Goal: Transaction & Acquisition: Purchase product/service

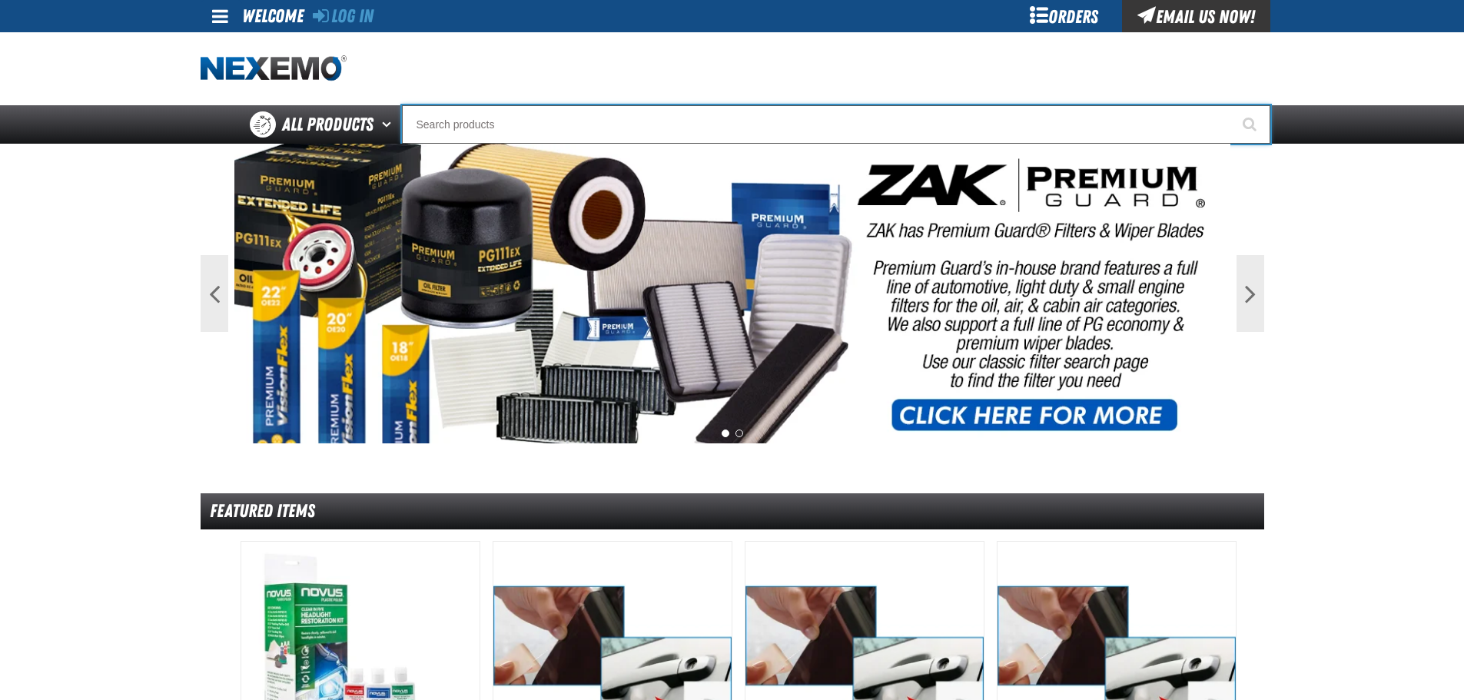
click at [576, 132] on input "Search" at bounding box center [836, 124] width 868 height 38
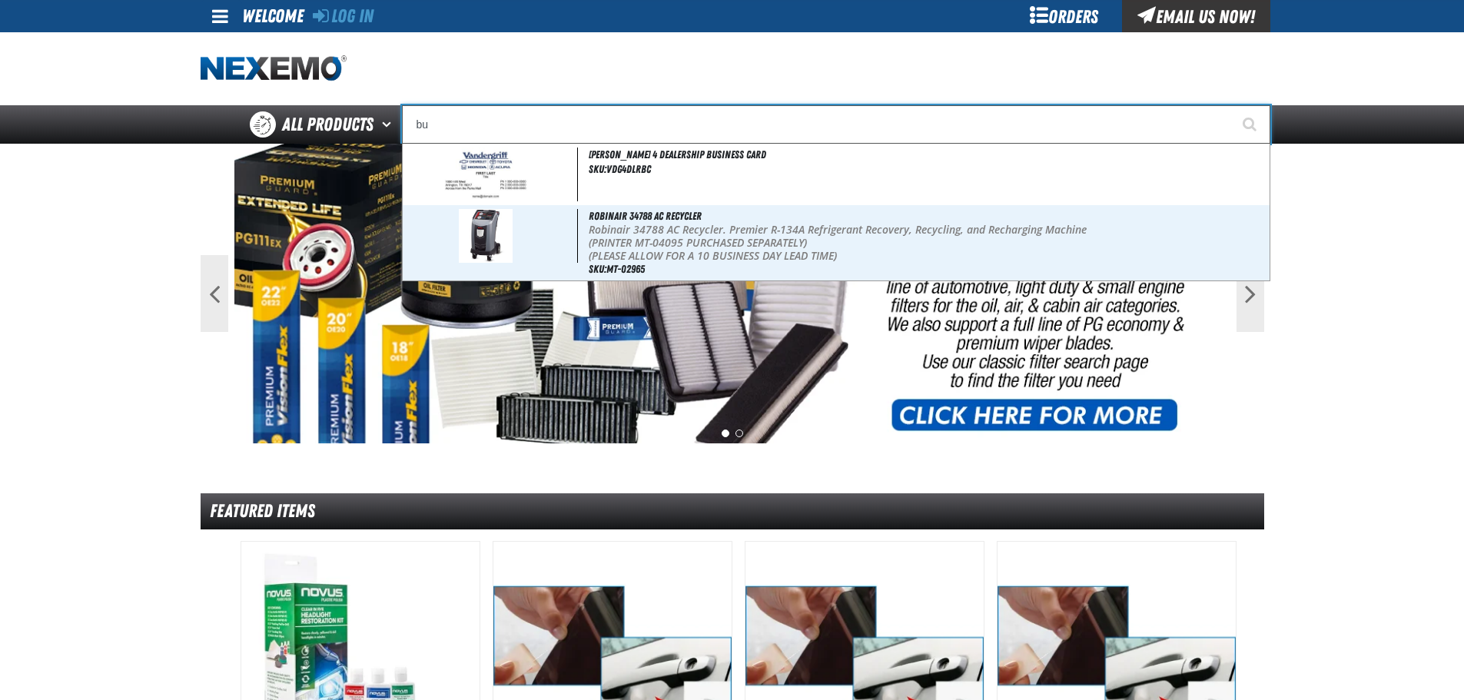
type input "b"
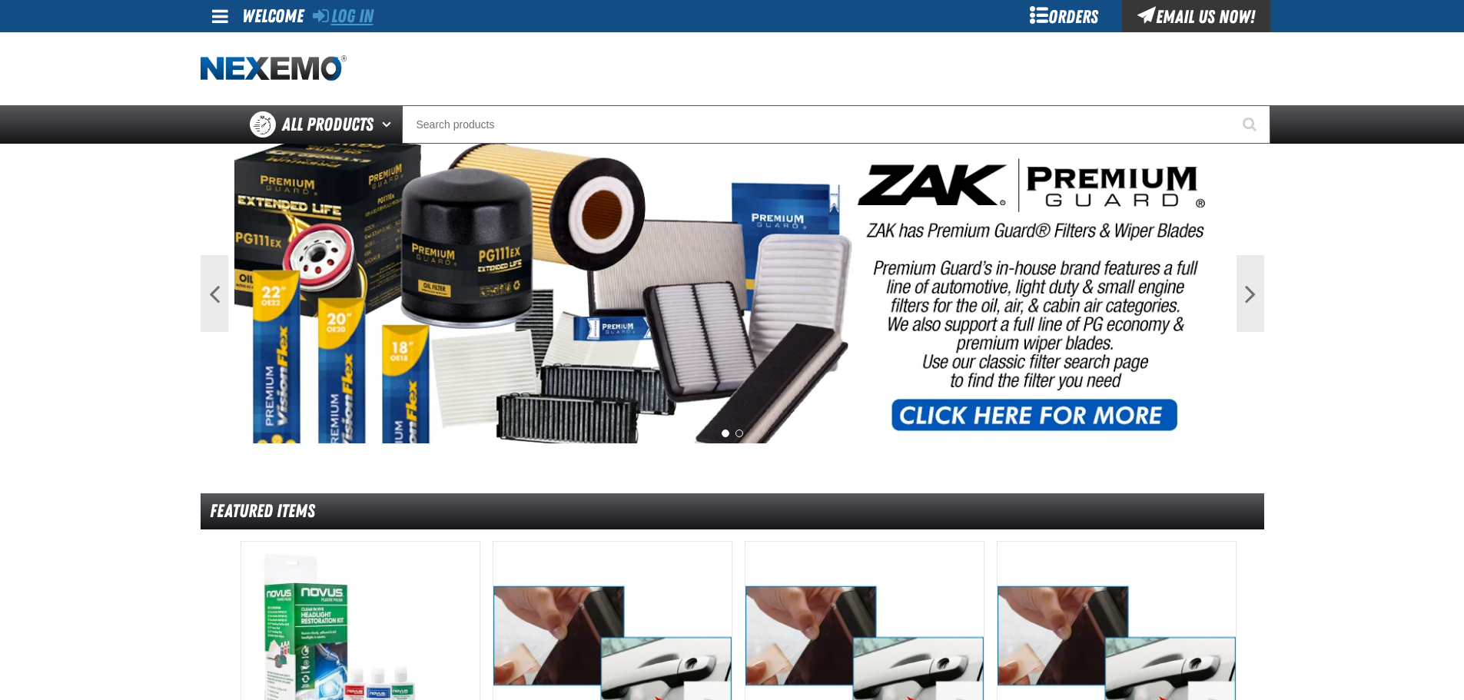
click at [374, 22] on link "Log In" at bounding box center [343, 16] width 61 height 22
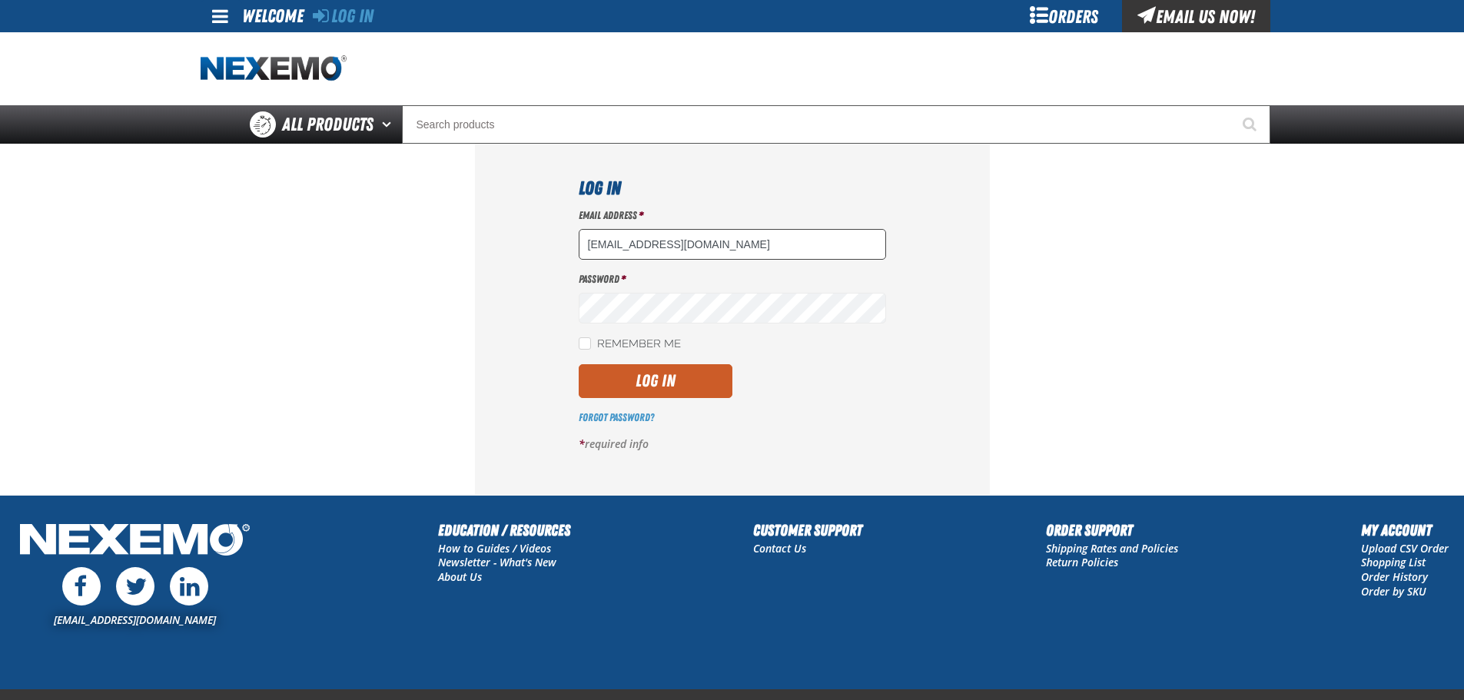
click at [626, 241] on input "jbever@vtaig.com" at bounding box center [732, 244] width 307 height 31
type input "bmiles@vtaig.com"
click at [608, 389] on button "Log In" at bounding box center [656, 381] width 154 height 34
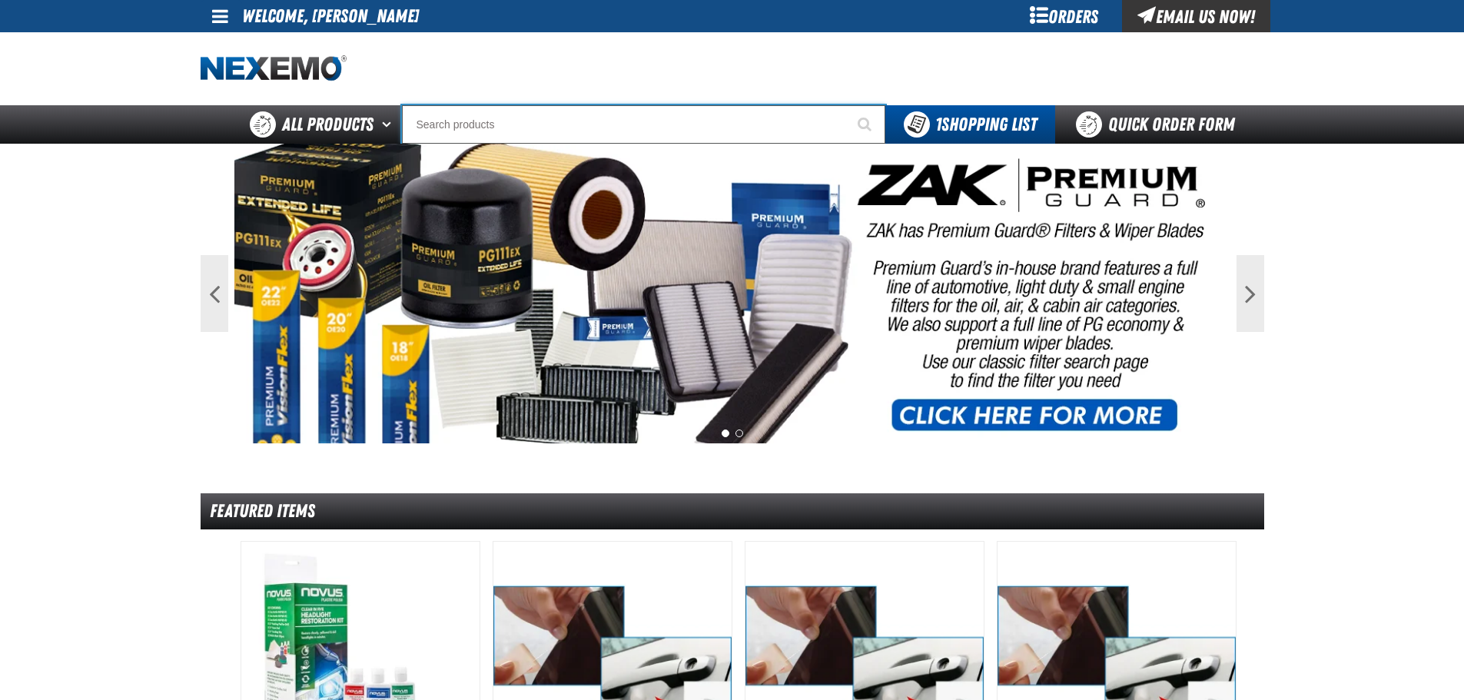
click at [467, 123] on input "Search" at bounding box center [643, 124] width 483 height 38
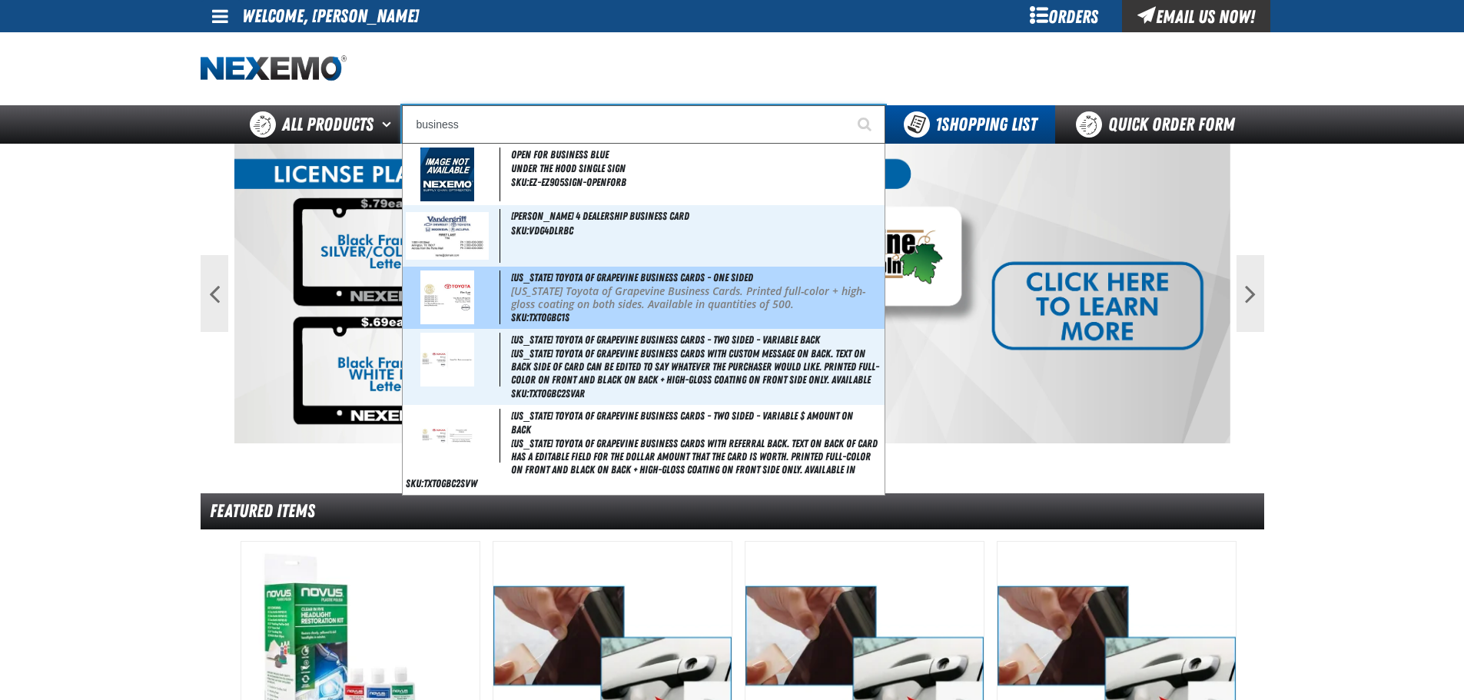
click at [473, 301] on img at bounding box center [447, 298] width 54 height 54
type input "[US_STATE] Toyota of Grapevine Business Cards - One Sided"
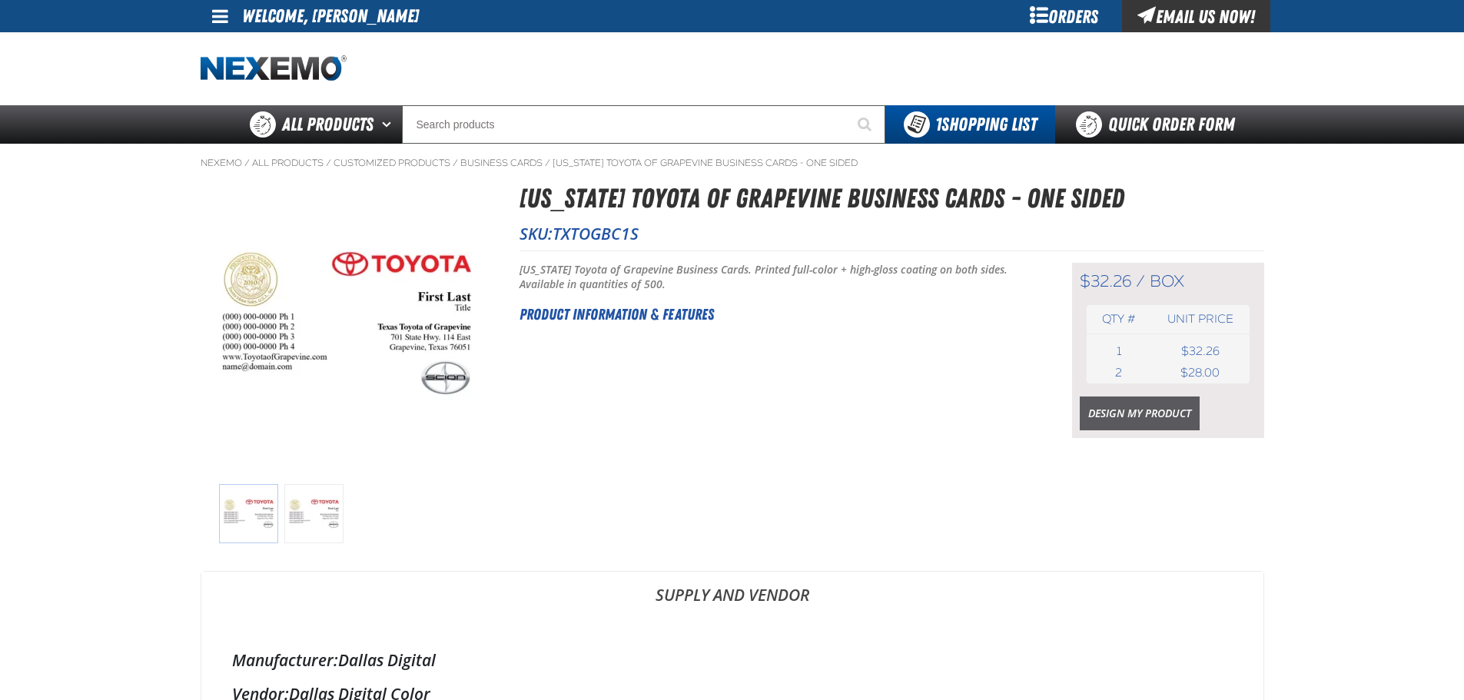
click at [1110, 410] on link "Design My Product" at bounding box center [1140, 414] width 120 height 34
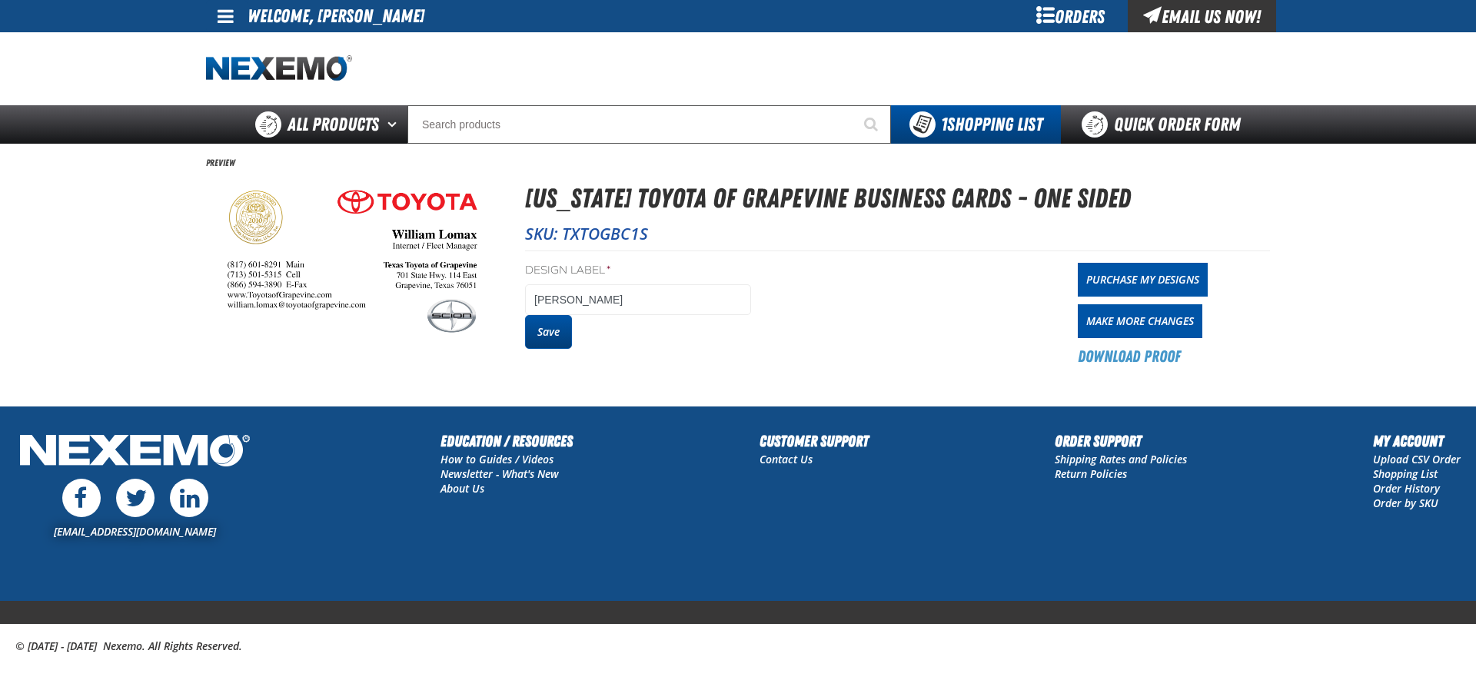
click at [556, 331] on button "Save" at bounding box center [548, 332] width 47 height 34
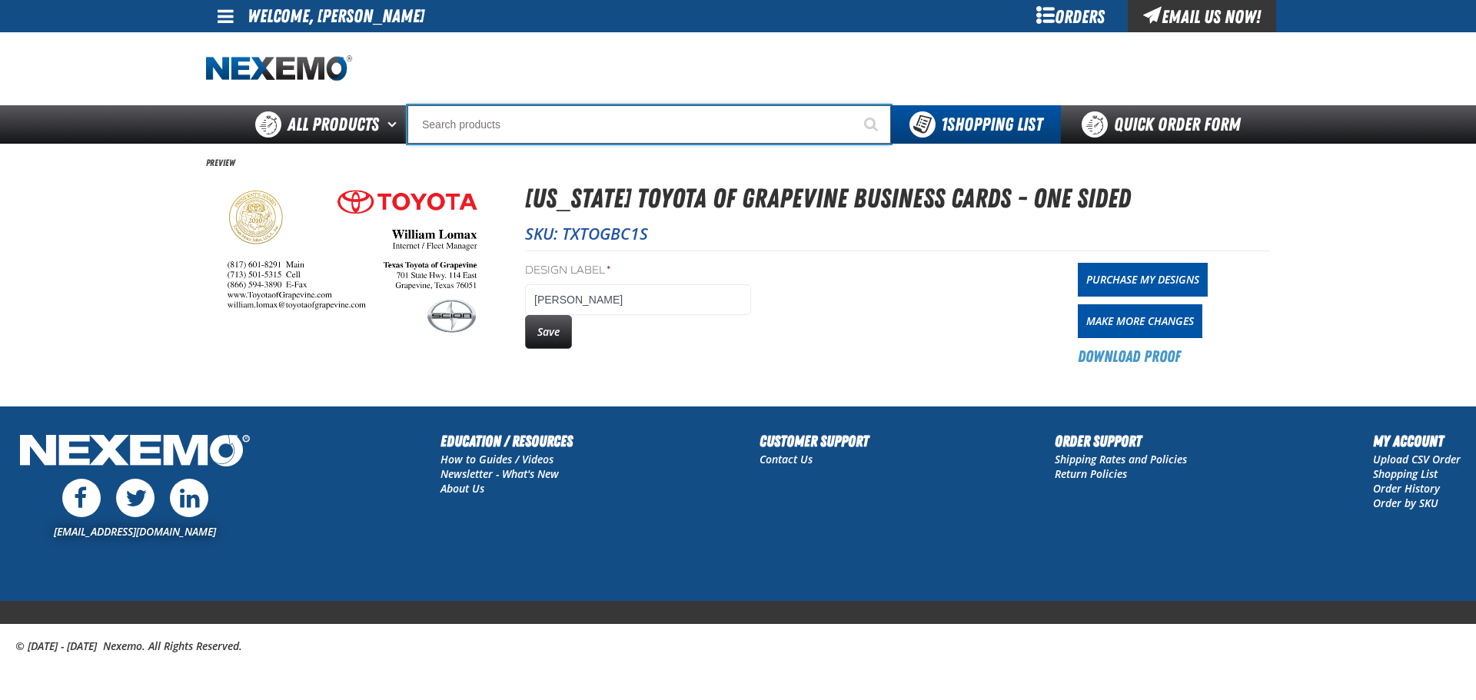
click at [546, 128] on input "Search" at bounding box center [648, 124] width 483 height 38
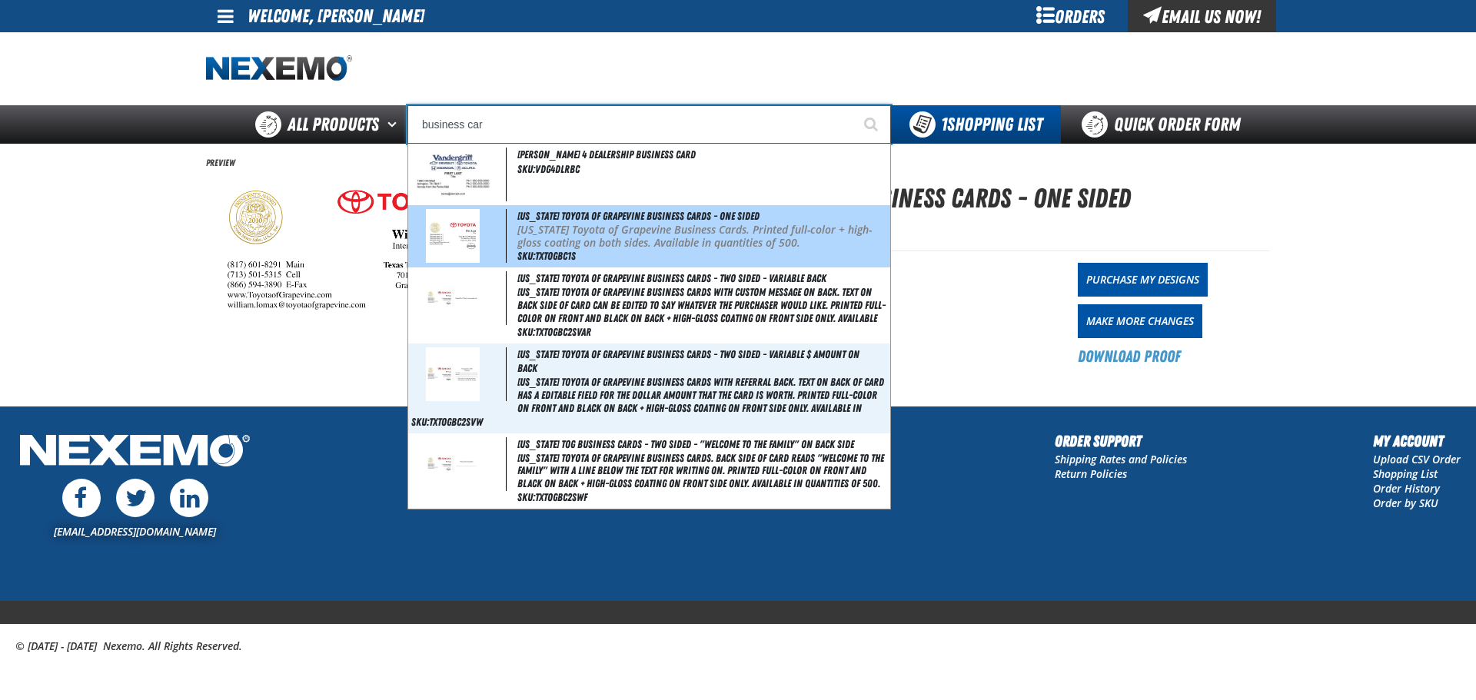
click at [495, 234] on span at bounding box center [458, 236] width 95 height 54
type input "Texas Toyota of Grapevine Business Cards - One Sided"
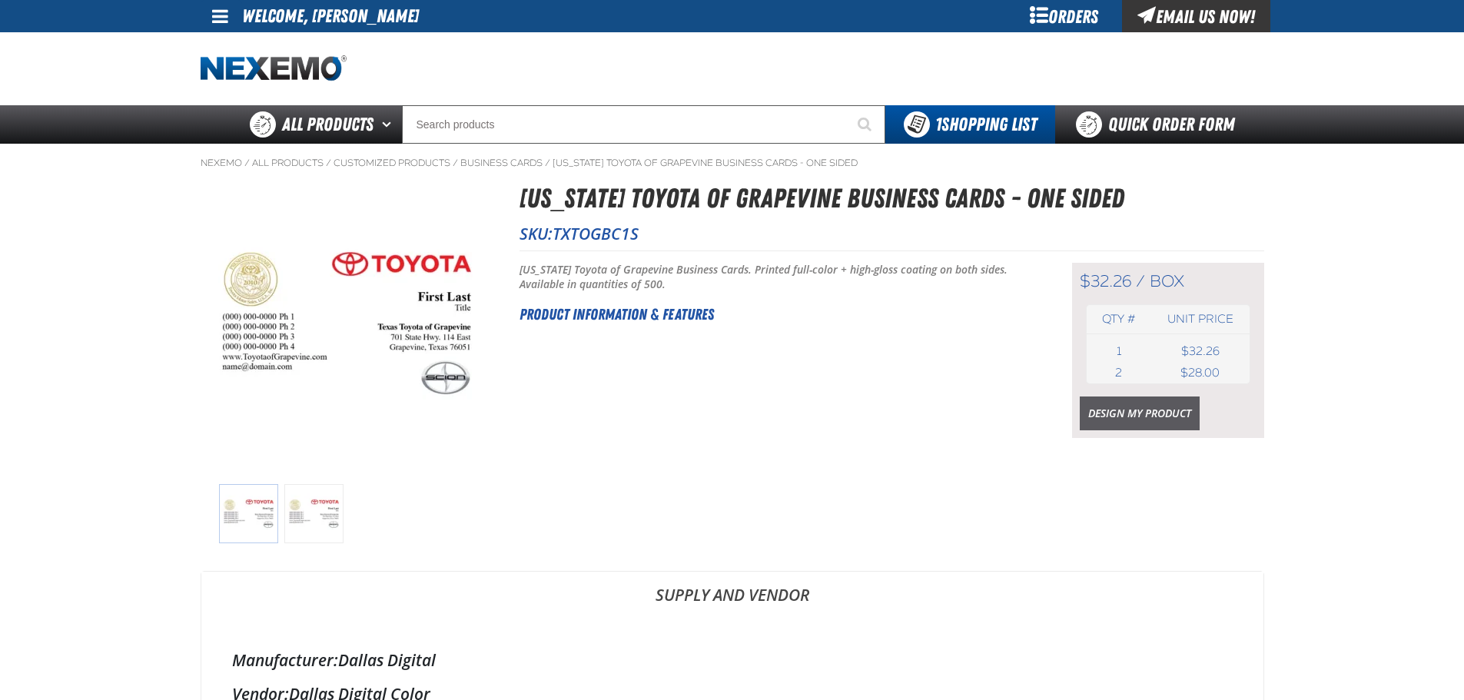
click at [1151, 420] on link "Design My Product" at bounding box center [1140, 414] width 120 height 34
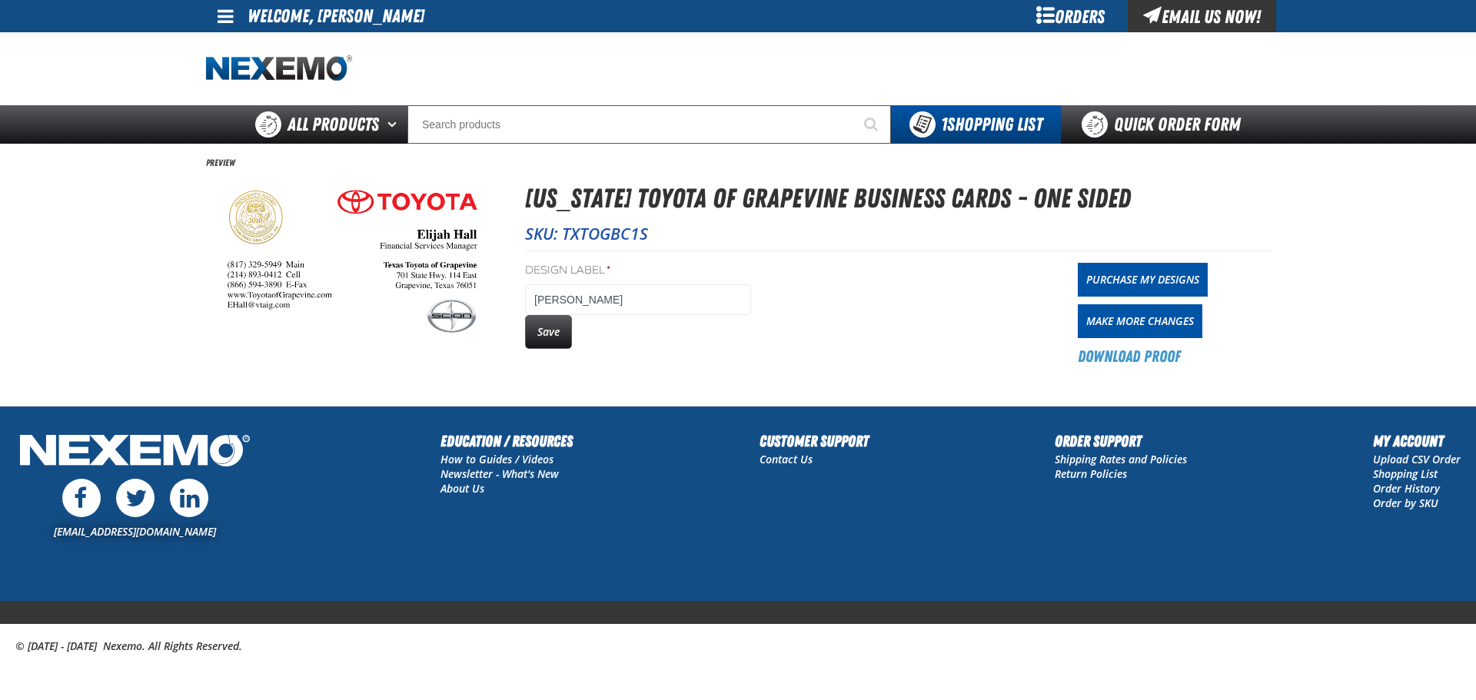
click at [556, 335] on button "Save" at bounding box center [548, 332] width 47 height 34
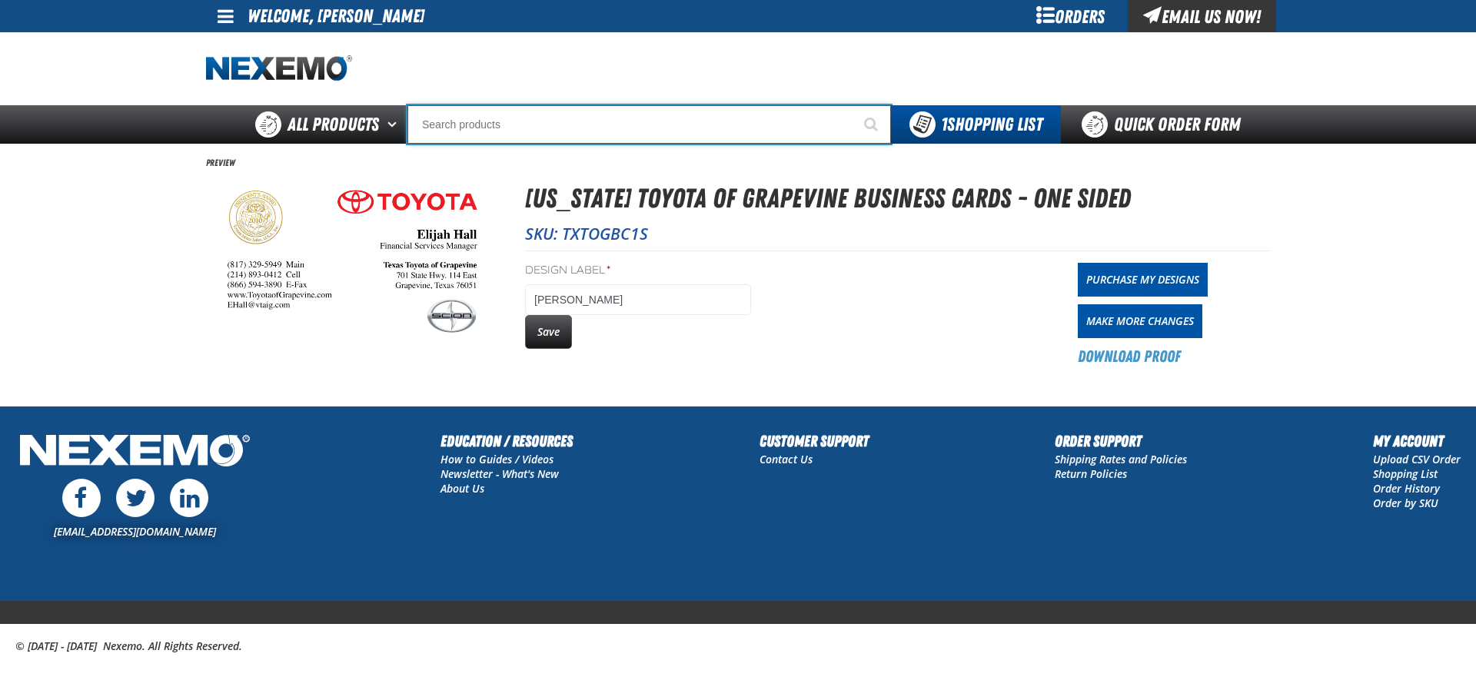
click at [601, 131] on input "Search" at bounding box center [648, 124] width 483 height 38
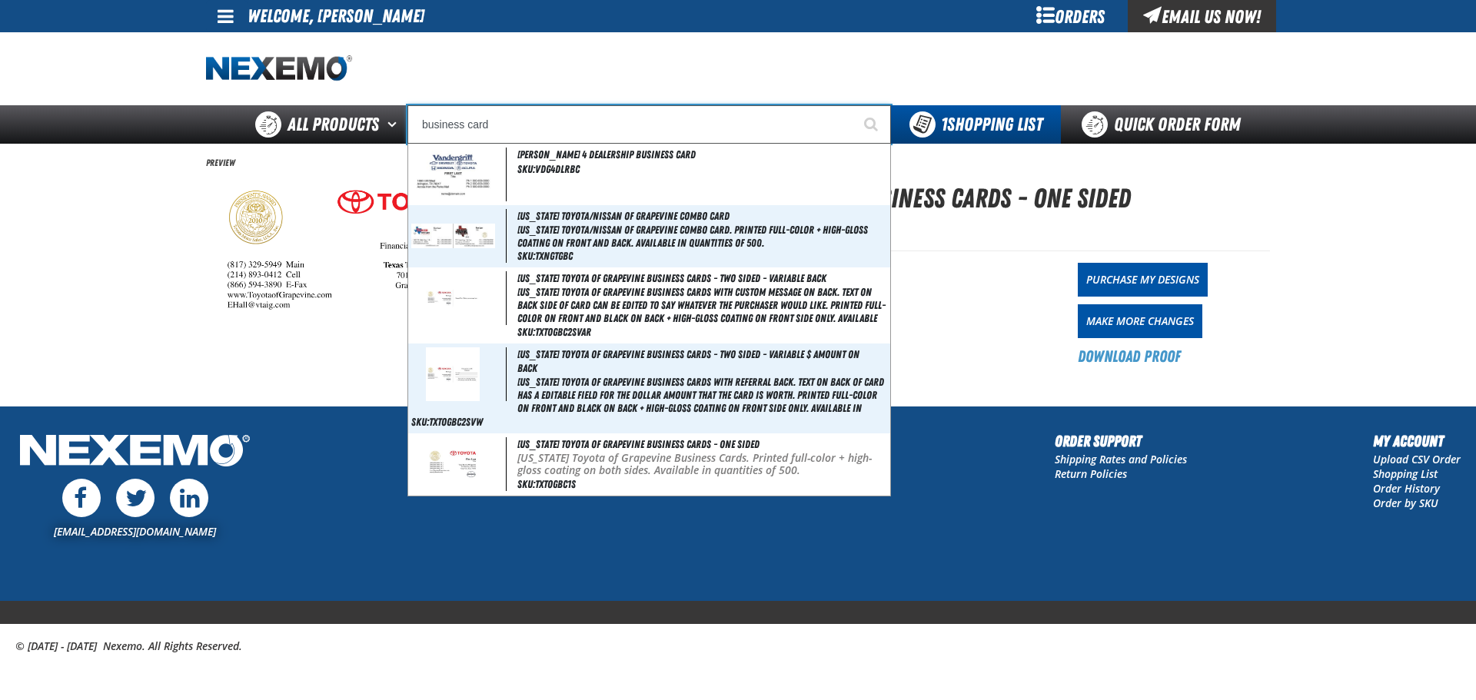
drag, startPoint x: 551, startPoint y: 367, endPoint x: 549, endPoint y: 477, distance: 110.7
click at [549, 479] on span "Vandergriff 4 Dealership Business Card SKU:VDG4DLRBC Texas Toyota/Nissan of Gra…" at bounding box center [649, 320] width 482 height 352
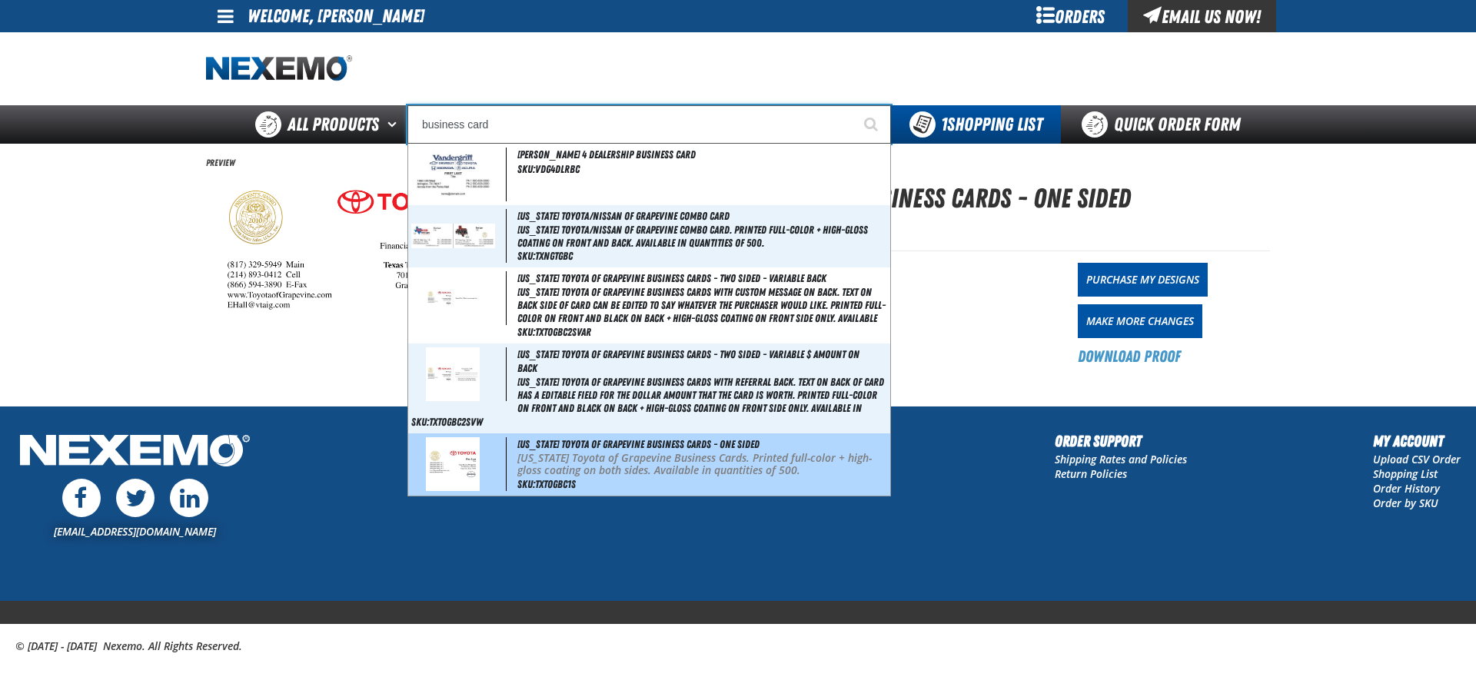
click at [550, 457] on p "[US_STATE] Toyota of Grapevine Business Cards. Printed full-color + high-gloss …" at bounding box center [702, 465] width 370 height 26
type input "[US_STATE] Toyota of Grapevine Business Cards - One Sided"
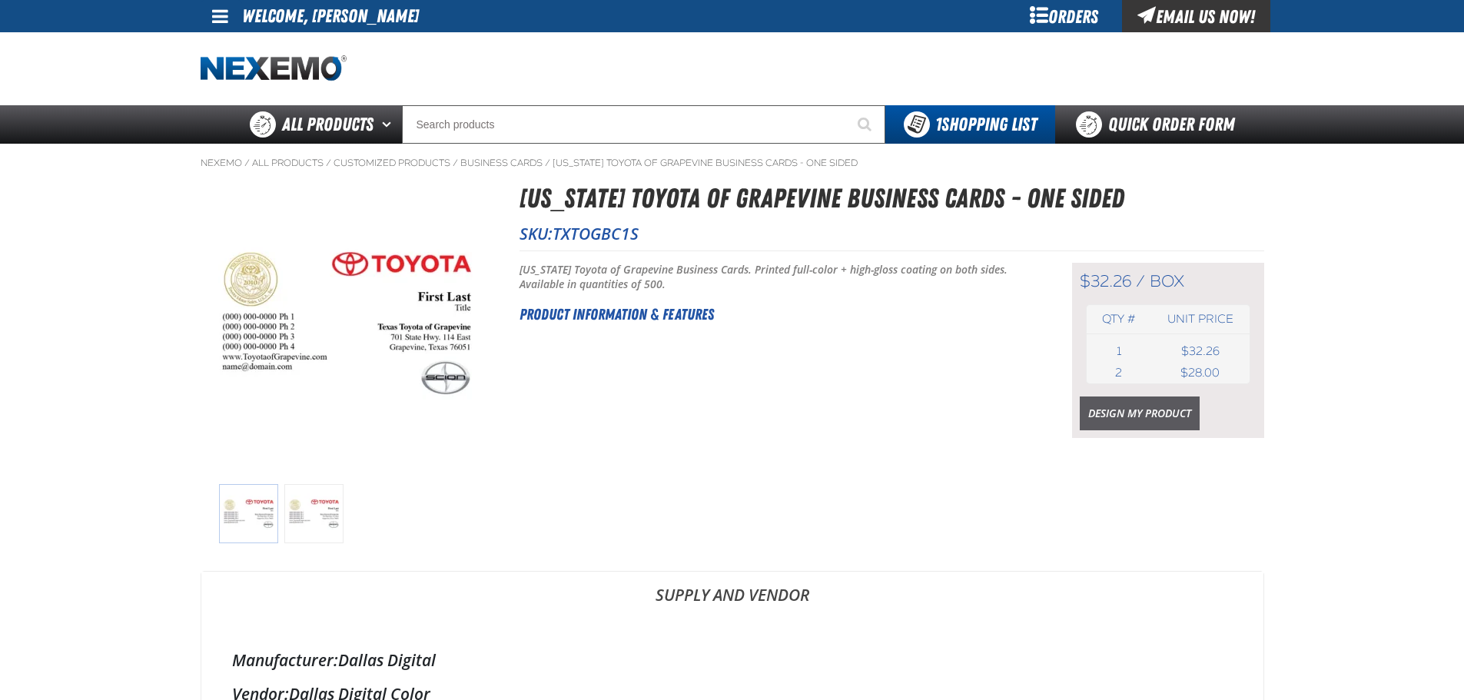
click at [1137, 414] on link "Design My Product" at bounding box center [1140, 414] width 120 height 34
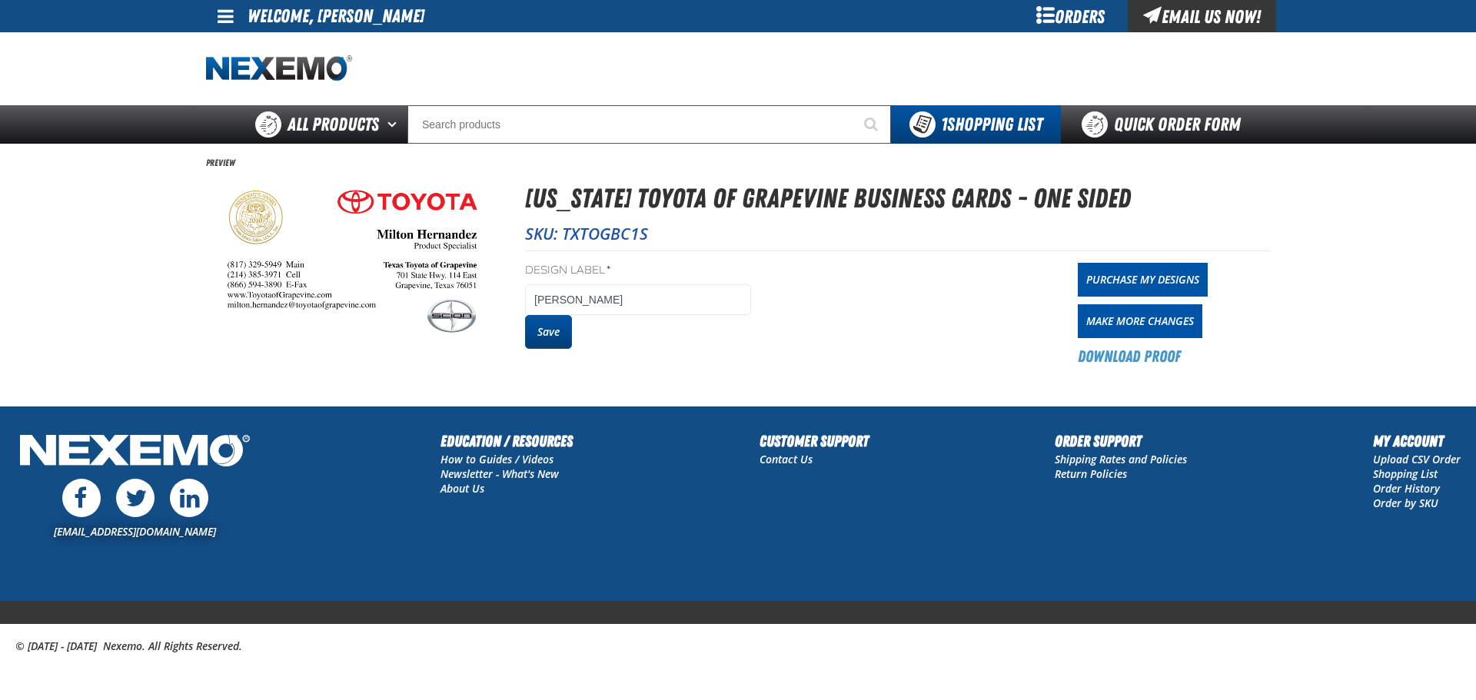
click at [537, 325] on button "Save" at bounding box center [548, 332] width 47 height 34
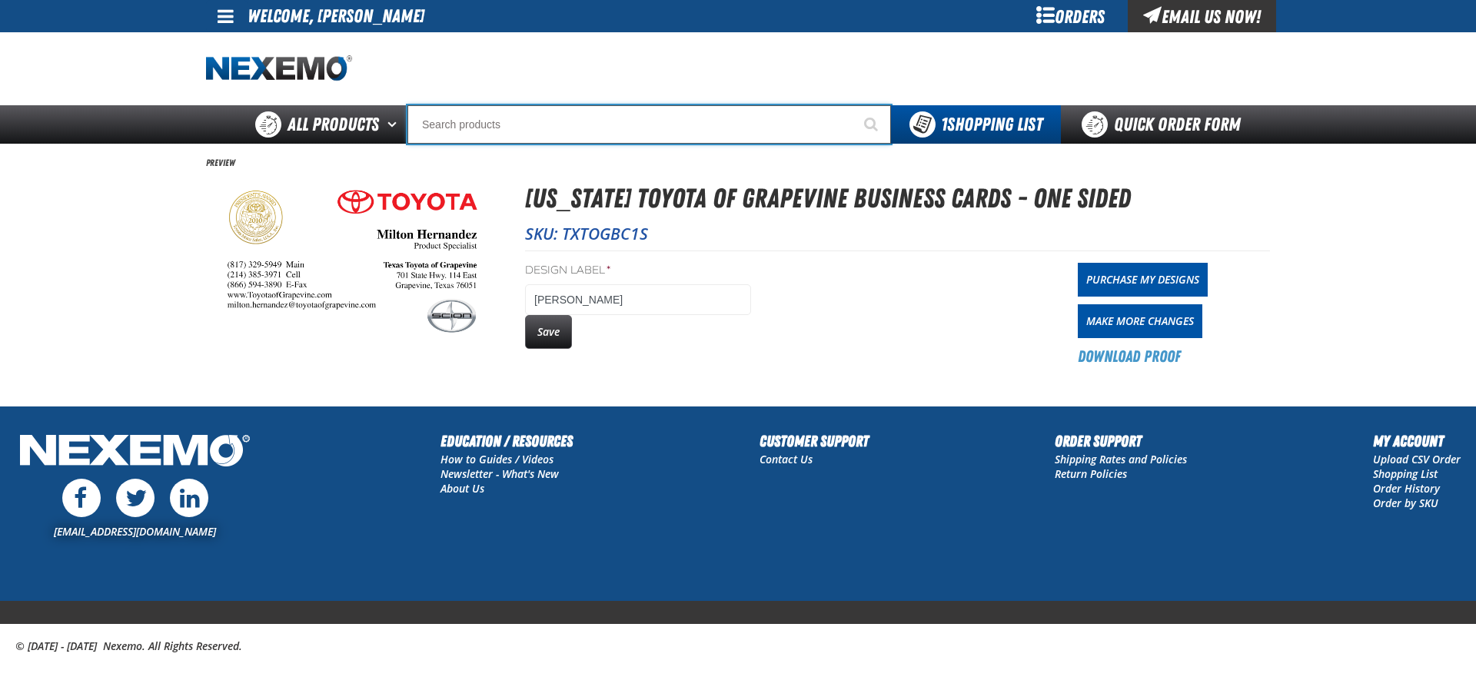
click at [692, 136] on input "Search" at bounding box center [648, 124] width 483 height 38
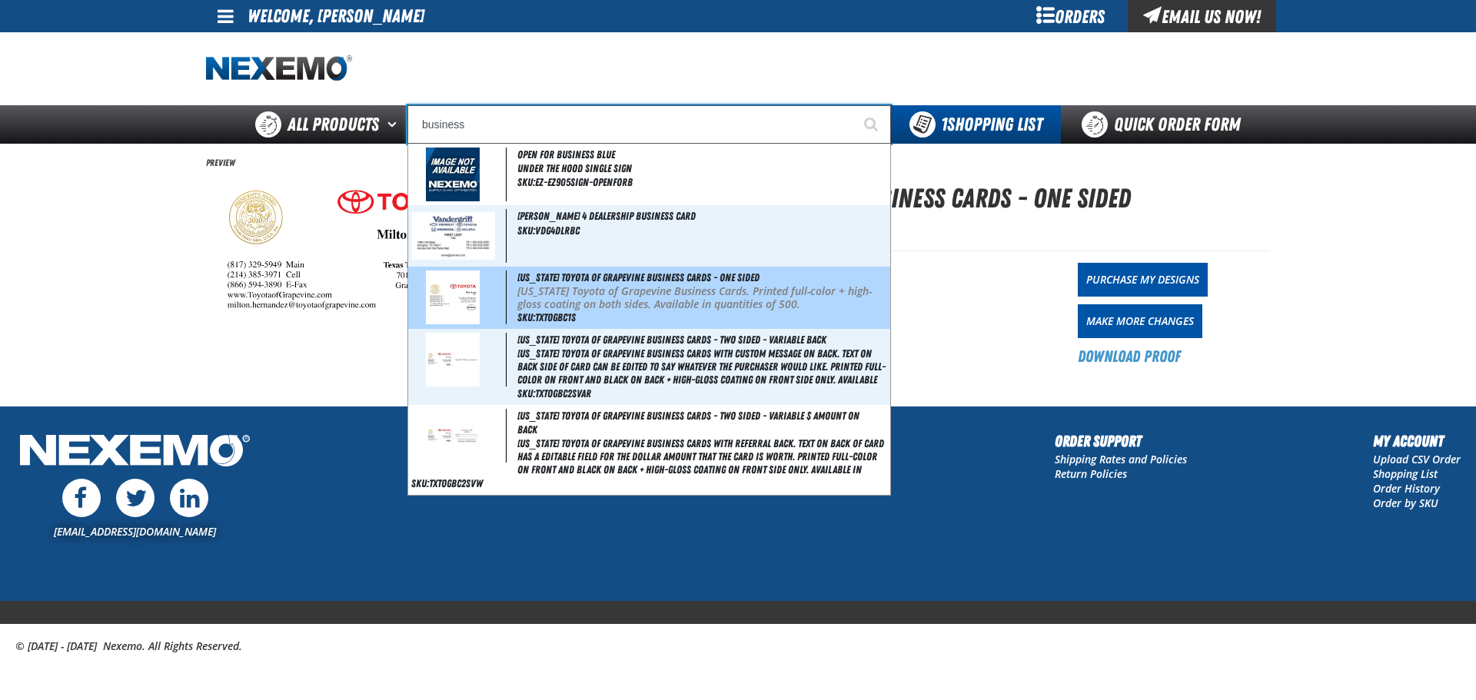
click at [601, 293] on p "[US_STATE] Toyota of Grapevine Business Cards. Printed full-color + high-gloss …" at bounding box center [702, 298] width 370 height 26
type input "[US_STATE] Toyota of Grapevine Business Cards - One Sided"
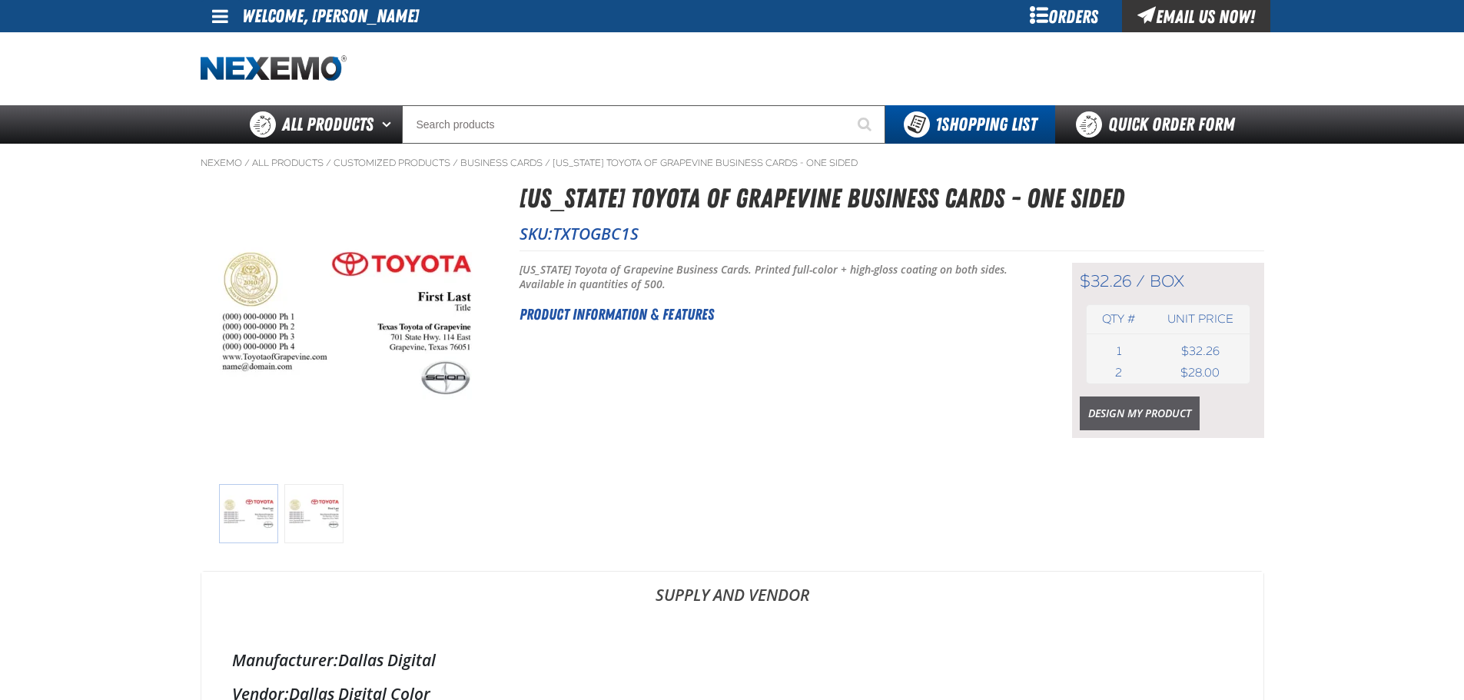
click at [1145, 424] on link "Design My Product" at bounding box center [1140, 414] width 120 height 34
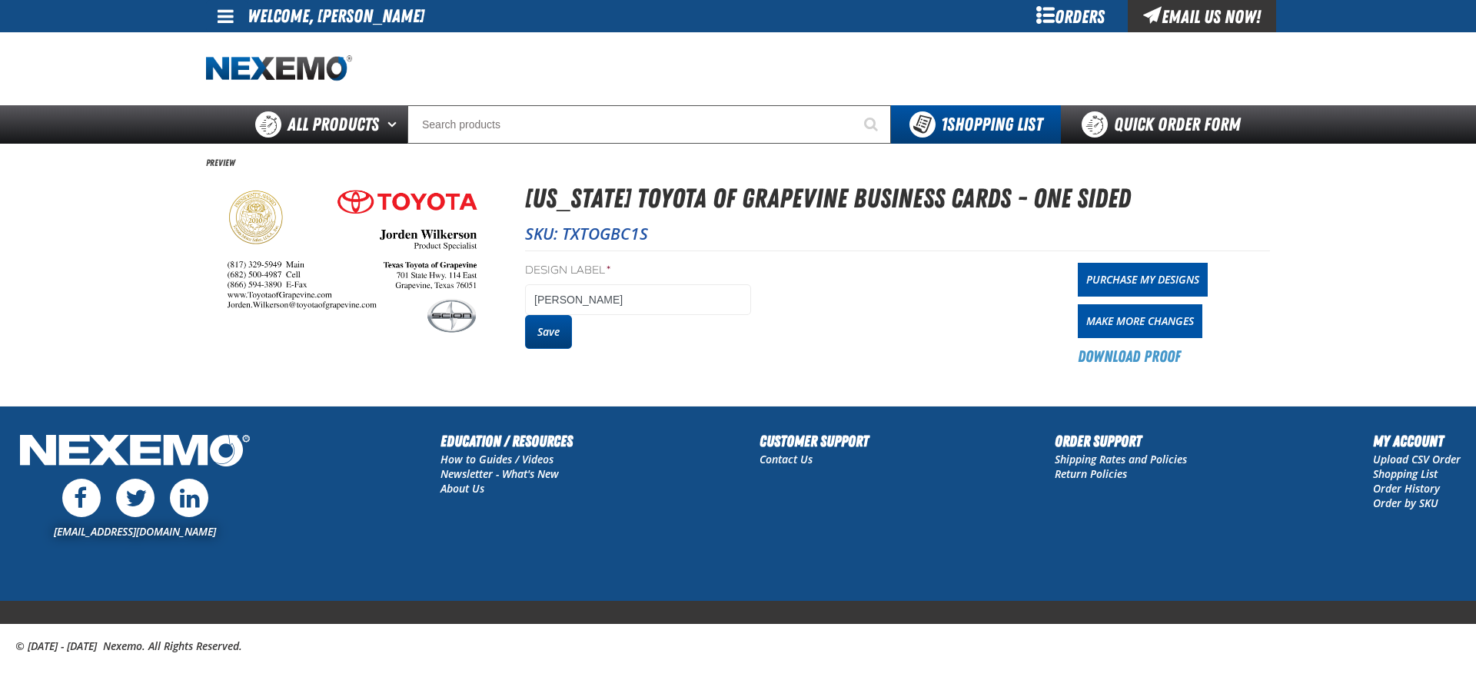
click at [559, 322] on button "Save" at bounding box center [548, 332] width 47 height 34
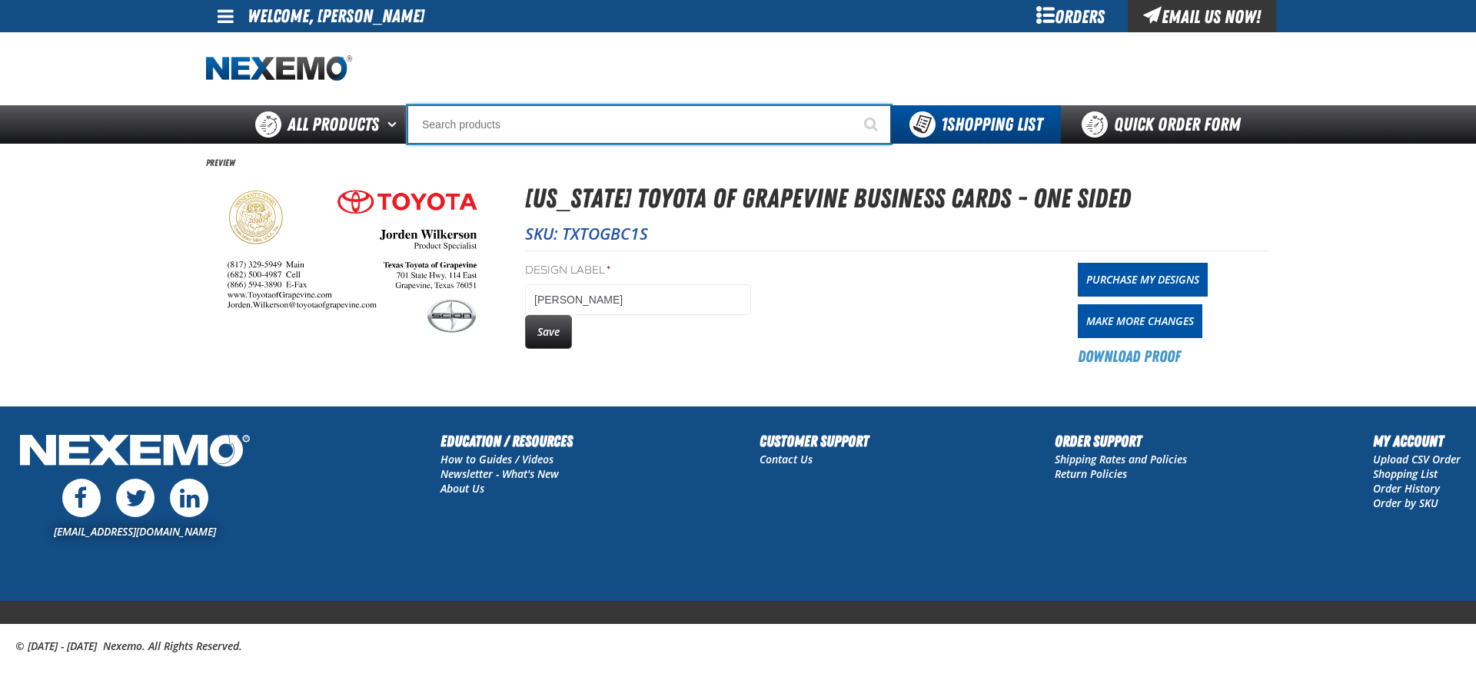
click at [612, 128] on input "Search" at bounding box center [648, 124] width 483 height 38
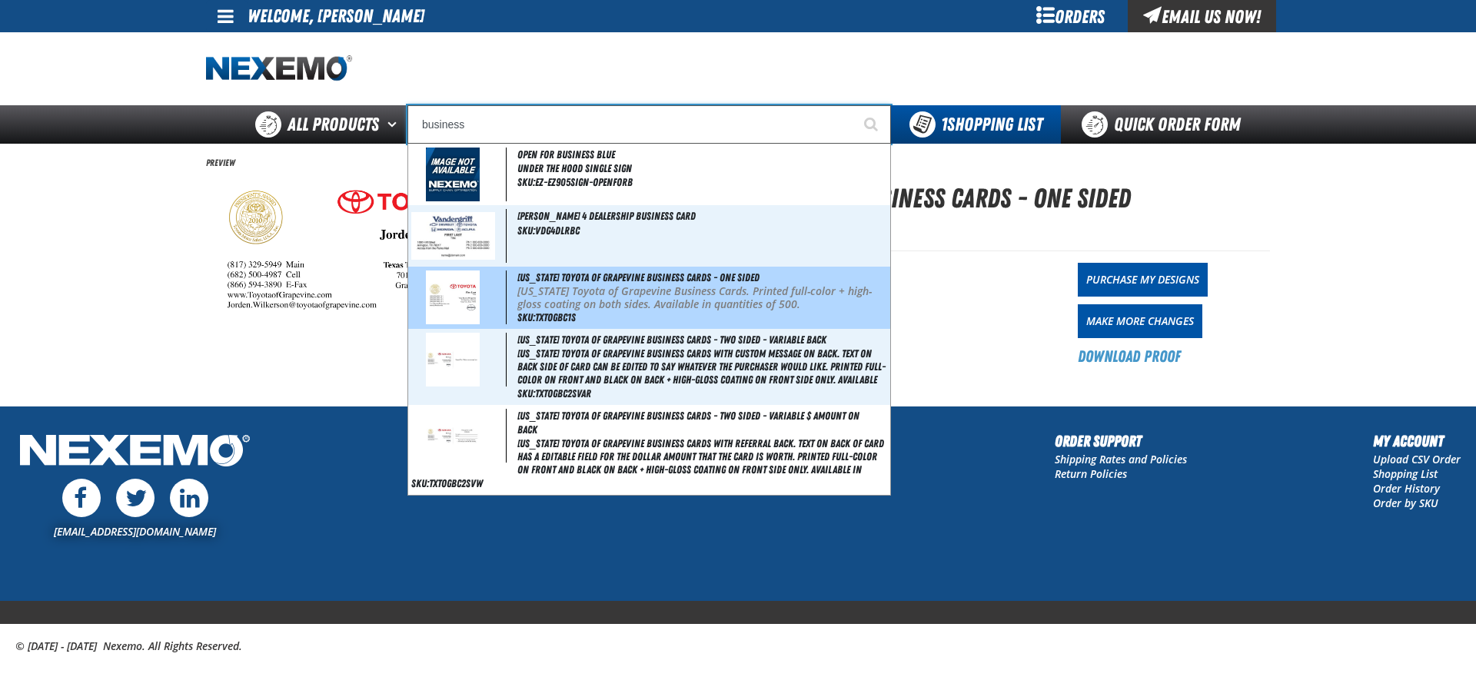
click at [545, 278] on span "[US_STATE] Toyota of Grapevine Business Cards - One Sided" at bounding box center [638, 277] width 242 height 12
type input "[US_STATE] Toyota of Grapevine Business Cards - One Sided"
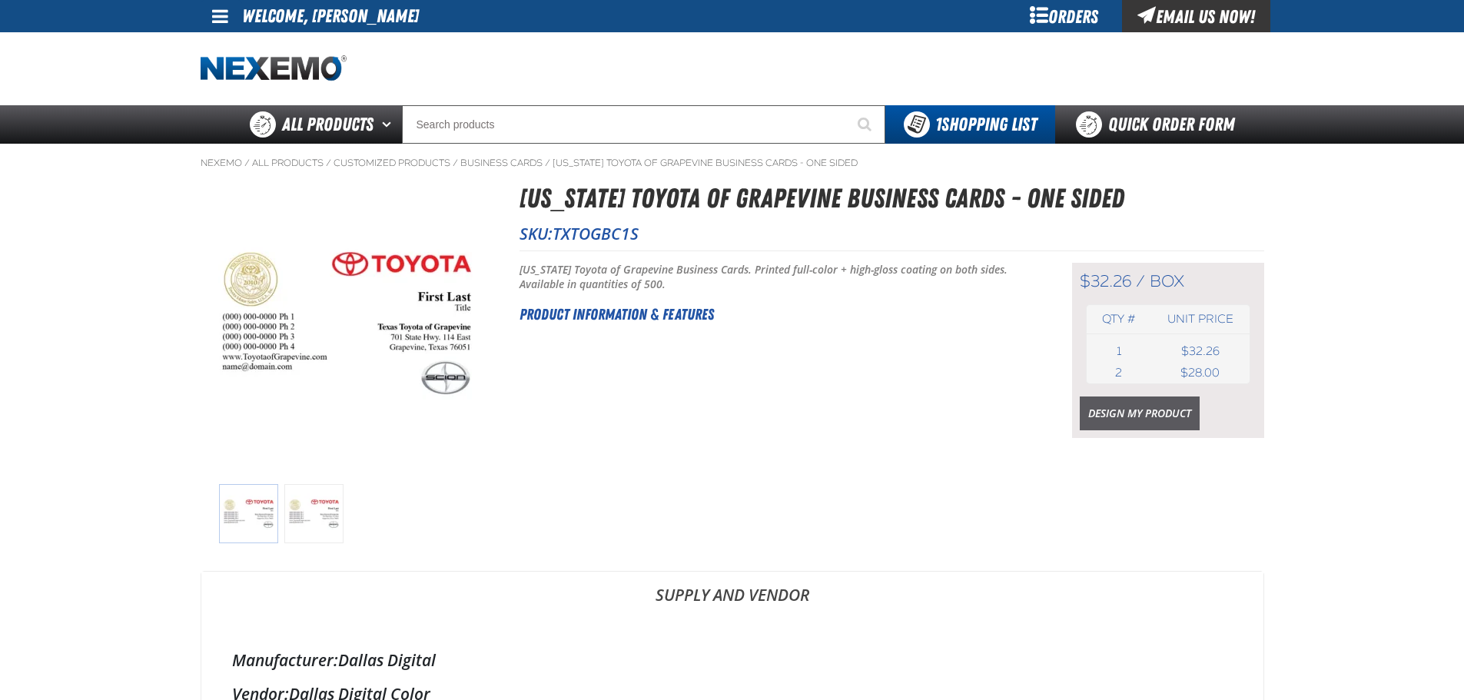
click at [1142, 415] on link "Design My Product" at bounding box center [1140, 414] width 120 height 34
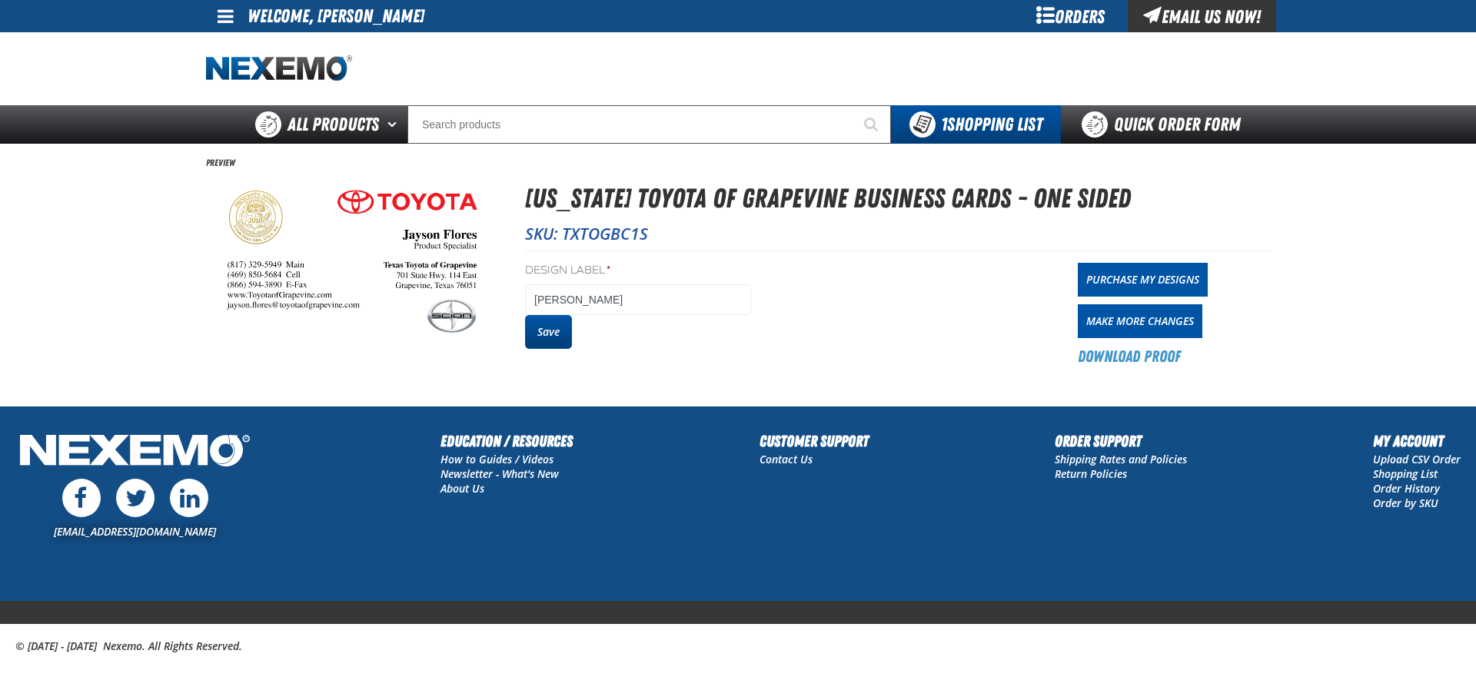
click at [550, 320] on button "Save" at bounding box center [548, 332] width 47 height 34
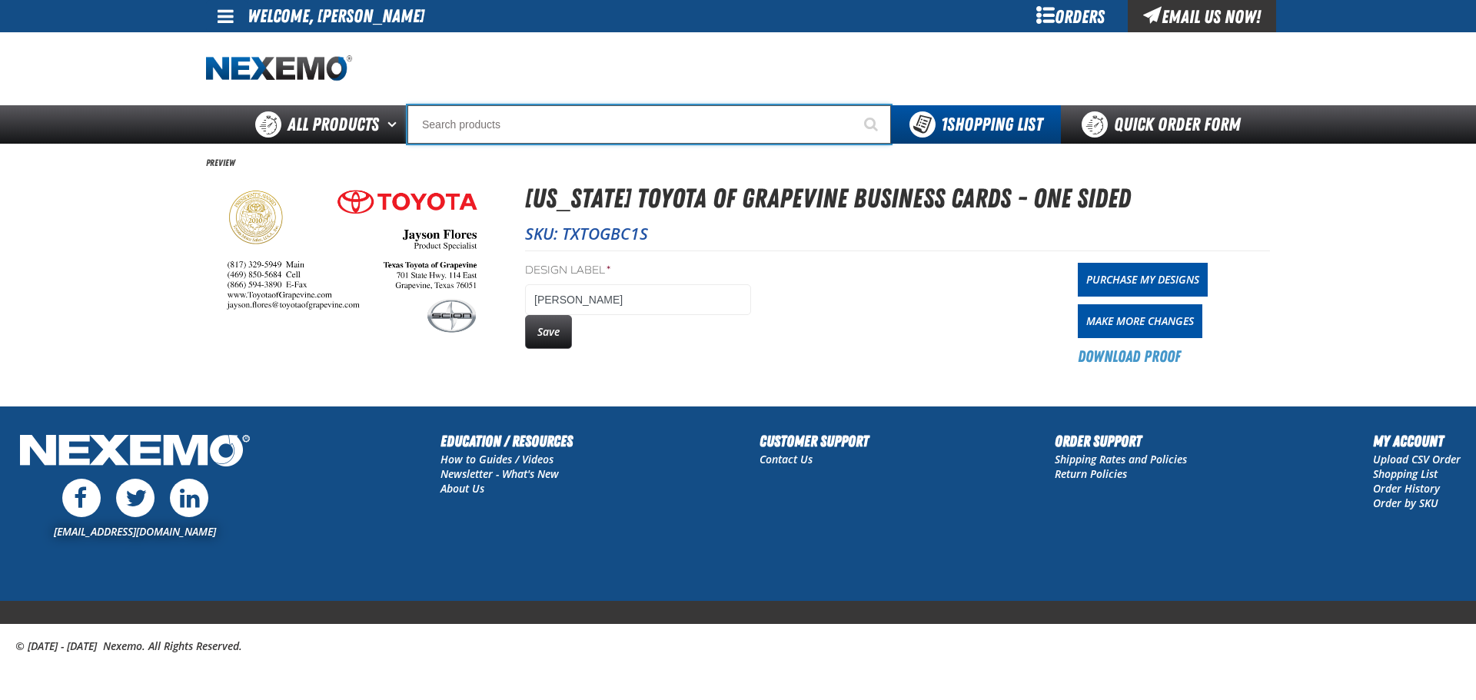
click at [605, 133] on input "Search" at bounding box center [648, 124] width 483 height 38
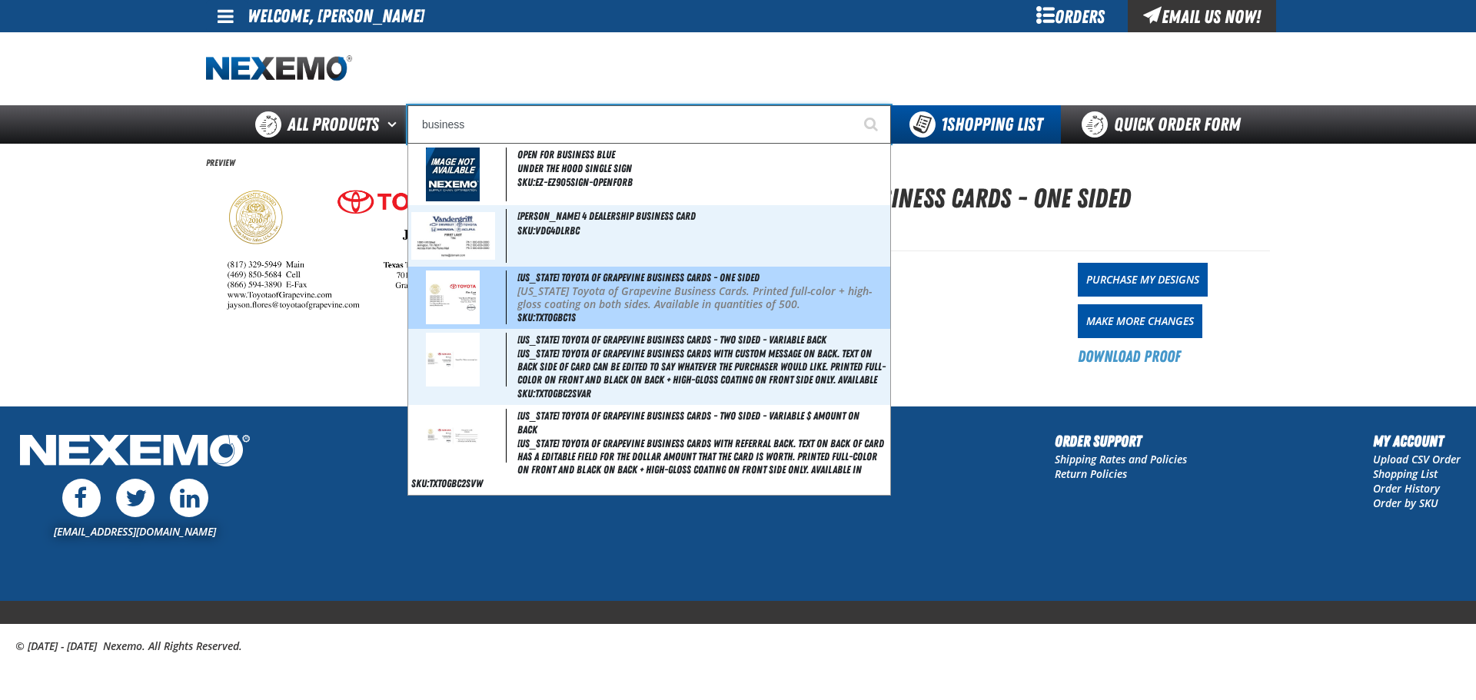
click at [627, 291] on p "Texas Toyota of Grapevine Business Cards. Printed full-color + high-gloss coati…" at bounding box center [702, 298] width 370 height 26
type input "[US_STATE] Toyota of Grapevine Business Cards - One Sided"
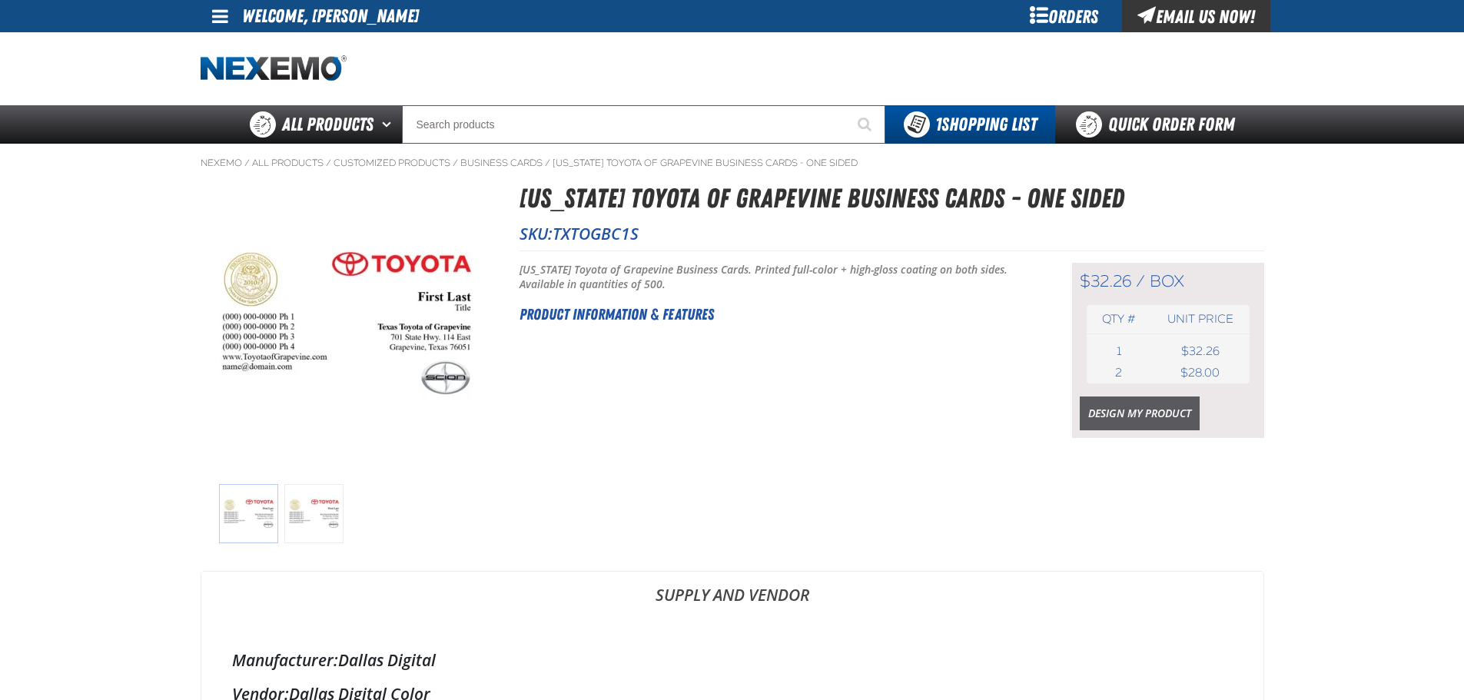
click at [1111, 415] on link "Design My Product" at bounding box center [1140, 414] width 120 height 34
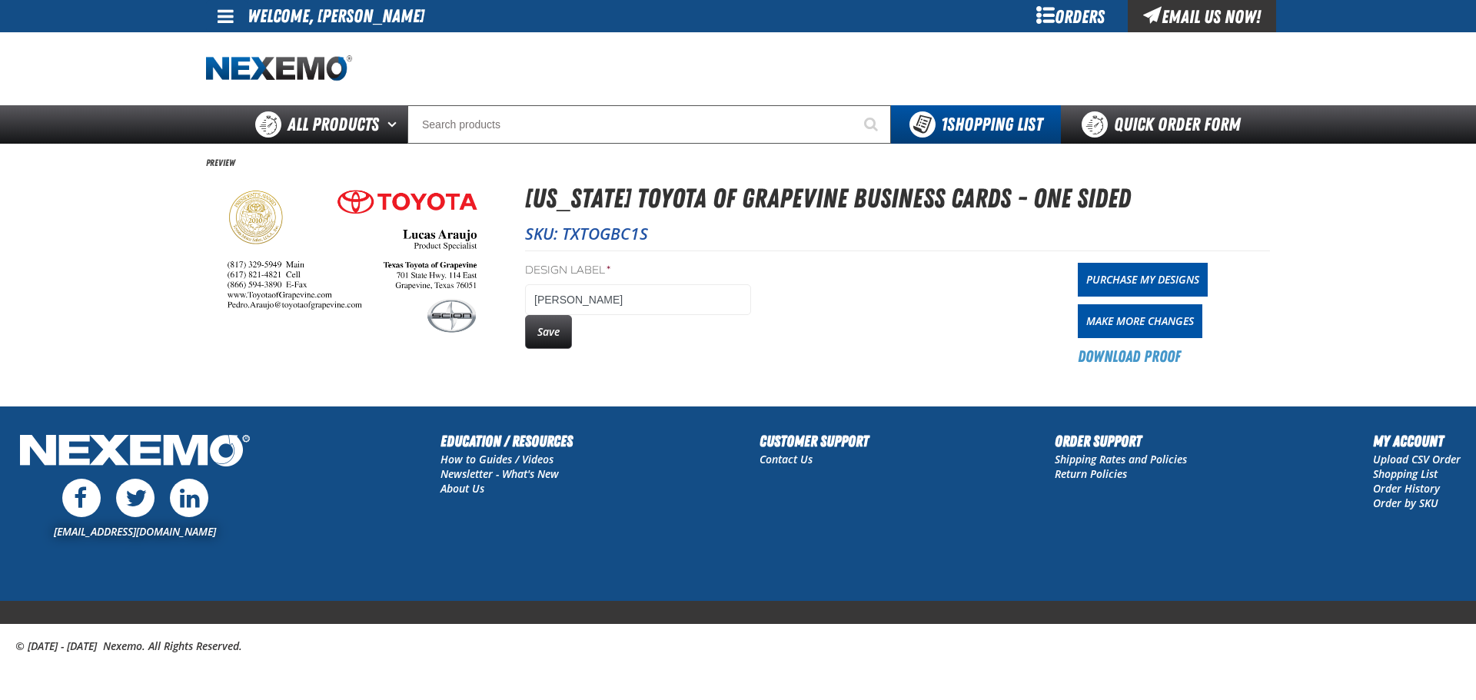
click at [551, 323] on button "Save" at bounding box center [548, 332] width 47 height 34
click at [557, 335] on button "Save" at bounding box center [548, 332] width 47 height 34
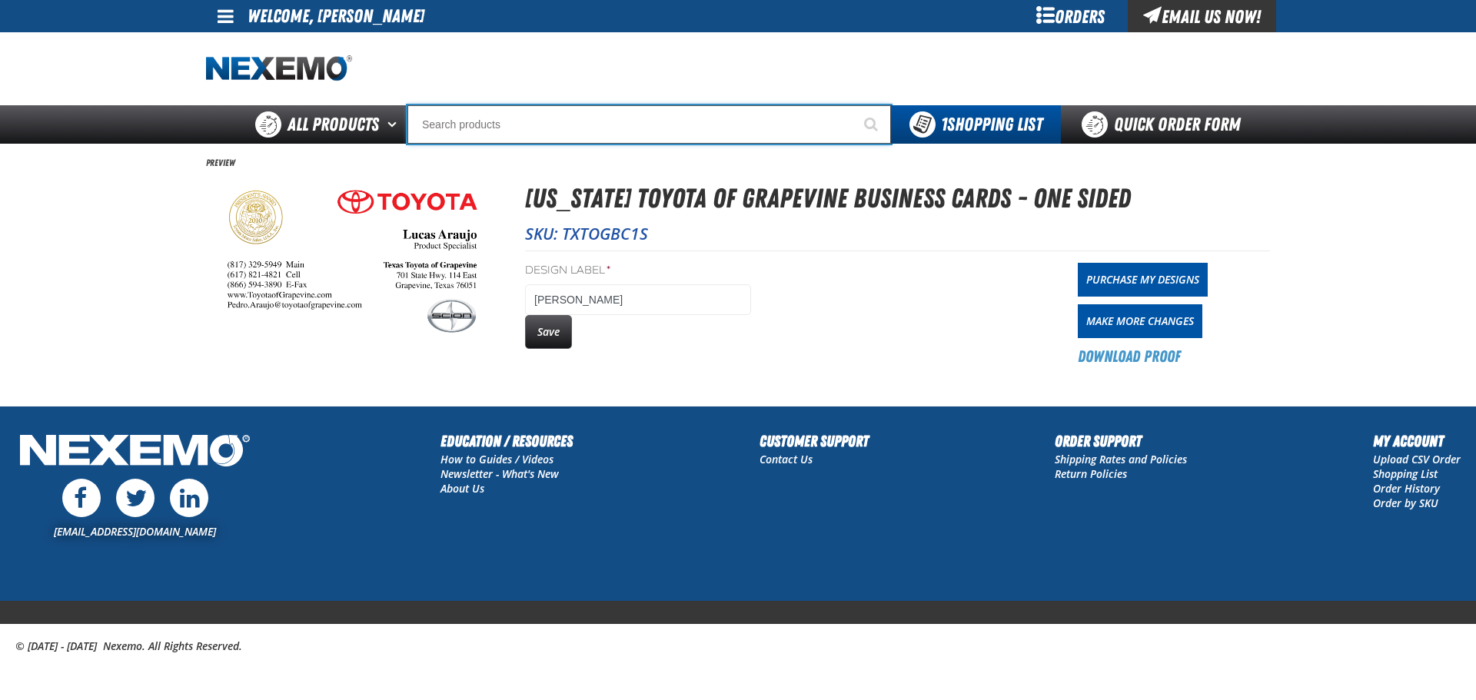
click at [470, 127] on input "Search" at bounding box center [648, 124] width 483 height 38
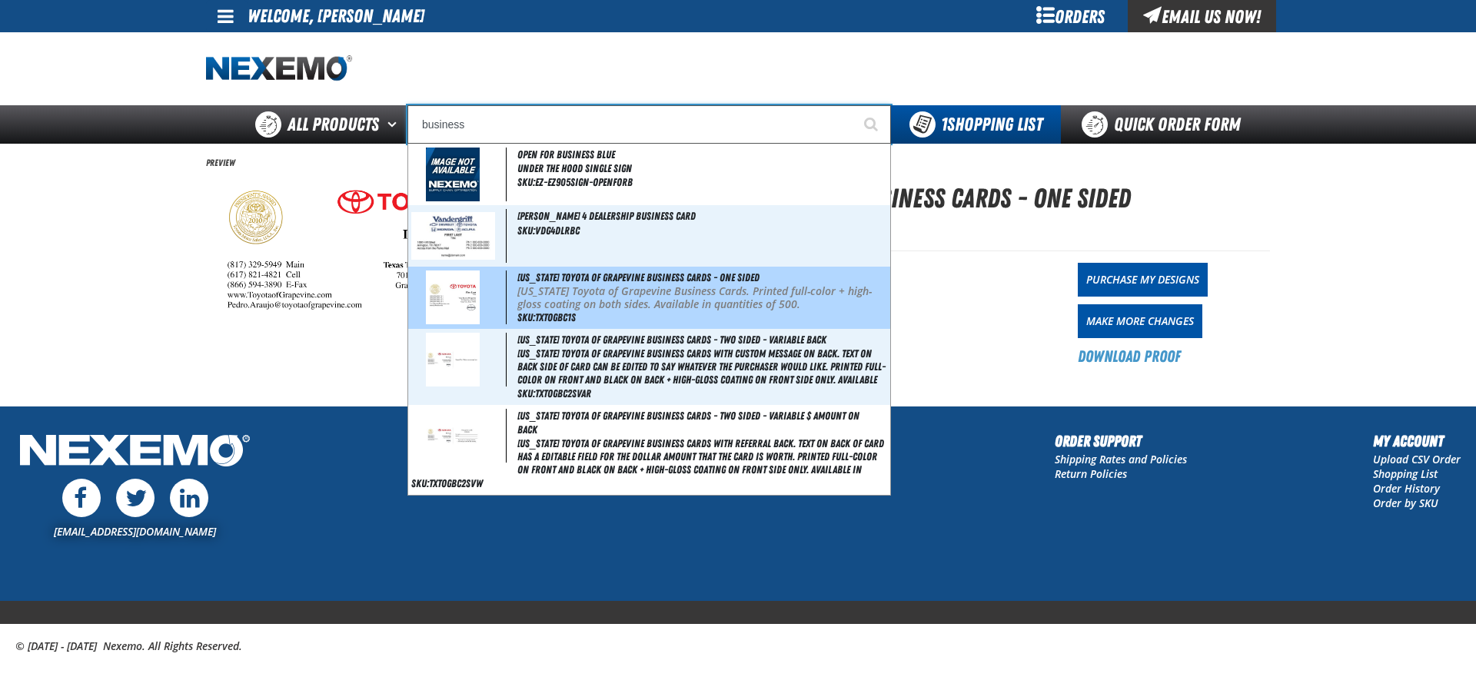
click at [522, 287] on p "[US_STATE] Toyota of Grapevine Business Cards. Printed full-color + high-gloss …" at bounding box center [702, 298] width 370 height 26
type input "[US_STATE] Toyota of Grapevine Business Cards - One Sided"
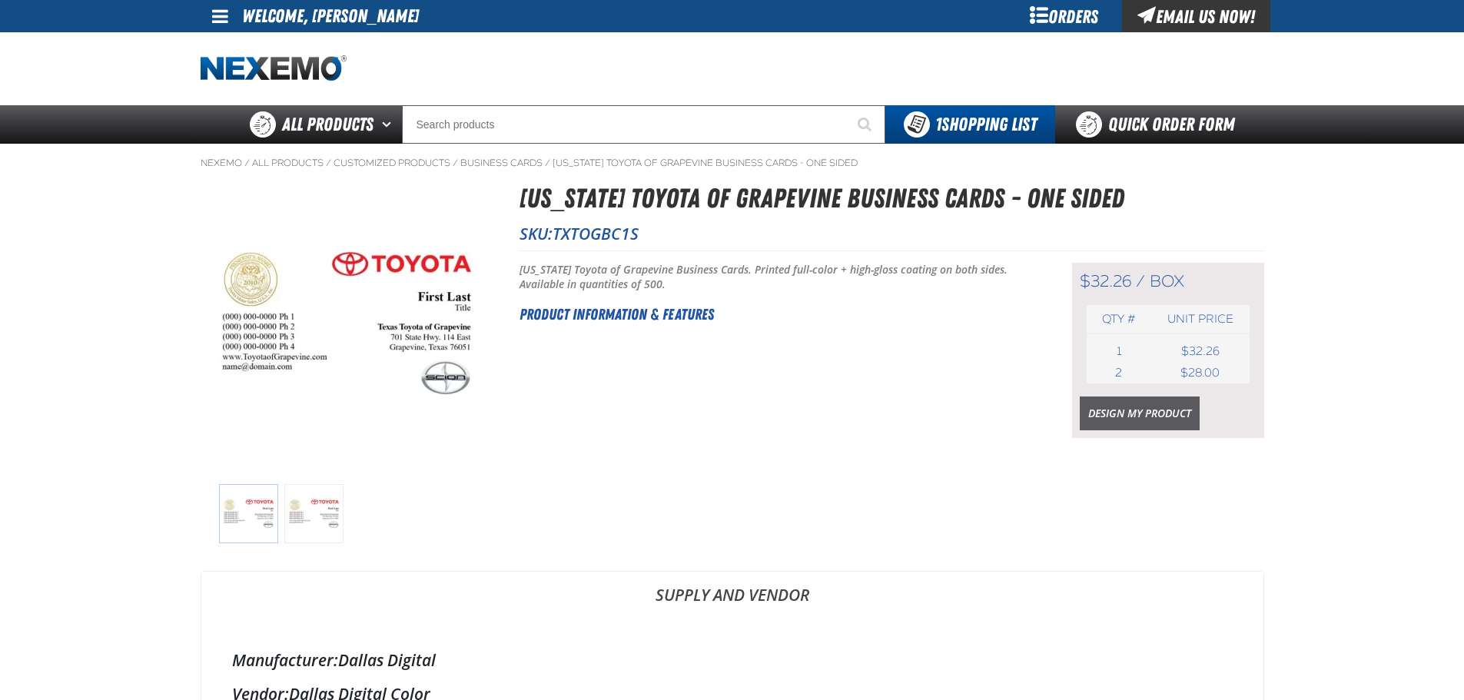
click at [1121, 411] on link "Design My Product" at bounding box center [1140, 414] width 120 height 34
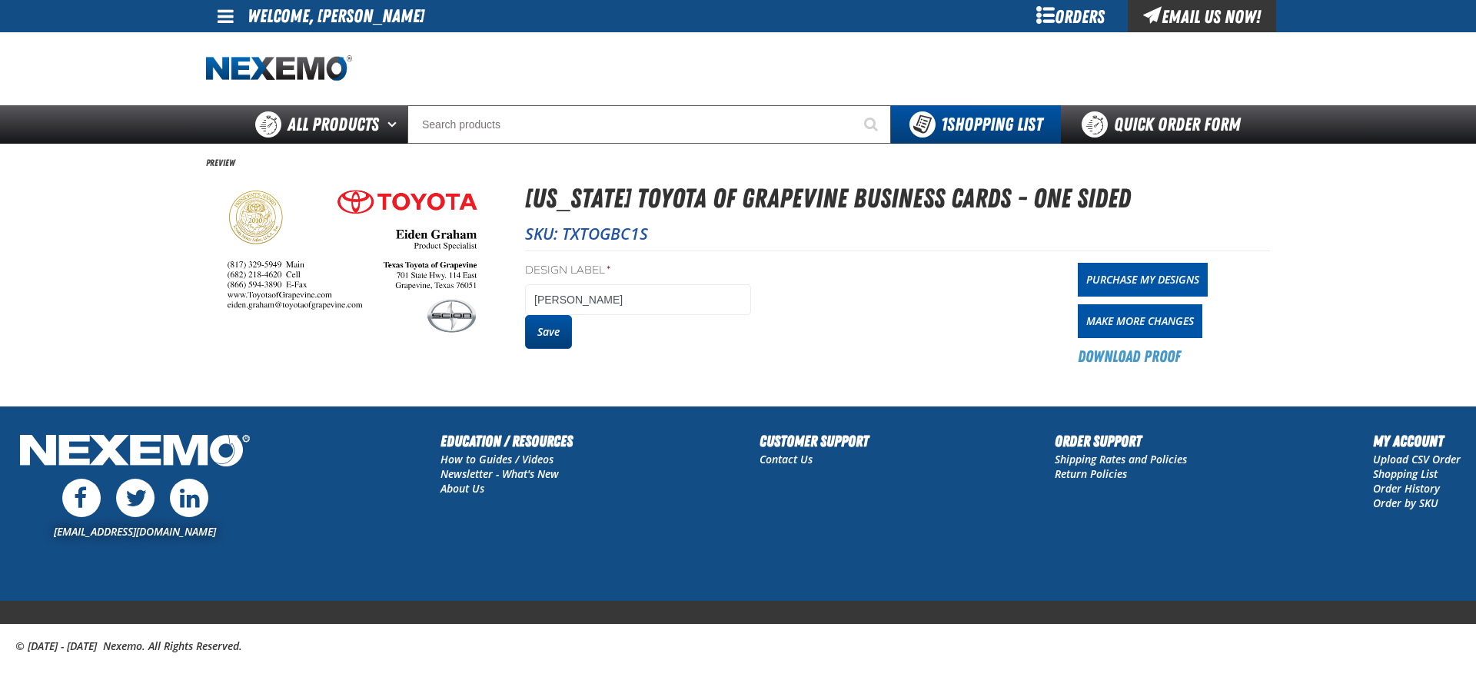
click at [544, 324] on button "Save" at bounding box center [548, 332] width 47 height 34
click at [0, 0] on div at bounding box center [0, 0] width 0 height 0
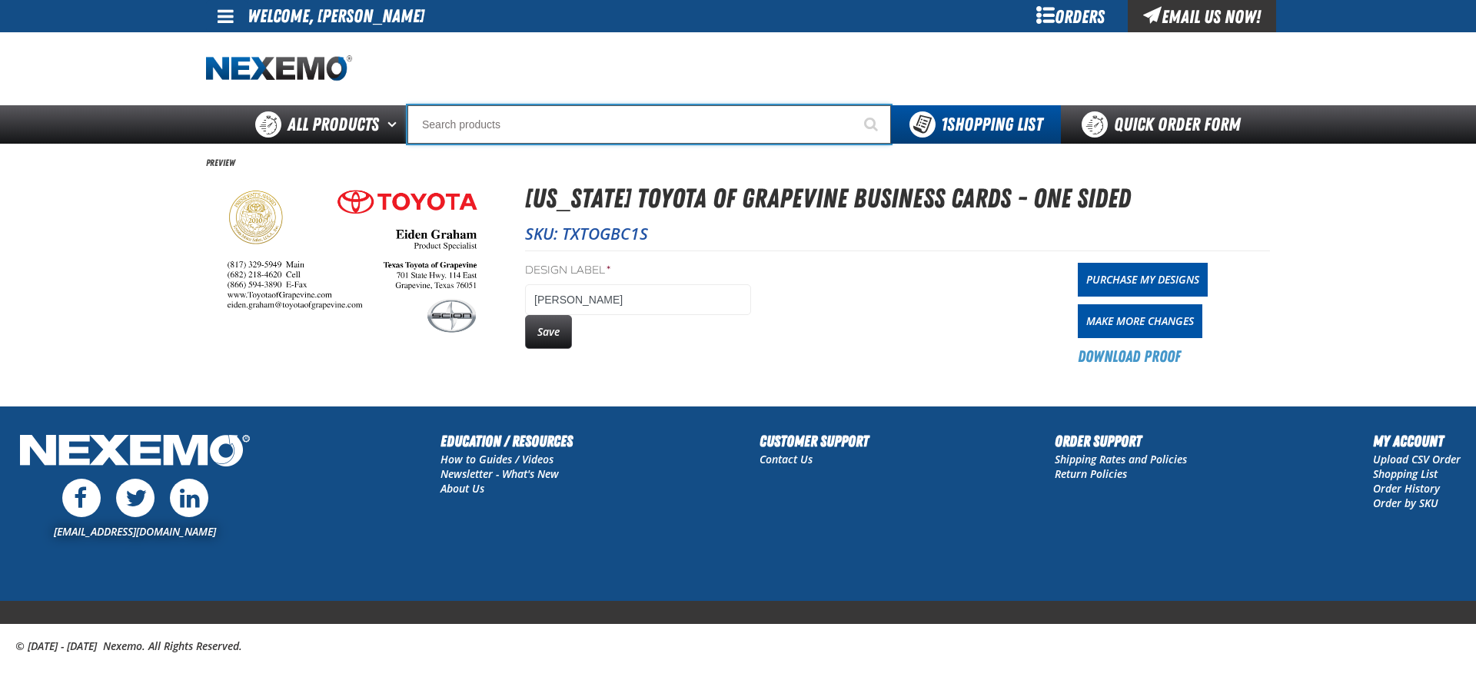
click at [518, 121] on input "Search" at bounding box center [648, 124] width 483 height 38
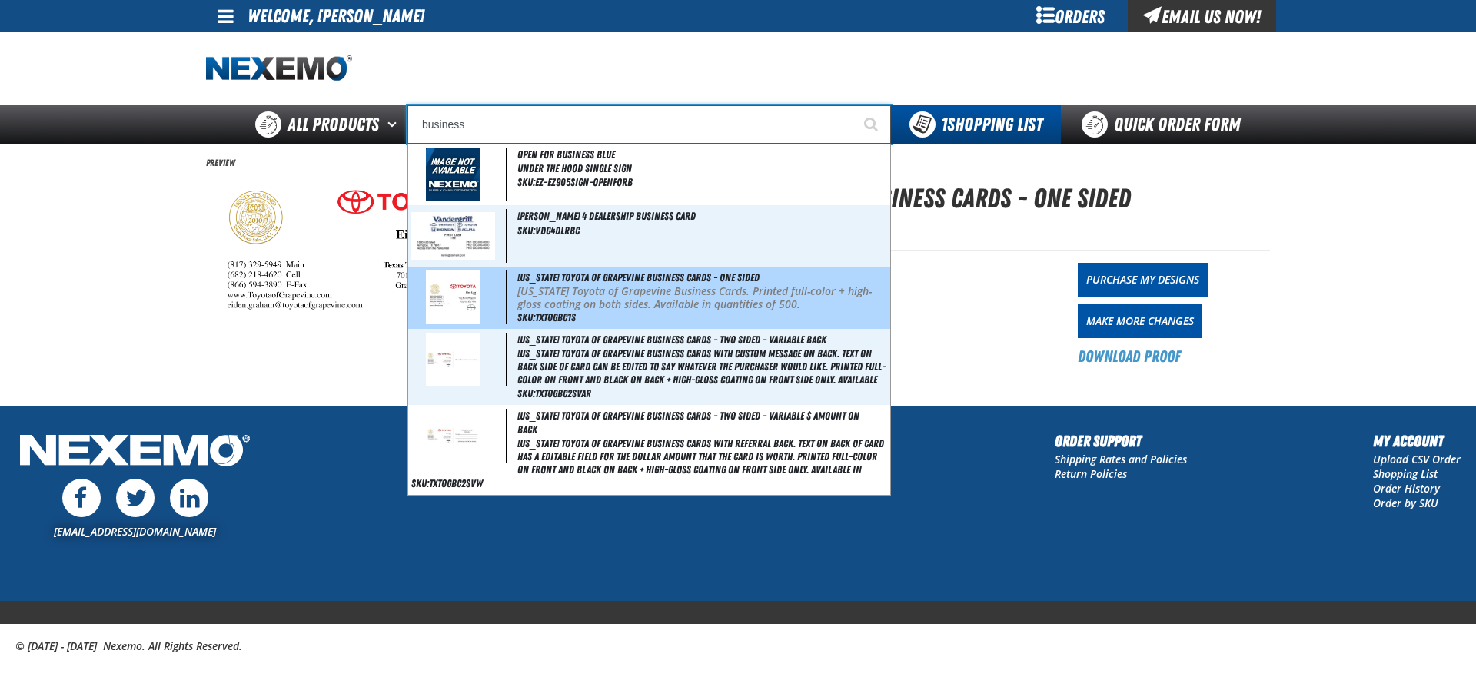
click at [493, 295] on span at bounding box center [458, 298] width 95 height 54
type input "[US_STATE] Toyota of Grapevine Business Cards - One Sided"
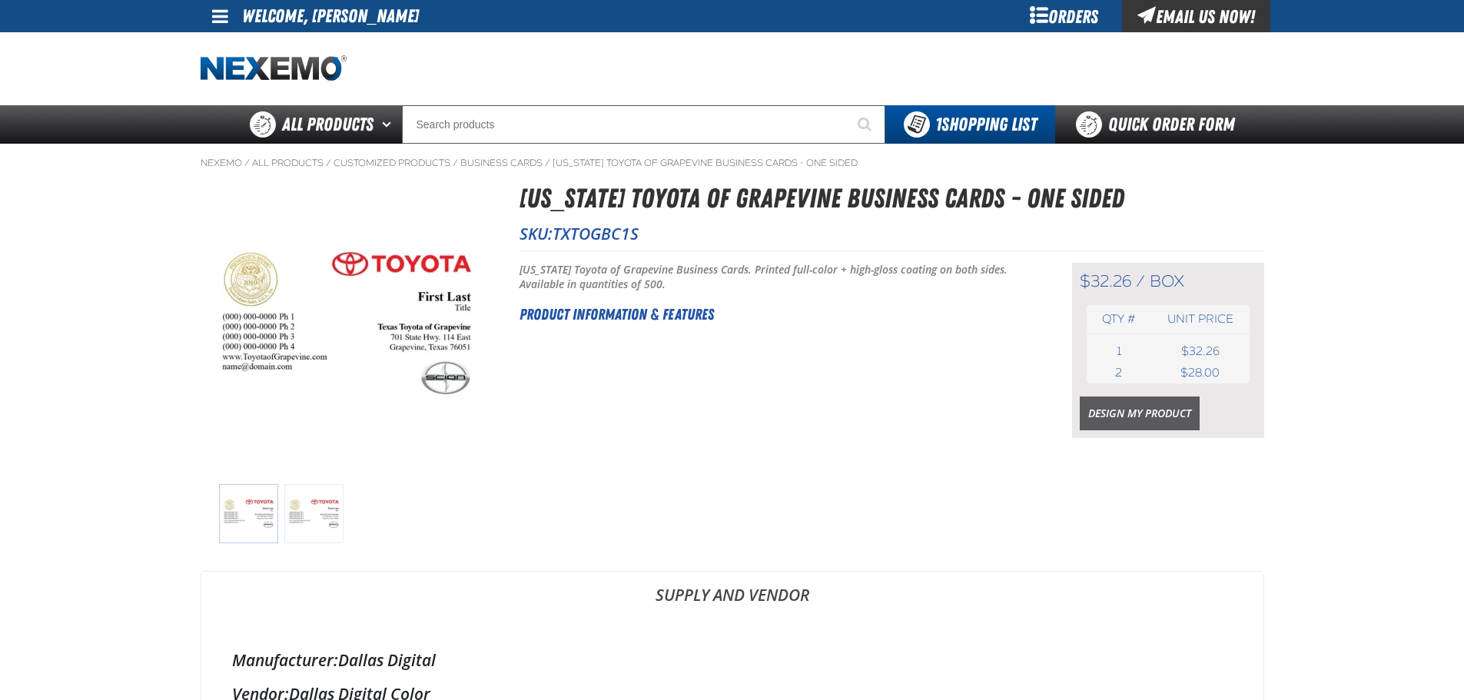
click at [1101, 423] on link "Design My Product" at bounding box center [1140, 414] width 120 height 34
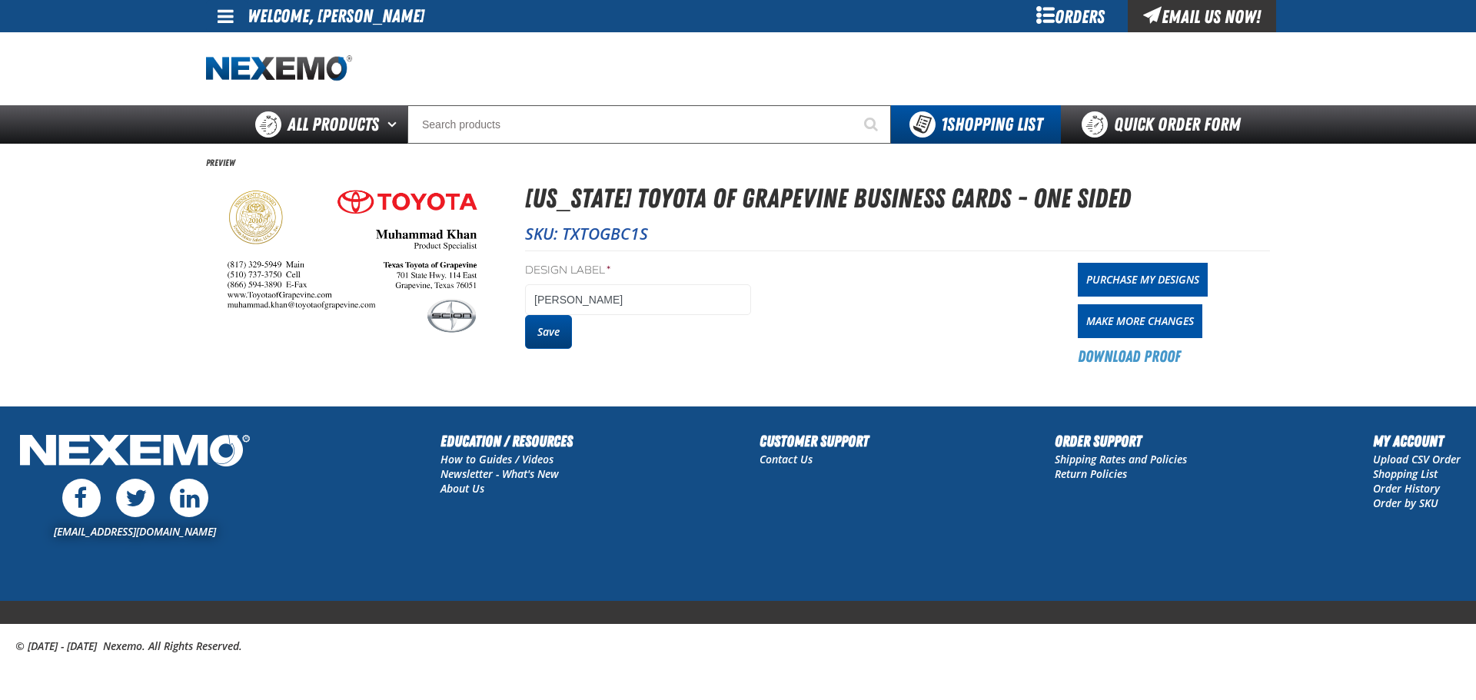
click at [554, 346] on button "Save" at bounding box center [548, 332] width 47 height 34
click at [550, 324] on button "Save" at bounding box center [548, 332] width 47 height 34
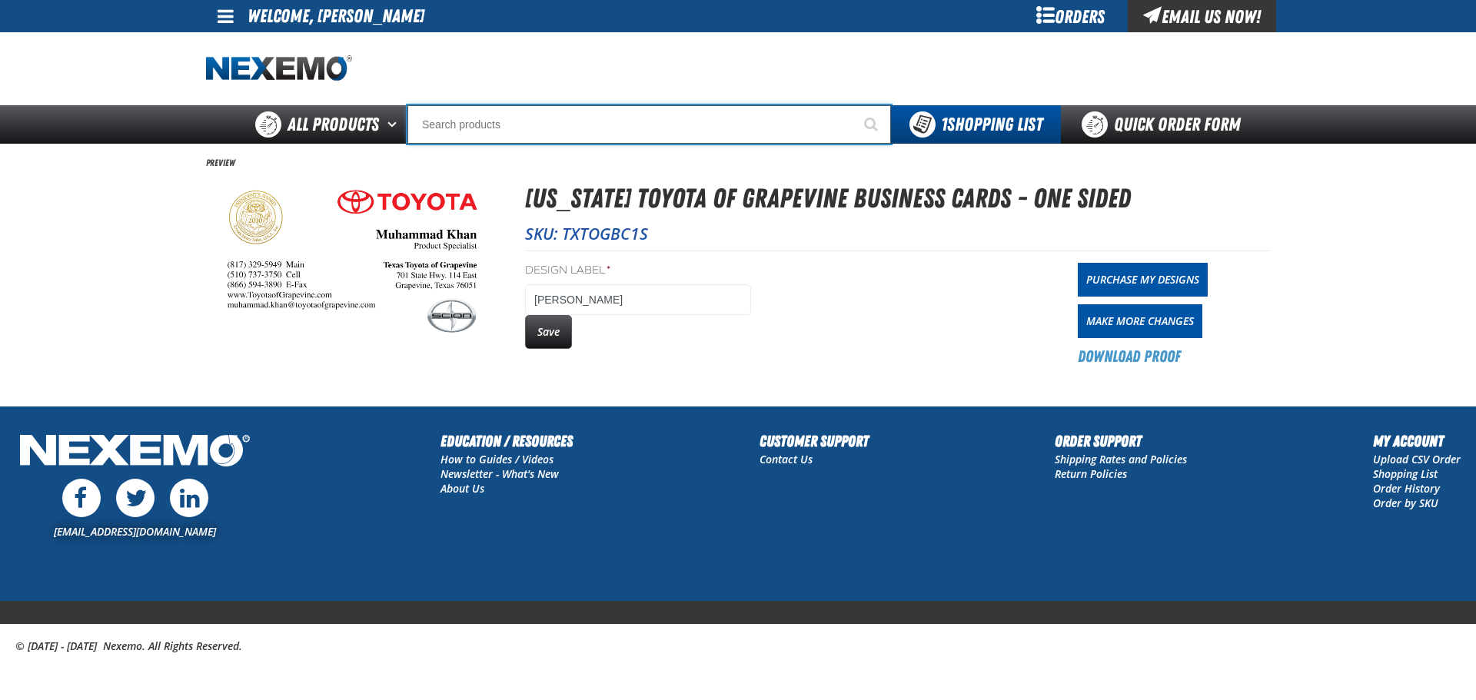
click at [479, 132] on input "Search" at bounding box center [648, 124] width 483 height 38
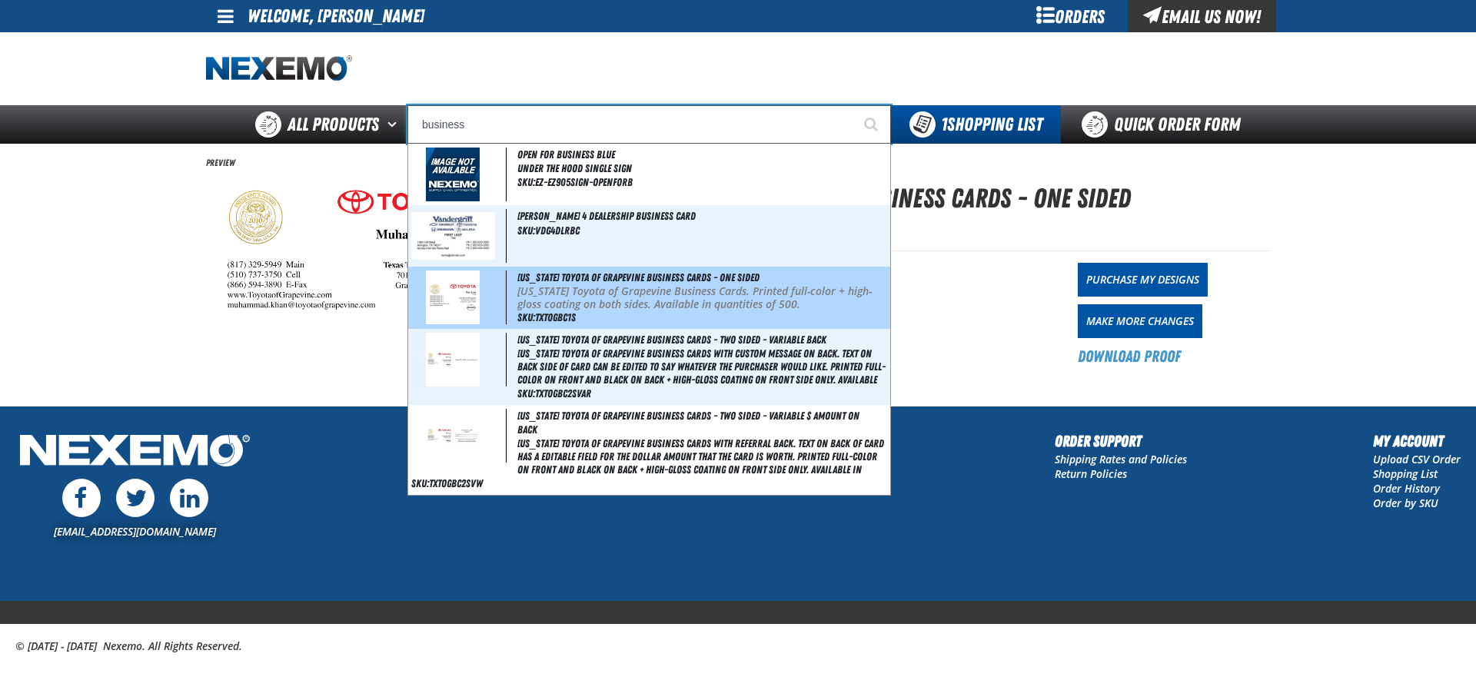
click at [552, 306] on p "Texas Toyota of Grapevine Business Cards. Printed full-color + high-gloss coati…" at bounding box center [702, 298] width 370 height 26
type input "[US_STATE] Toyota of Grapevine Business Cards - One Sided"
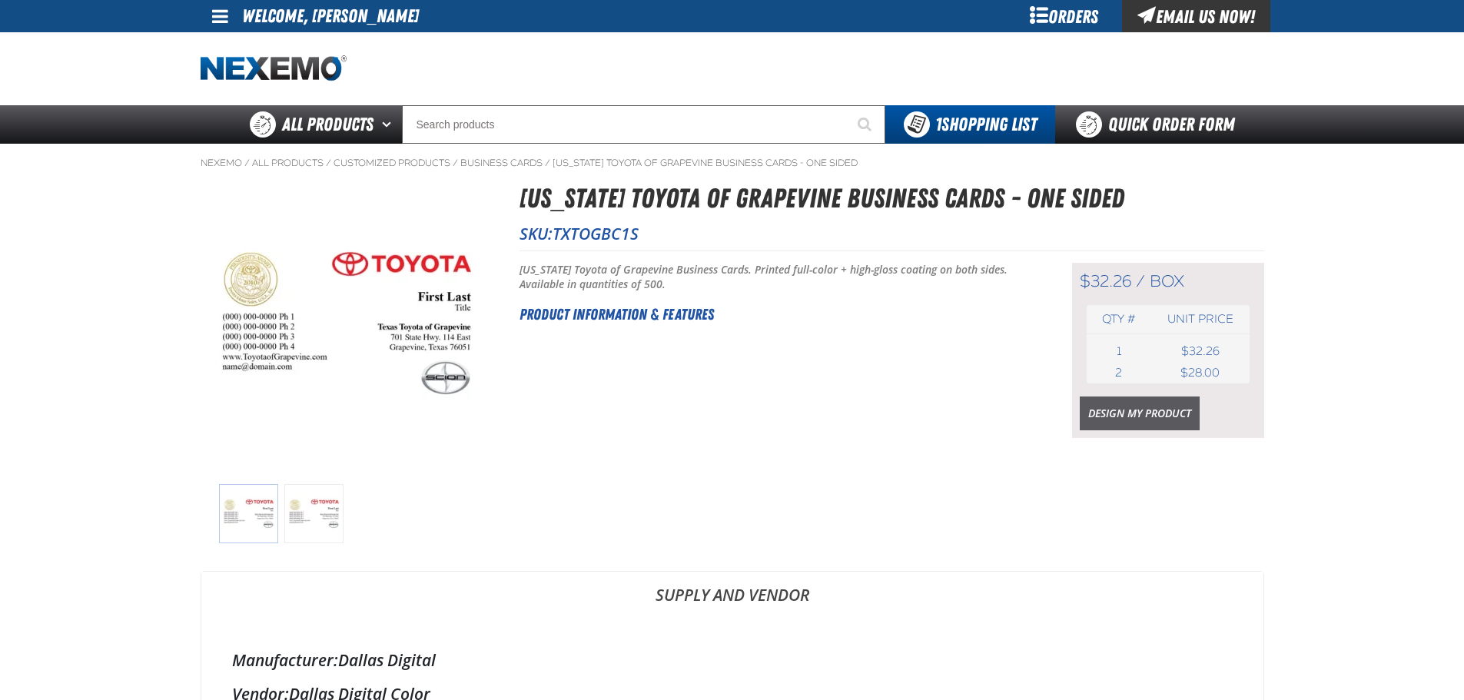
click at [1161, 406] on link "Design My Product" at bounding box center [1140, 414] width 120 height 34
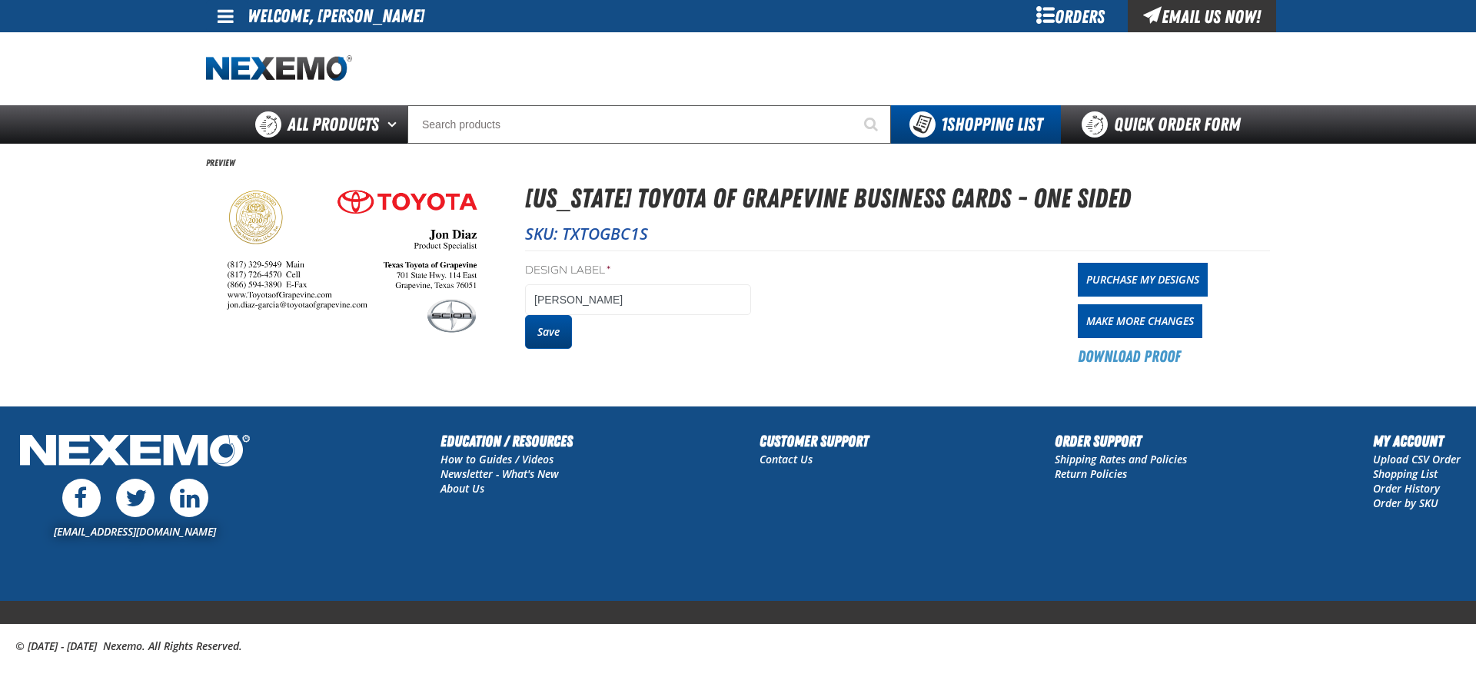
click at [549, 338] on button "Save" at bounding box center [548, 332] width 47 height 34
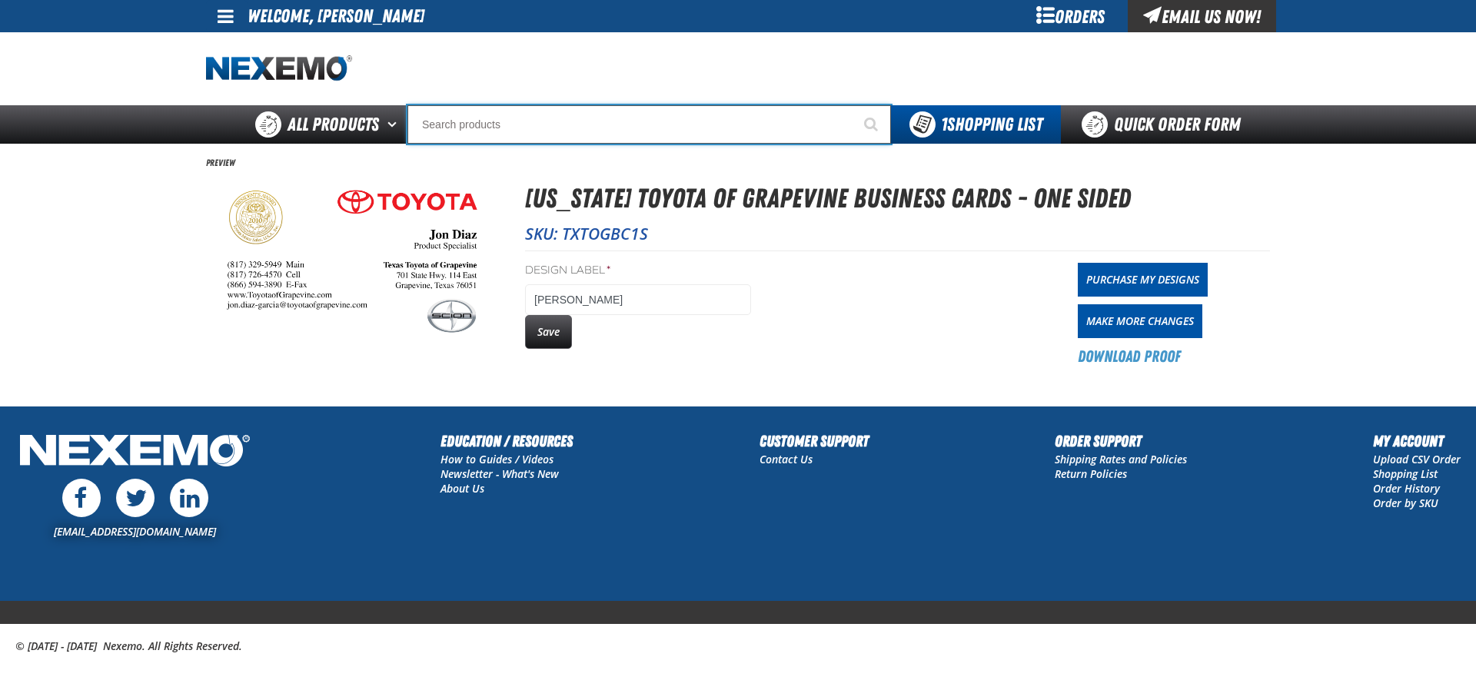
click at [520, 130] on input "Search" at bounding box center [648, 124] width 483 height 38
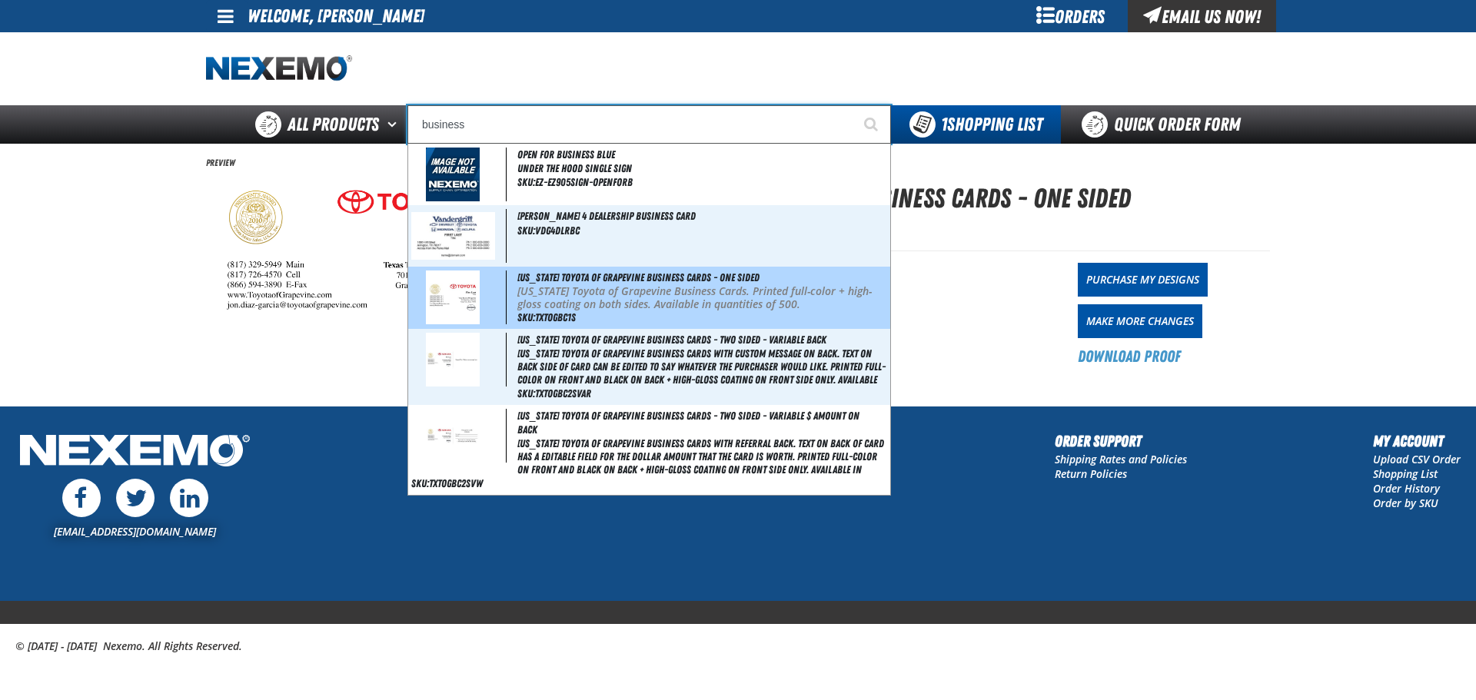
click at [535, 303] on p "Texas Toyota of Grapevine Business Cards. Printed full-color + high-gloss coati…" at bounding box center [702, 298] width 370 height 26
type input "Texas Toyota of Grapevine Business Cards - One Sided"
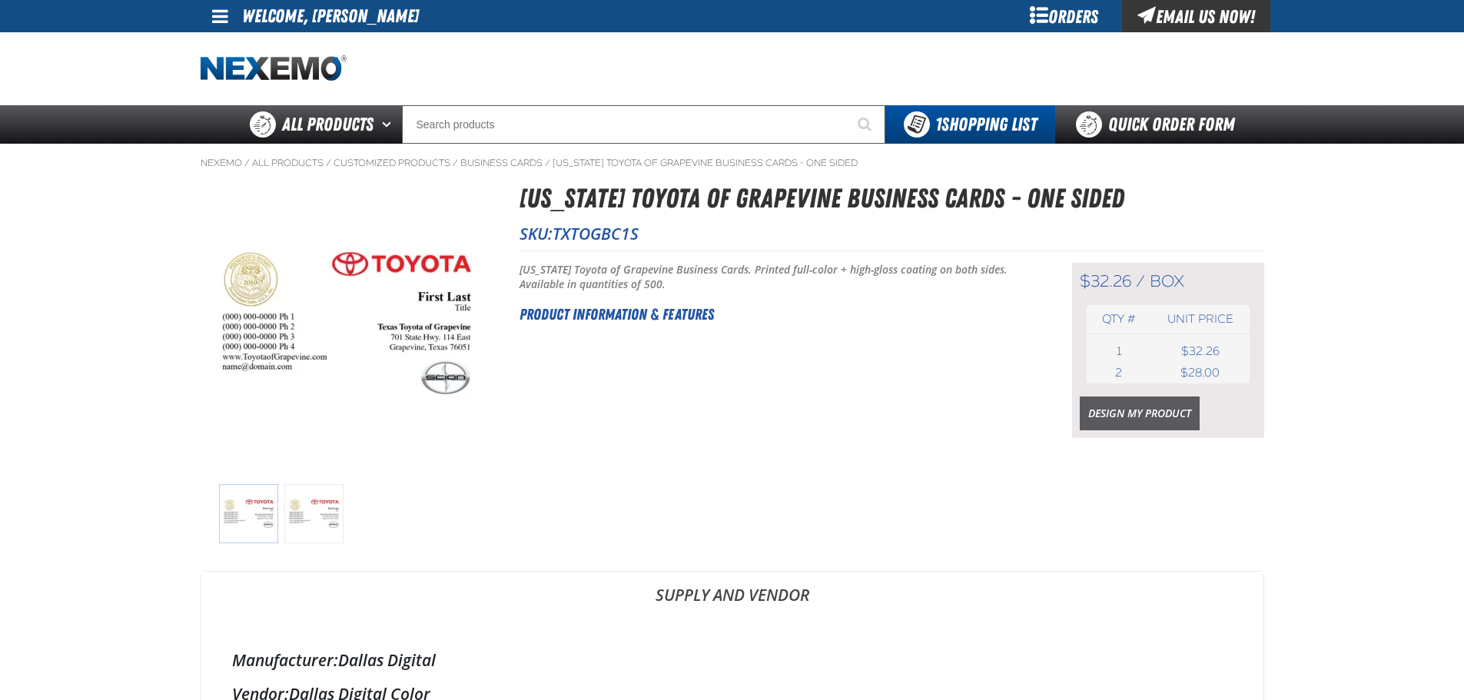
click at [1144, 410] on link "Design My Product" at bounding box center [1140, 414] width 120 height 34
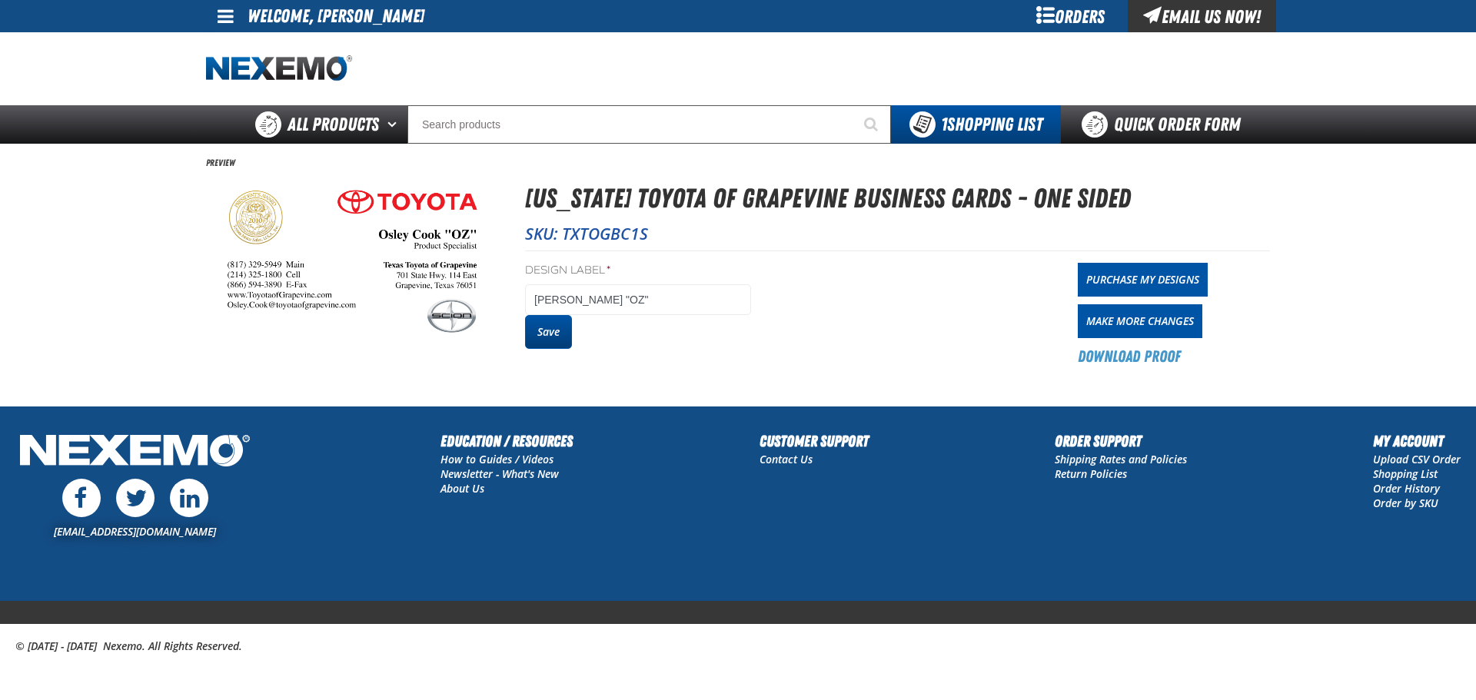
click at [556, 321] on button "Save" at bounding box center [548, 332] width 47 height 34
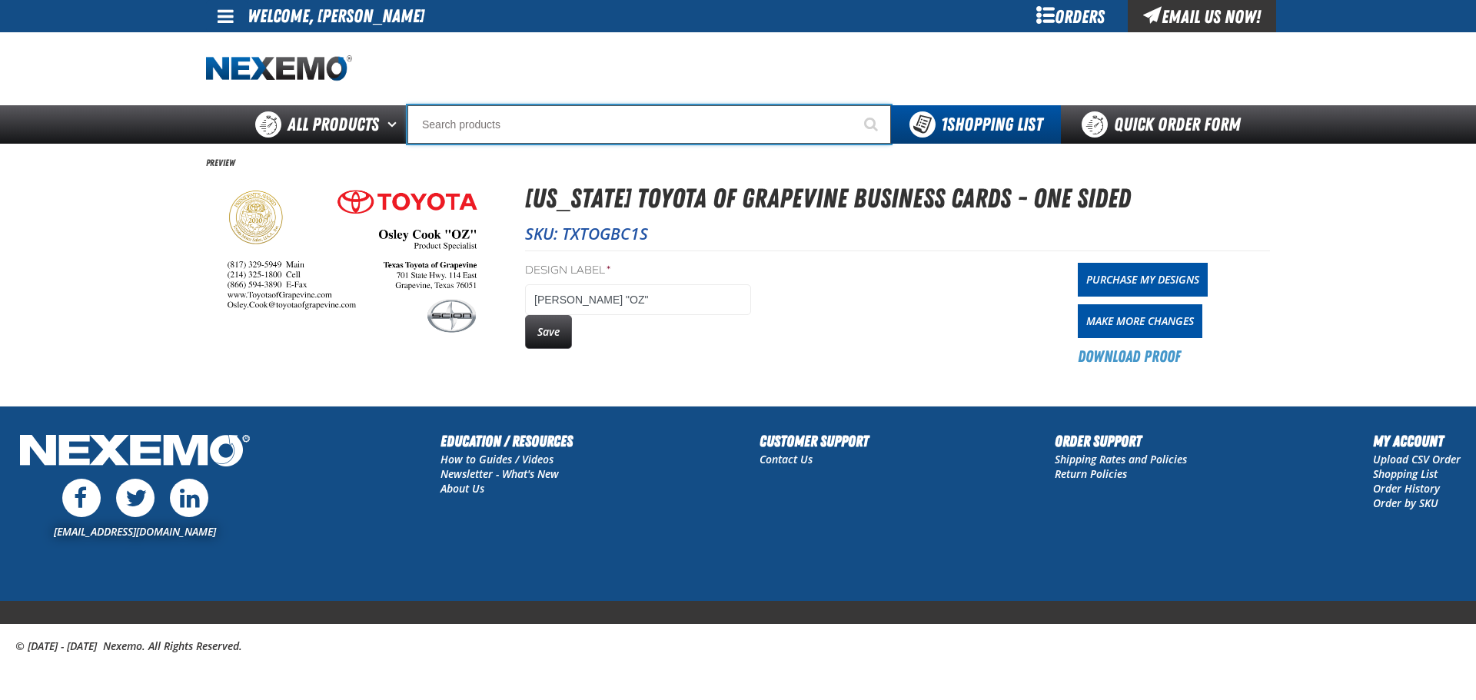
click at [530, 129] on input "Search" at bounding box center [648, 124] width 483 height 38
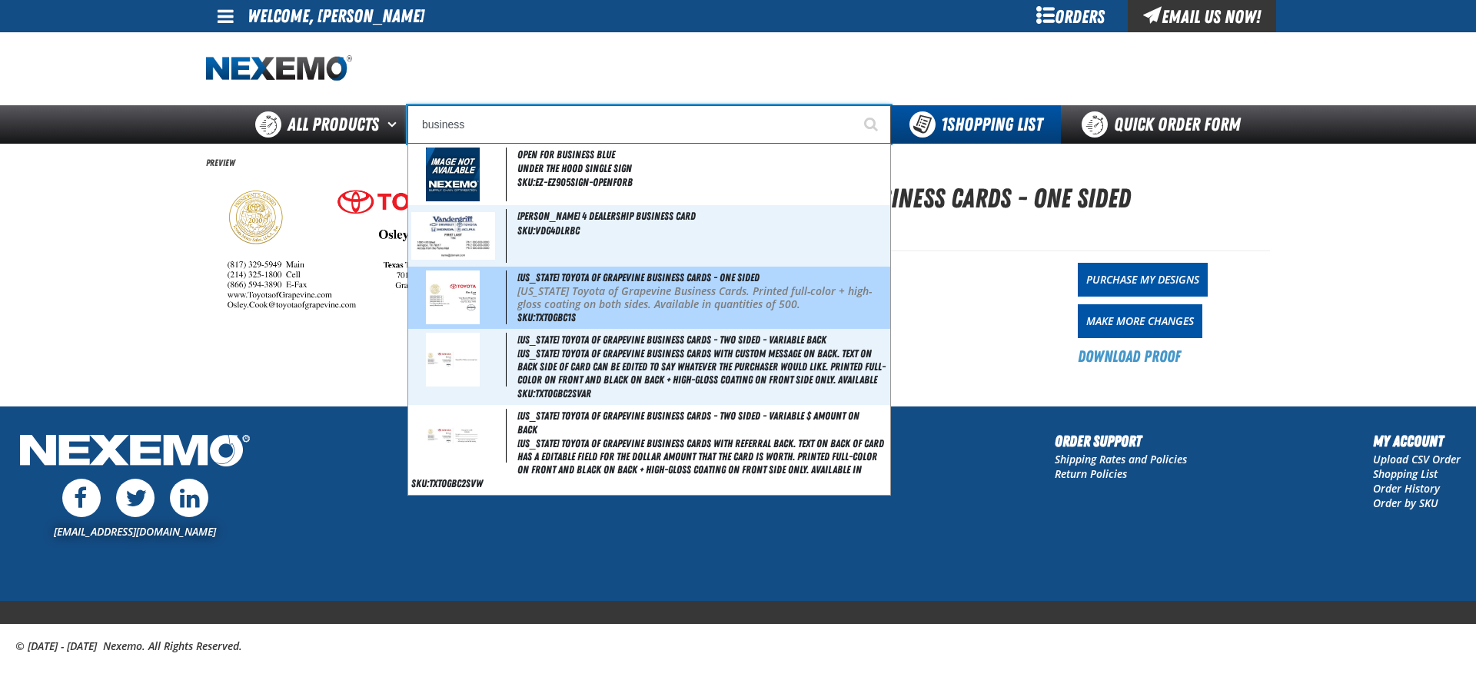
click at [566, 304] on p "[US_STATE] Toyota of Grapevine Business Cards. Printed full-color + high-gloss …" at bounding box center [702, 298] width 370 height 26
type input "[US_STATE] Toyota of Grapevine Business Cards - One Sided"
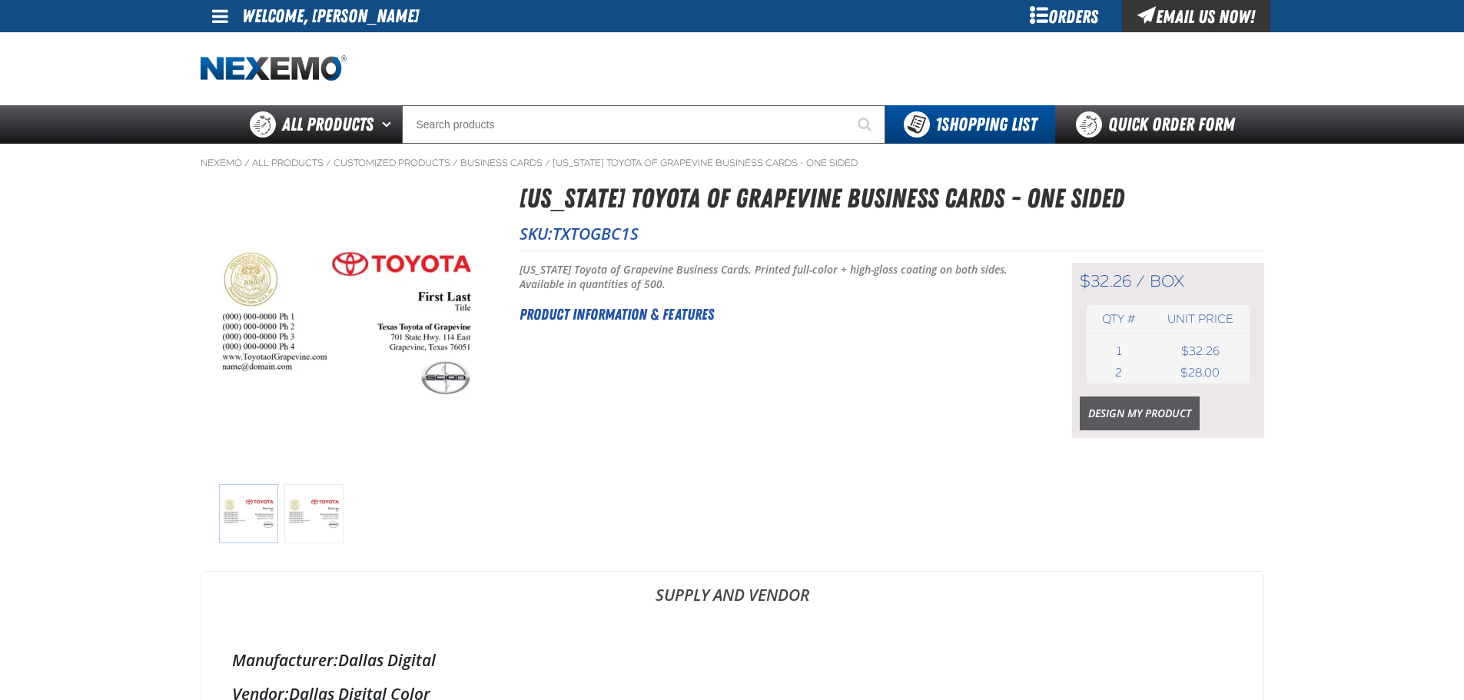
click at [1118, 420] on link "Design My Product" at bounding box center [1140, 414] width 120 height 34
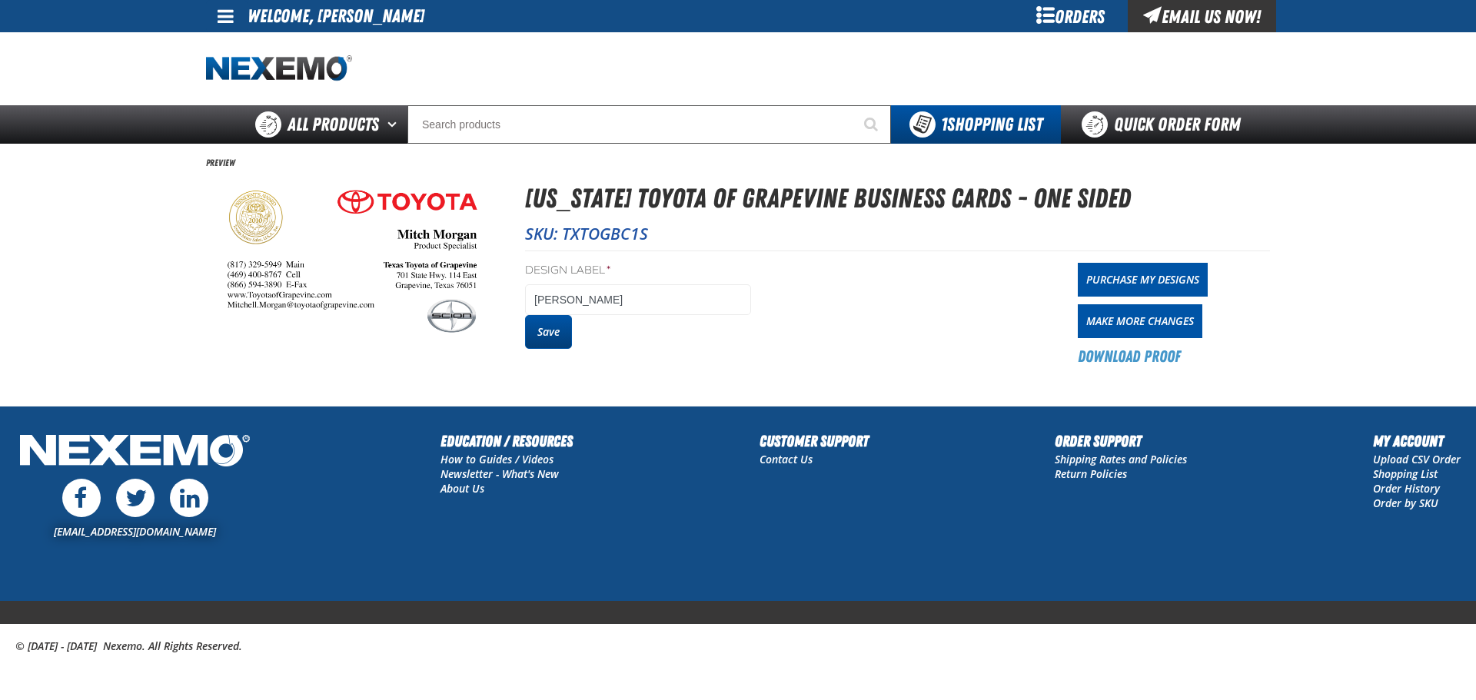
click at [543, 334] on button "Save" at bounding box center [548, 332] width 47 height 34
click at [546, 334] on button "Save" at bounding box center [548, 332] width 47 height 34
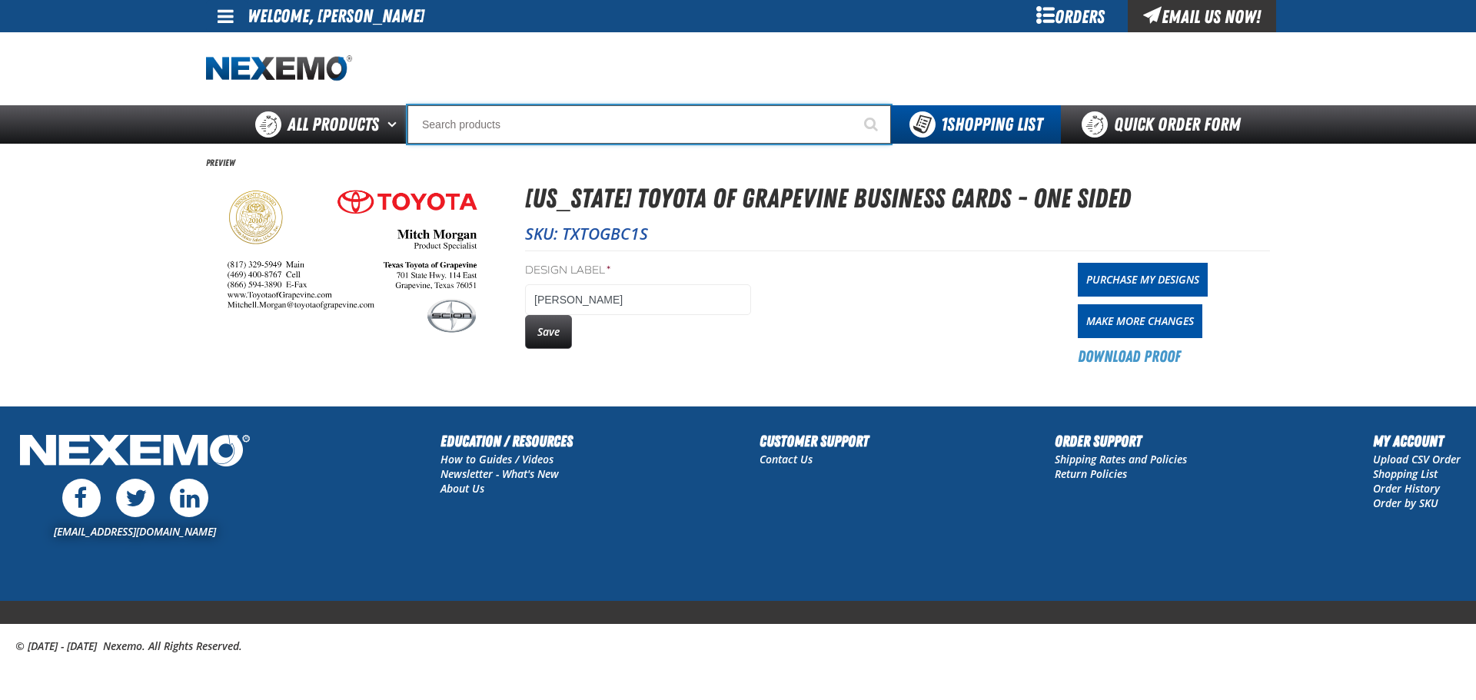
click at [503, 119] on input "Search" at bounding box center [648, 124] width 483 height 38
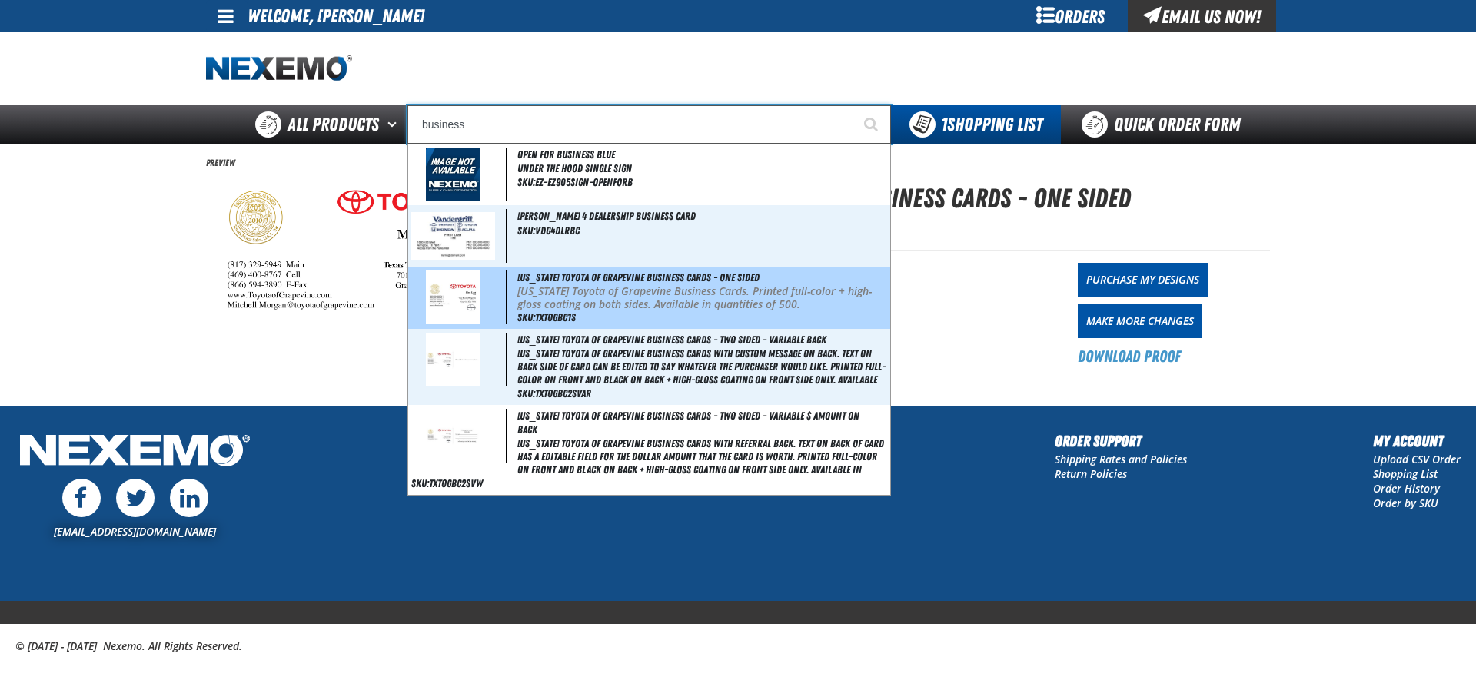
click at [569, 288] on p "Texas Toyota of Grapevine Business Cards. Printed full-color + high-gloss coati…" at bounding box center [702, 298] width 370 height 26
type input "[US_STATE] Toyota of Grapevine Business Cards - One Sided"
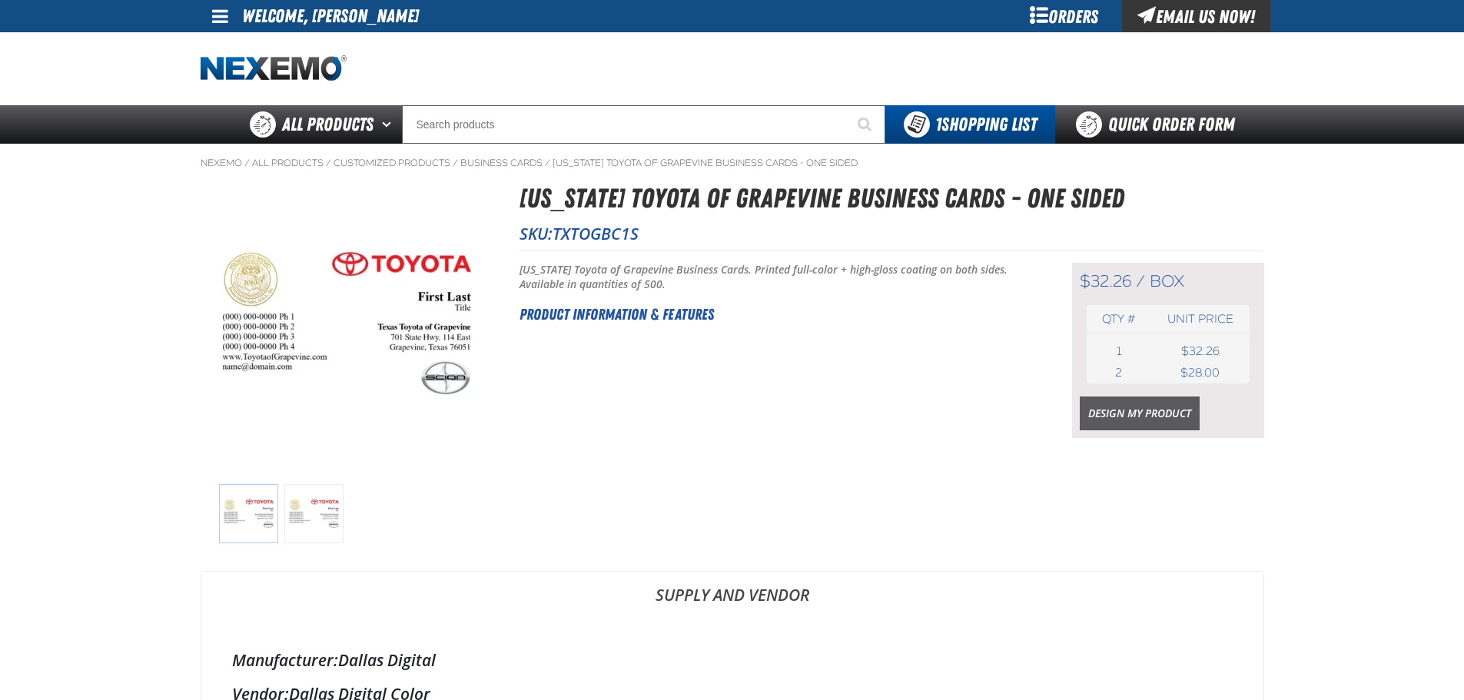
click at [1130, 421] on link "Design My Product" at bounding box center [1140, 414] width 120 height 34
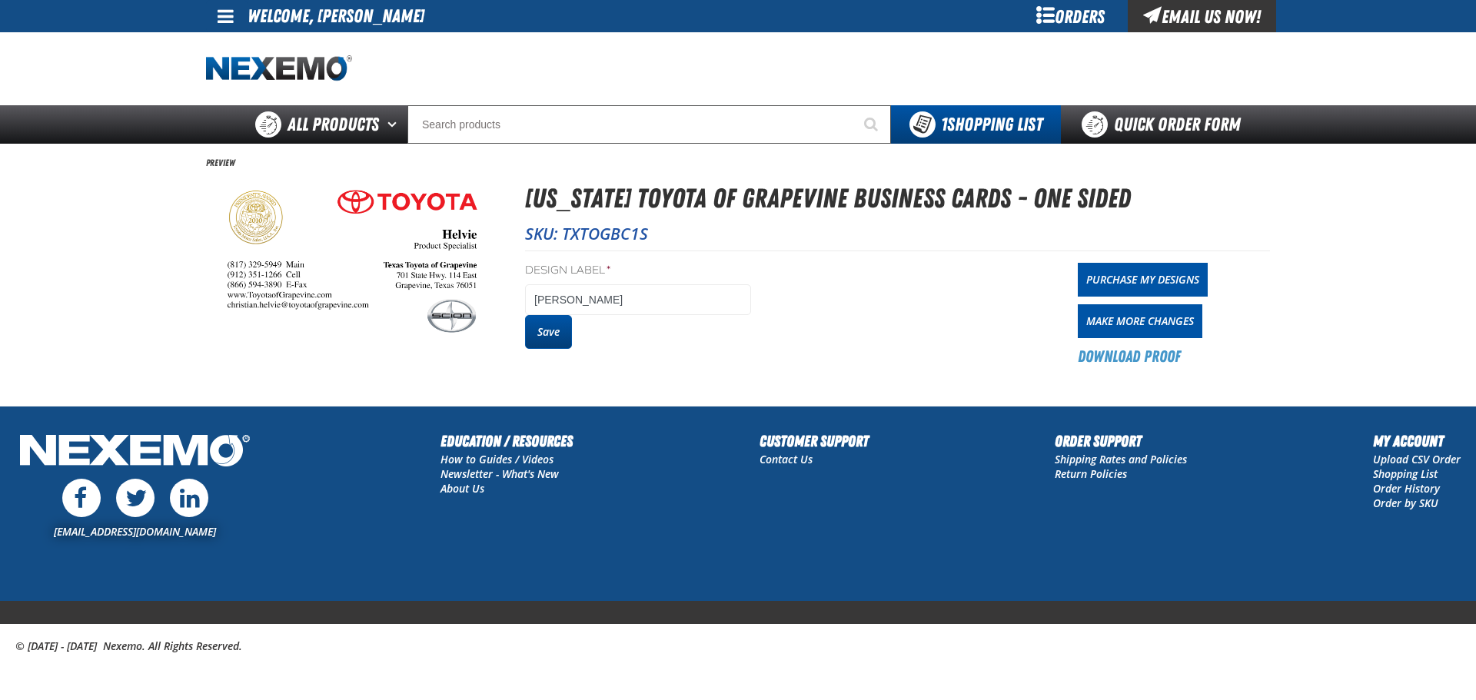
click at [547, 337] on button "Save" at bounding box center [548, 332] width 47 height 34
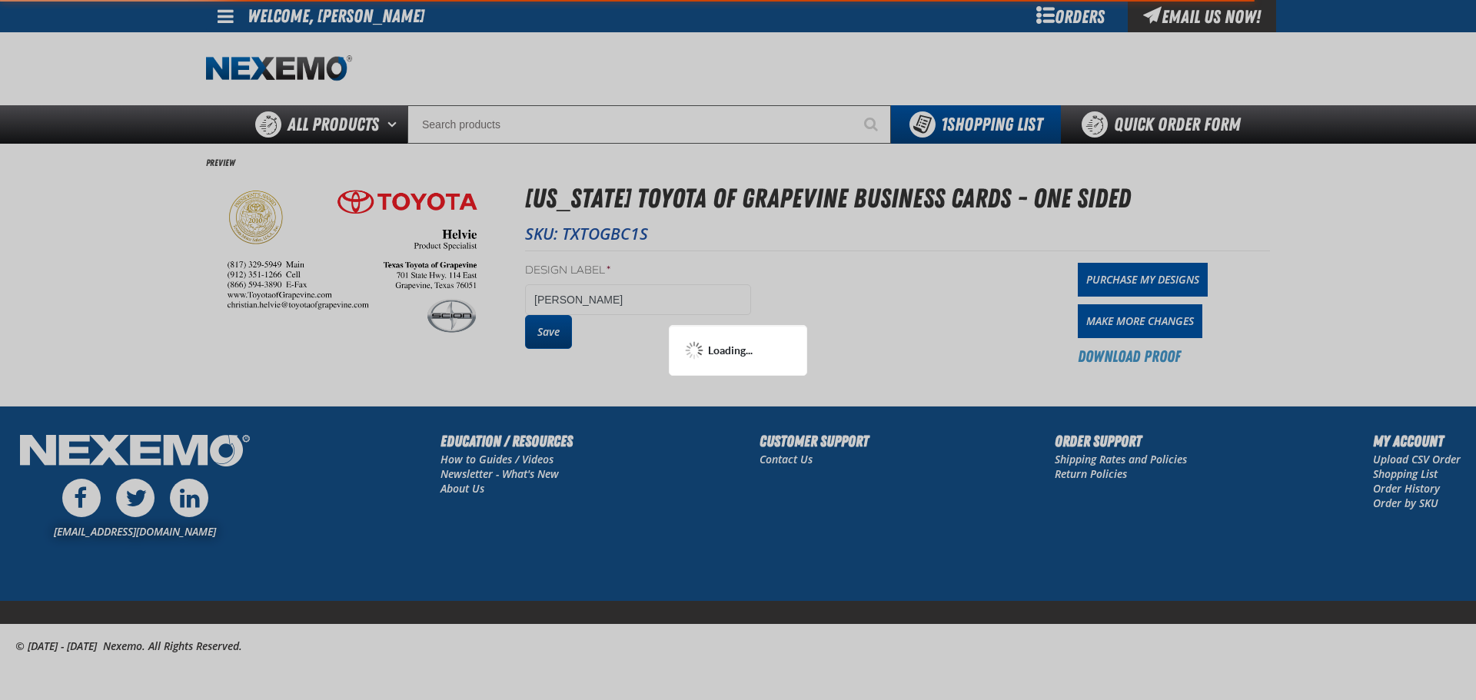
click at [547, 337] on div at bounding box center [738, 350] width 1476 height 700
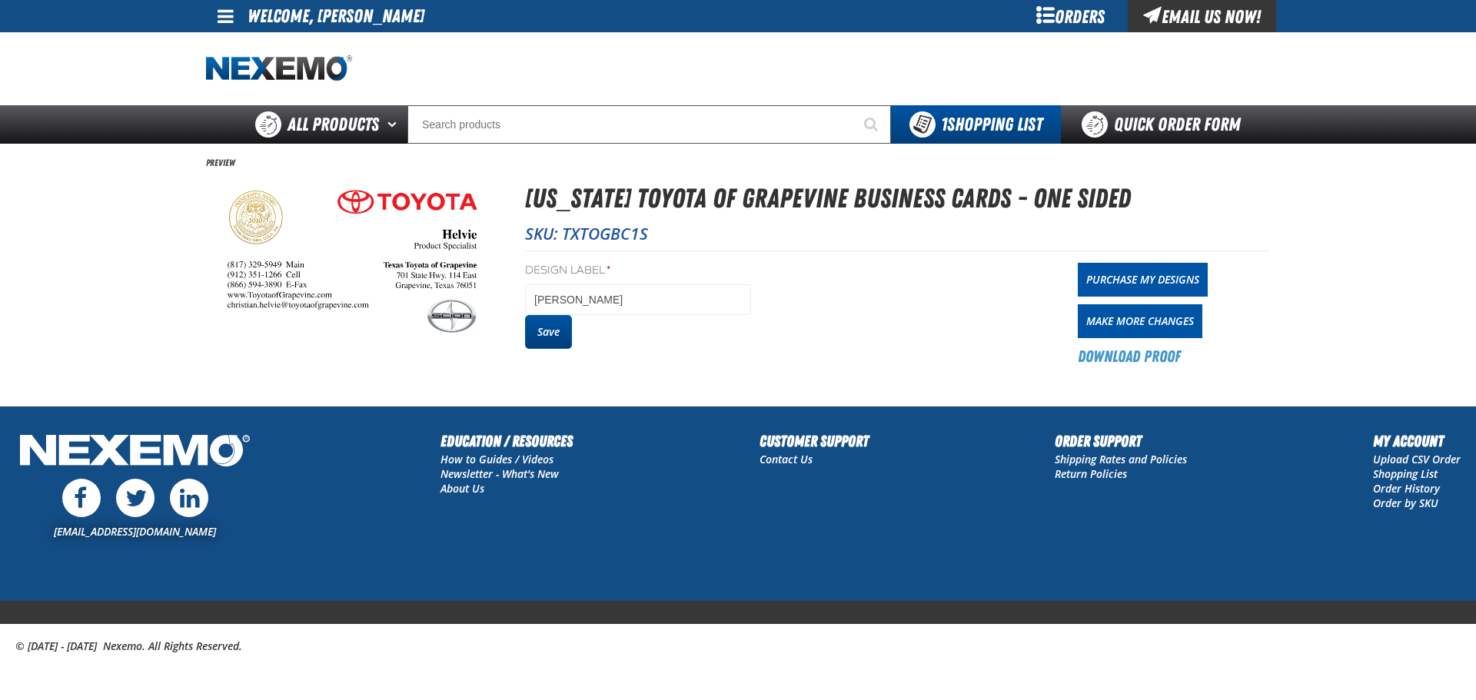
click at [552, 328] on button "Save" at bounding box center [548, 332] width 47 height 34
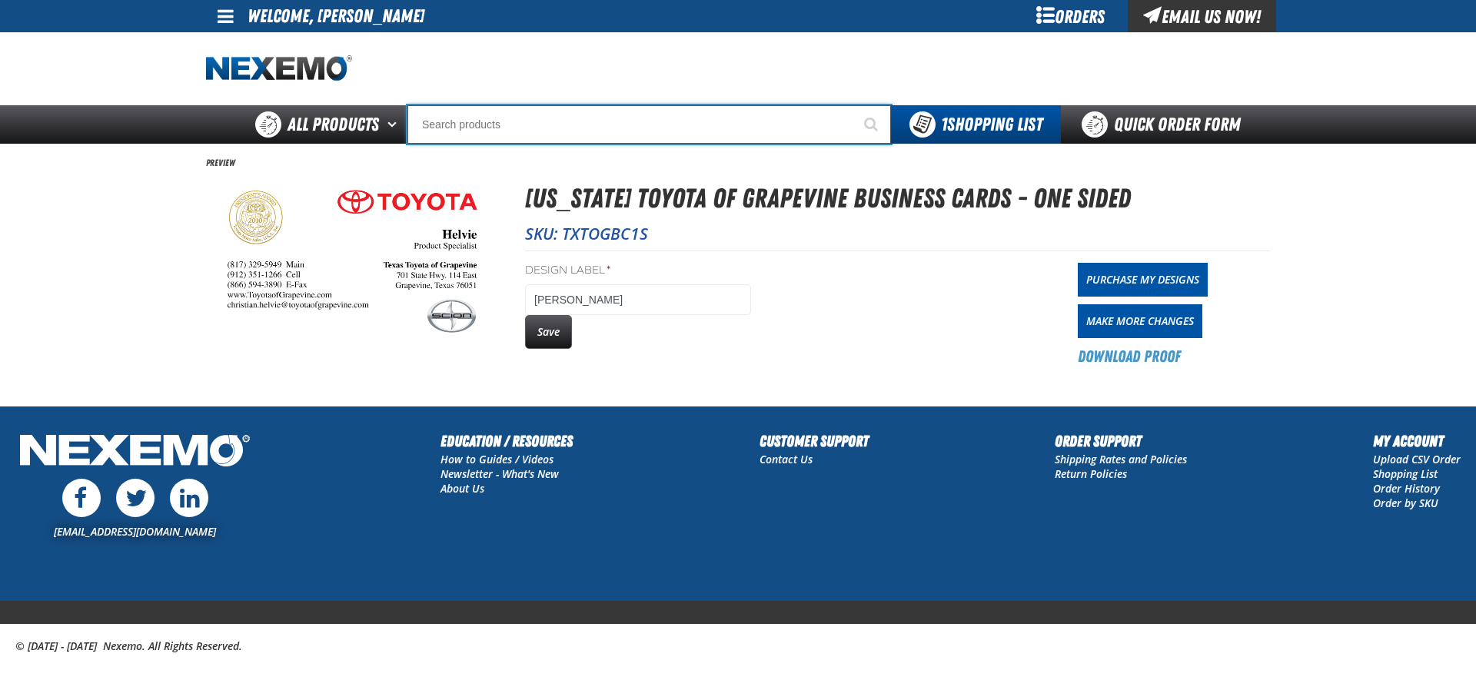
click at [467, 135] on input "Search" at bounding box center [648, 124] width 483 height 38
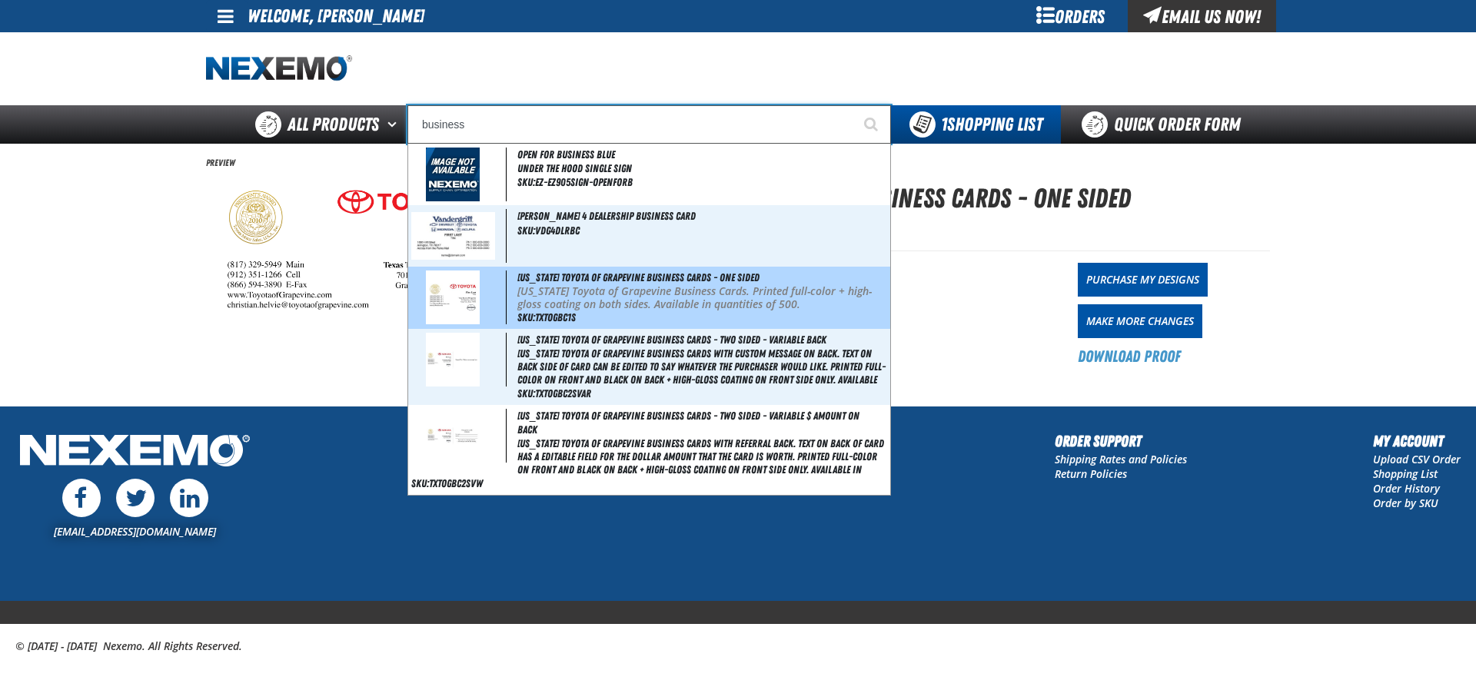
click at [513, 303] on div "Texas Toyota of Grapevine Business Cards - One Sided Texas Toyota of Grapevine …" at bounding box center [649, 298] width 482 height 62
type input "[US_STATE] Toyota of Grapevine Business Cards - One Sided"
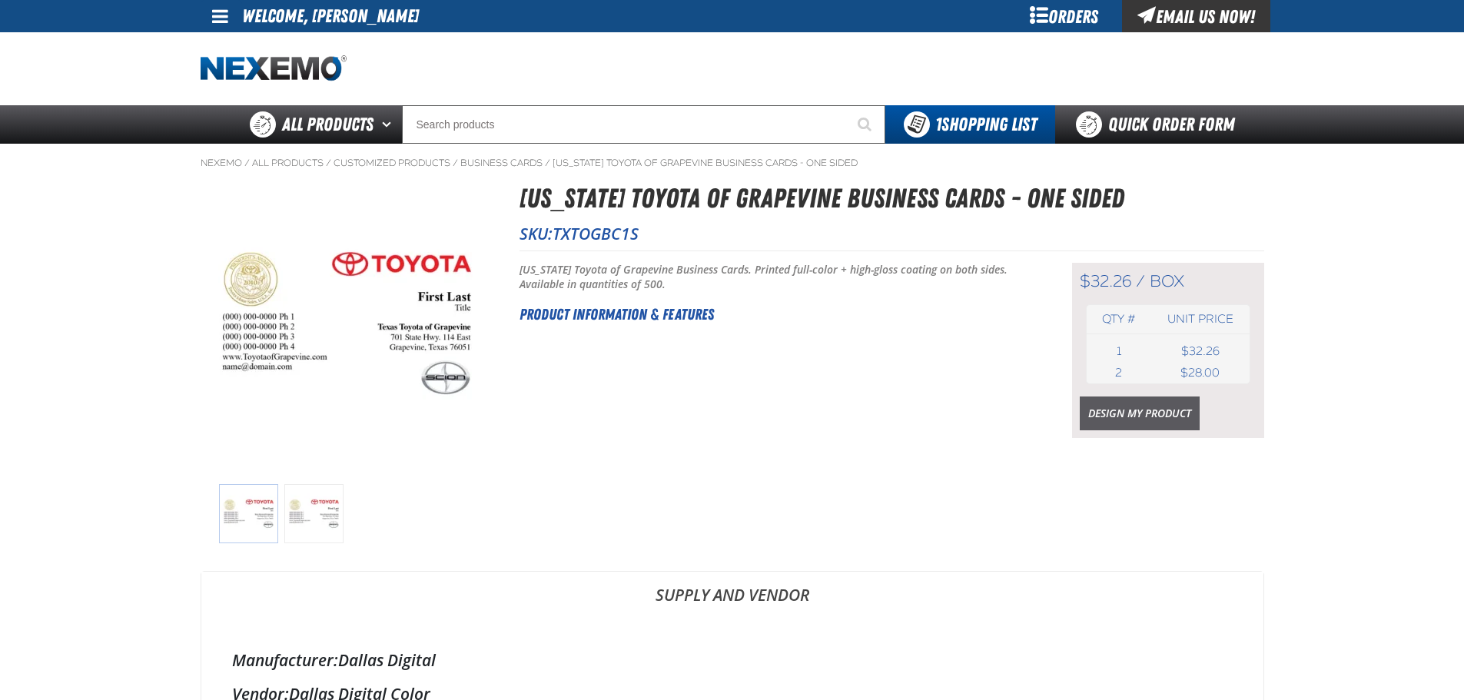
click at [1091, 426] on link "Design My Product" at bounding box center [1140, 414] width 120 height 34
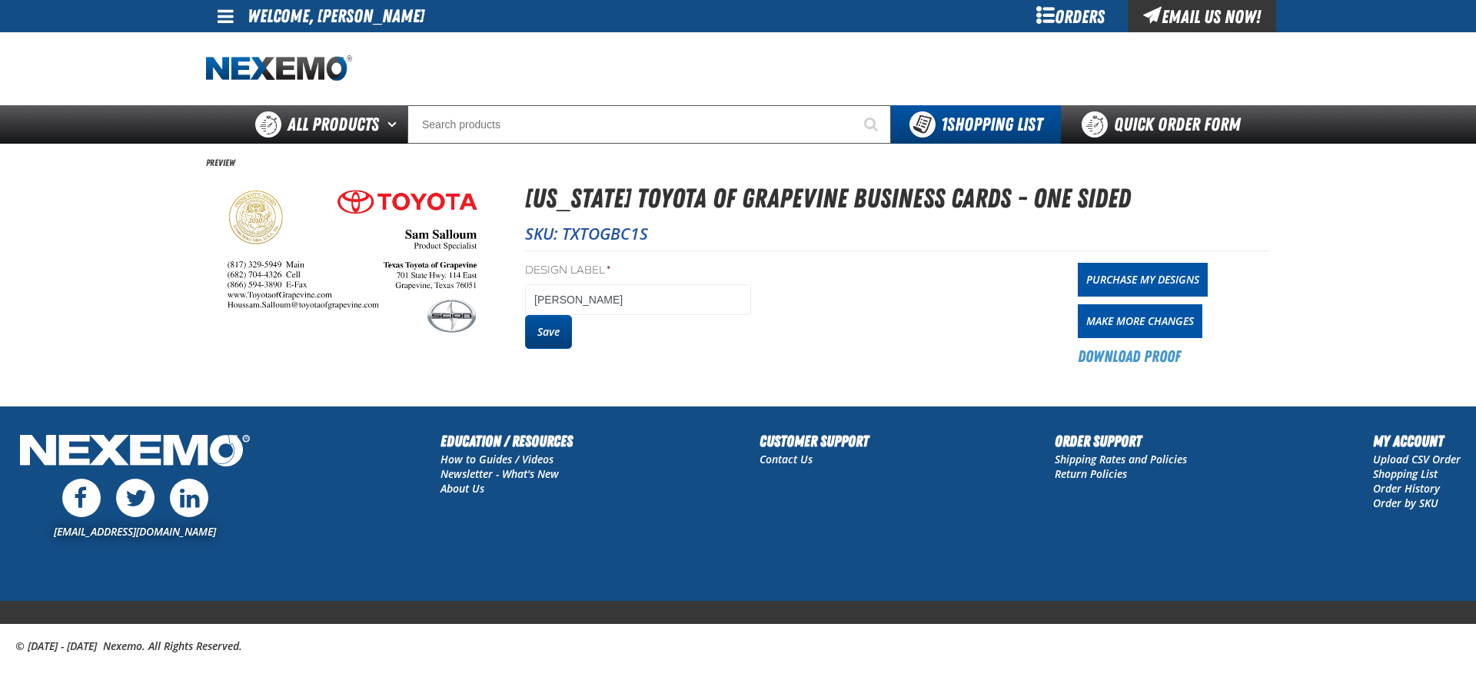
click at [556, 325] on button "Save" at bounding box center [548, 332] width 47 height 34
click at [560, 339] on button "Save" at bounding box center [548, 332] width 47 height 34
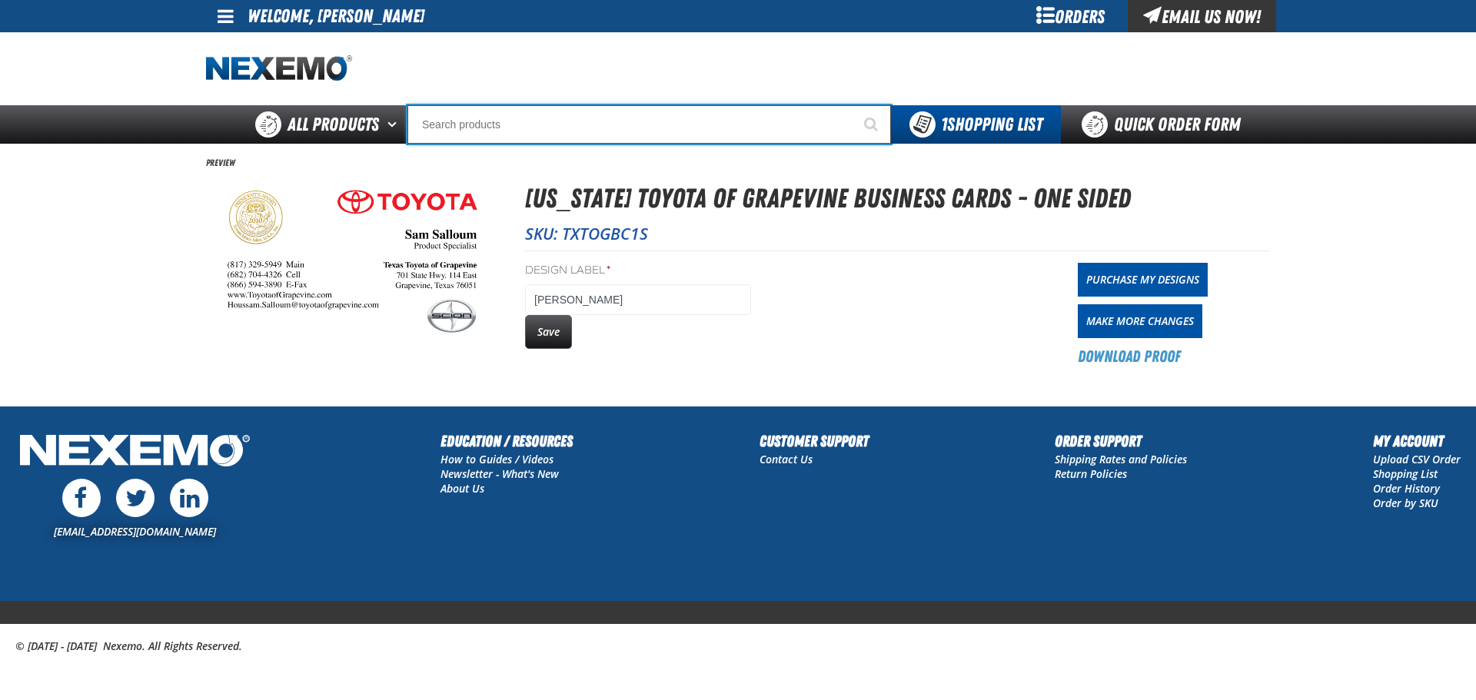
click at [490, 128] on input "Search" at bounding box center [648, 124] width 483 height 38
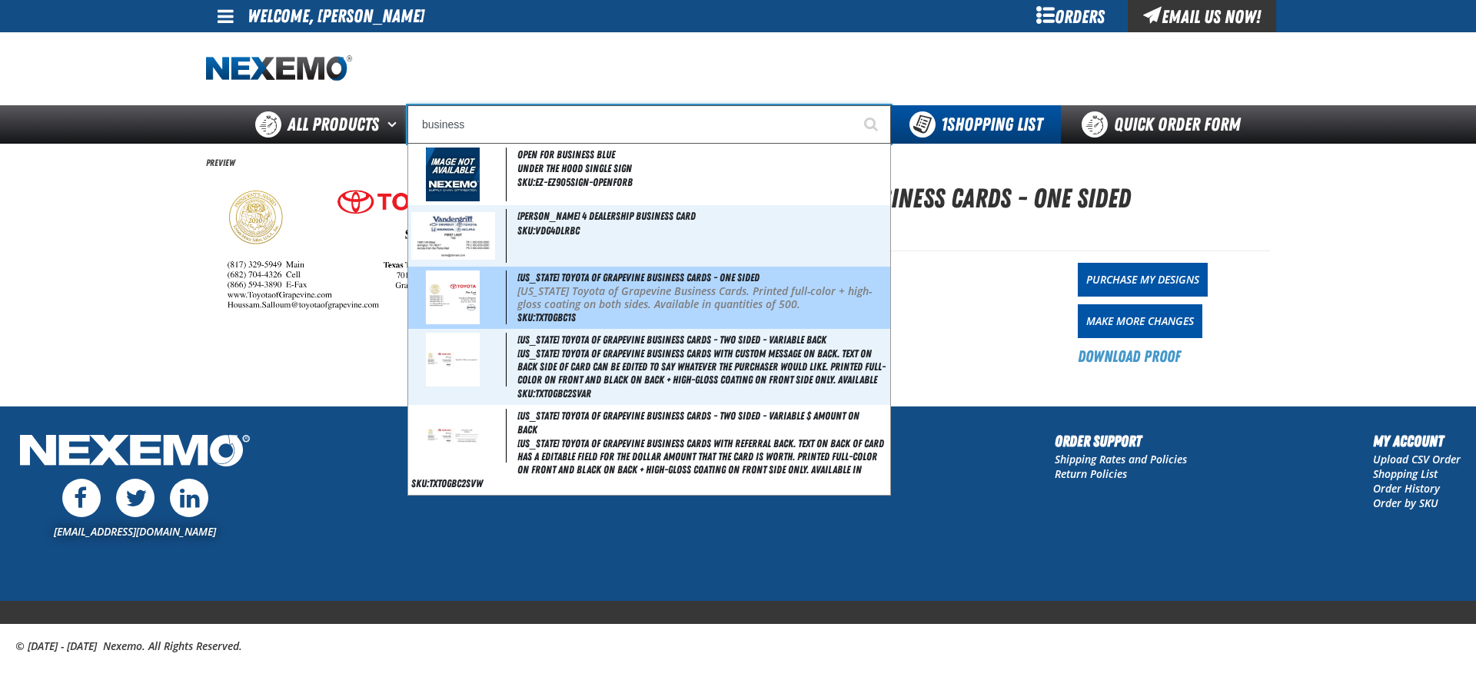
click at [563, 286] on p "[US_STATE] Toyota of Grapevine Business Cards. Printed full-color + high-gloss …" at bounding box center [702, 298] width 370 height 26
type input "[US_STATE] Toyota of Grapevine Business Cards - One Sided"
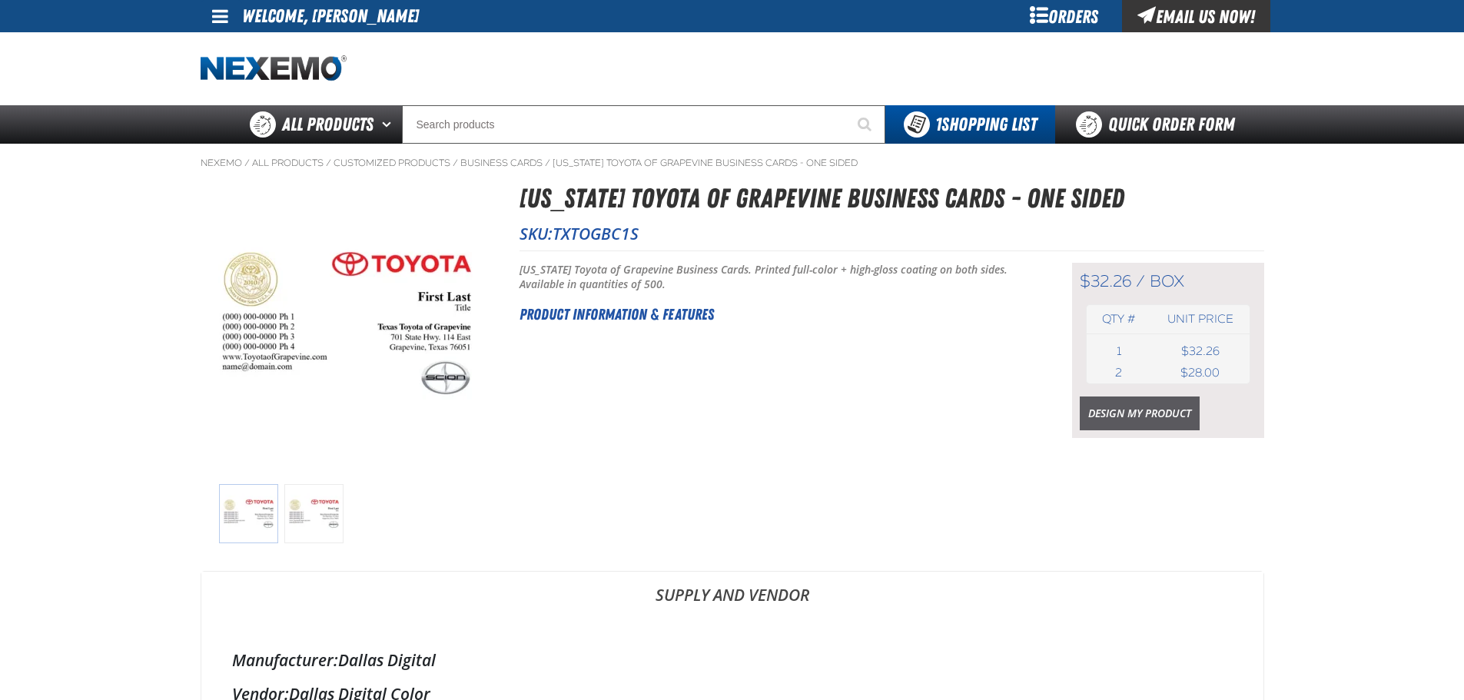
click at [1089, 414] on link "Design My Product" at bounding box center [1140, 414] width 120 height 34
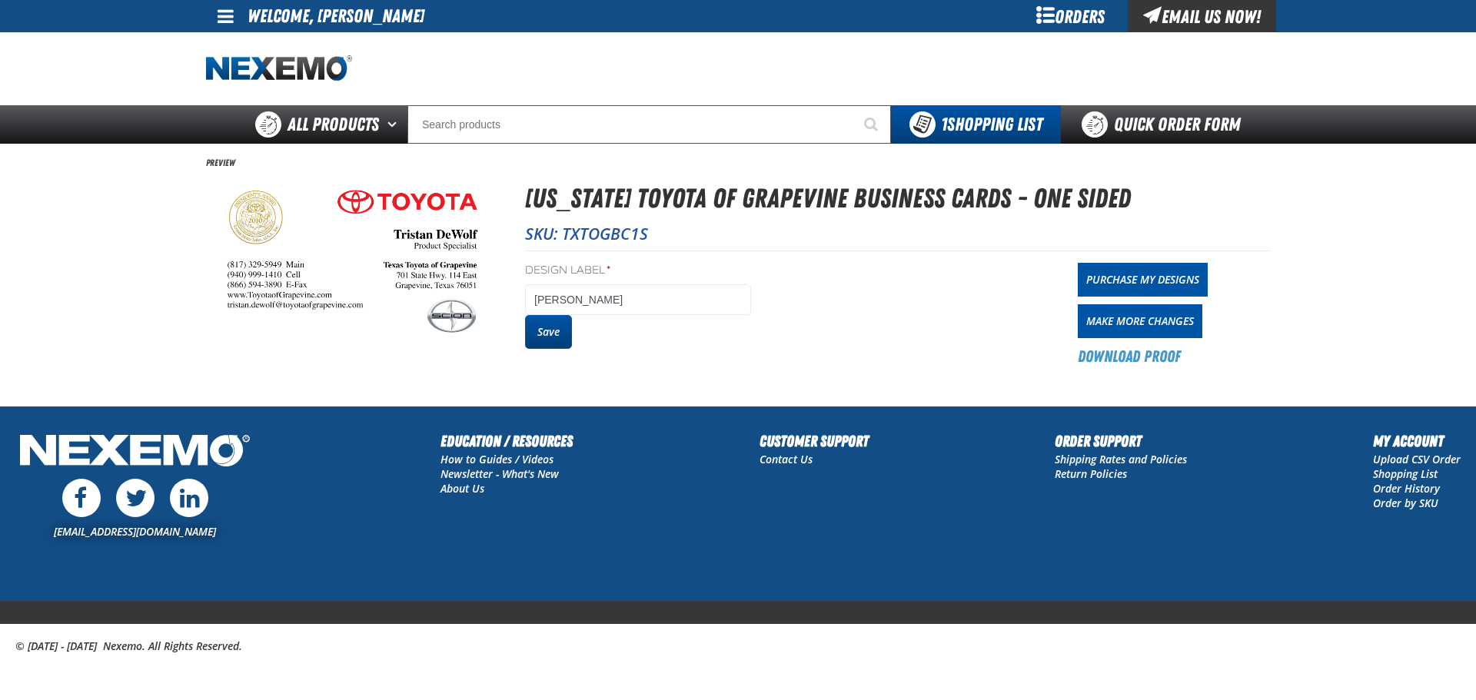
click at [557, 320] on button "Save" at bounding box center [548, 332] width 47 height 34
click at [562, 322] on button "Save" at bounding box center [548, 332] width 47 height 34
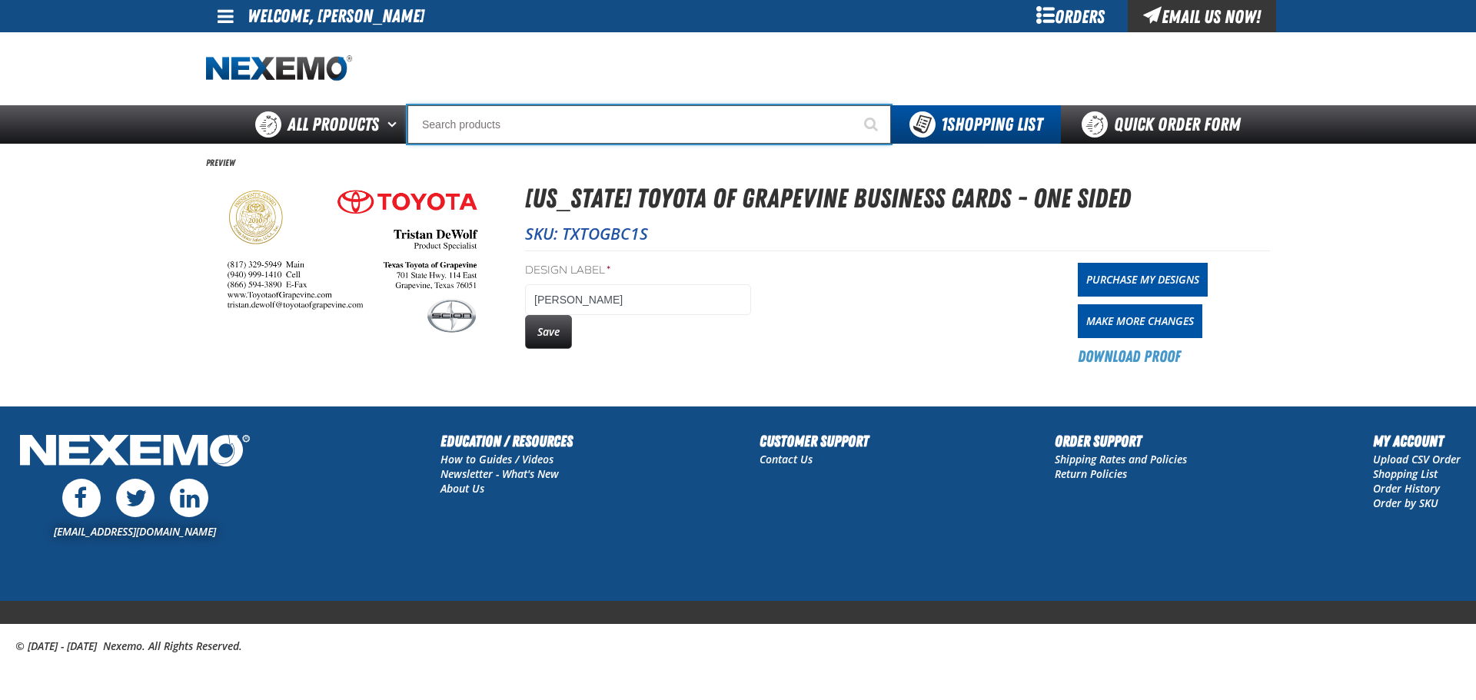
click at [528, 129] on input "Search" at bounding box center [648, 124] width 483 height 38
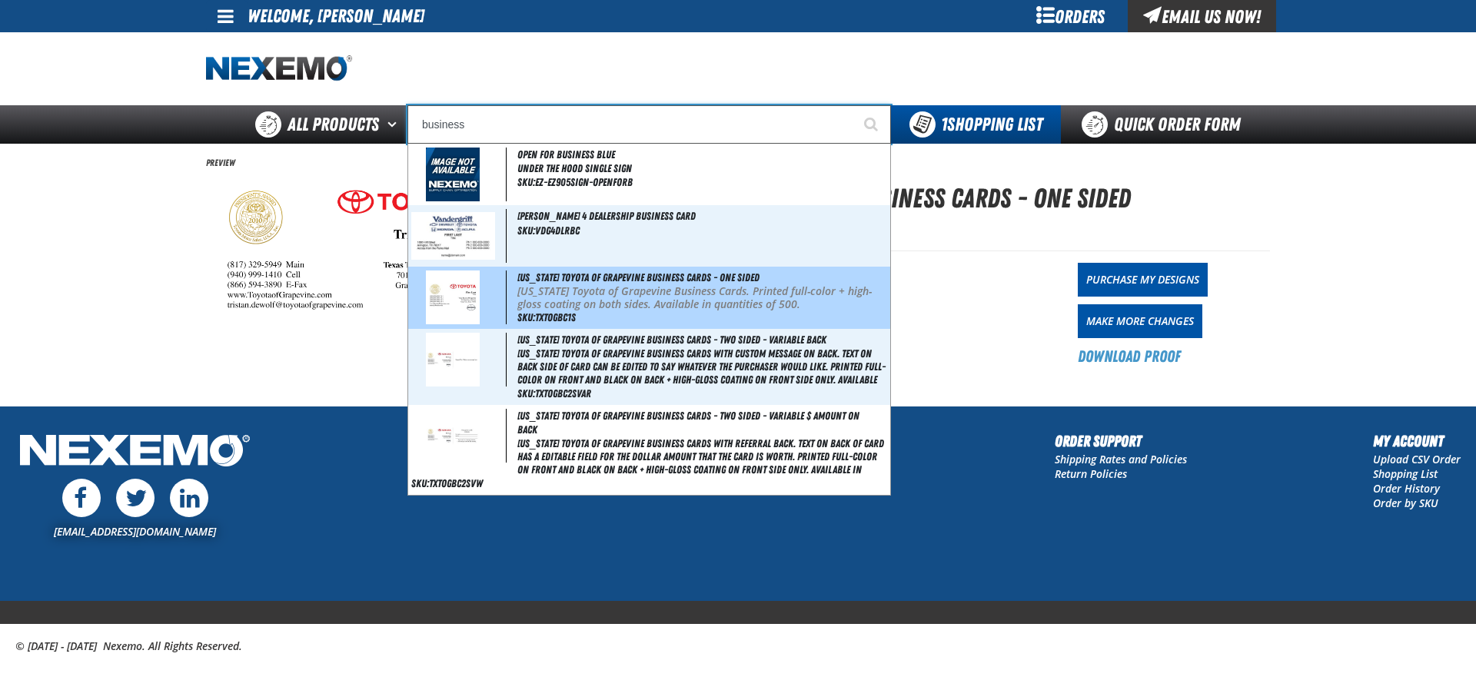
click at [534, 317] on span "SKU:TXTOGBC1S" at bounding box center [546, 317] width 58 height 12
type input "[US_STATE] Toyota of Grapevine Business Cards - One Sided"
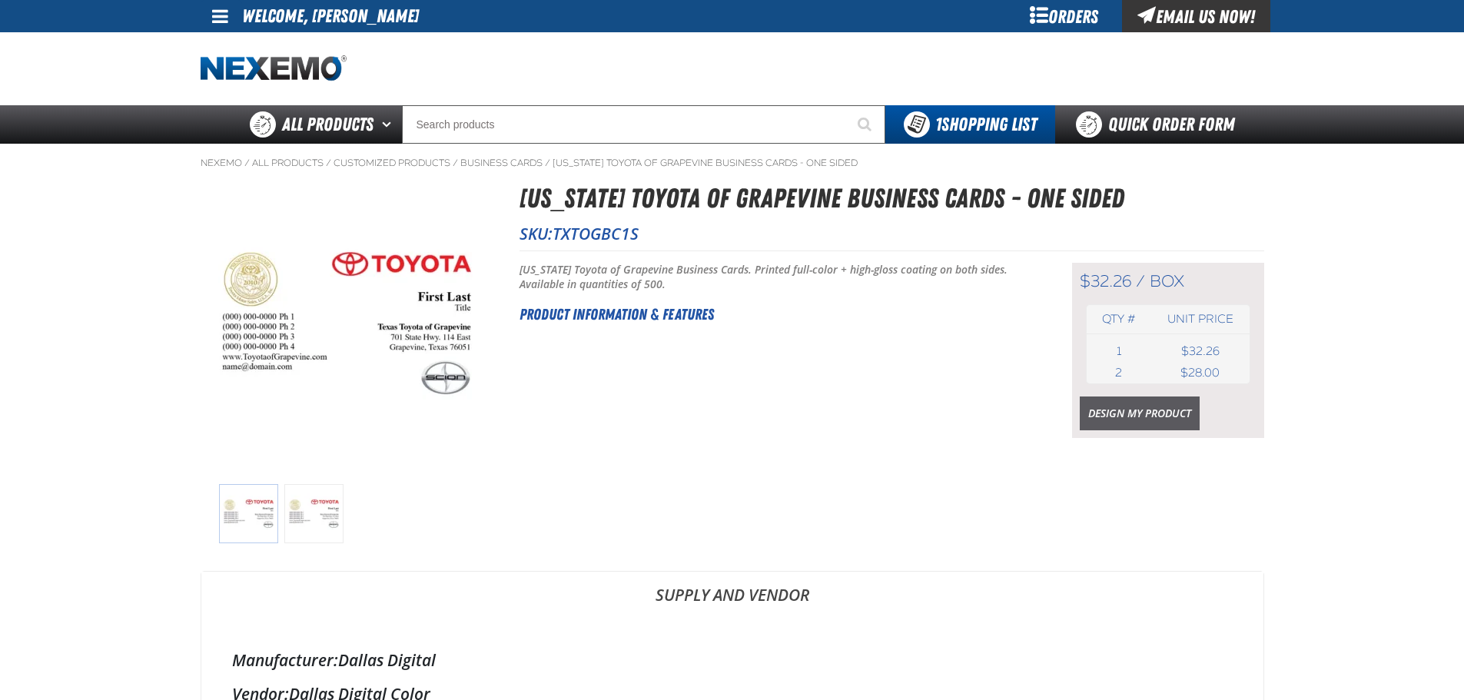
click at [1165, 410] on link "Design My Product" at bounding box center [1140, 414] width 120 height 34
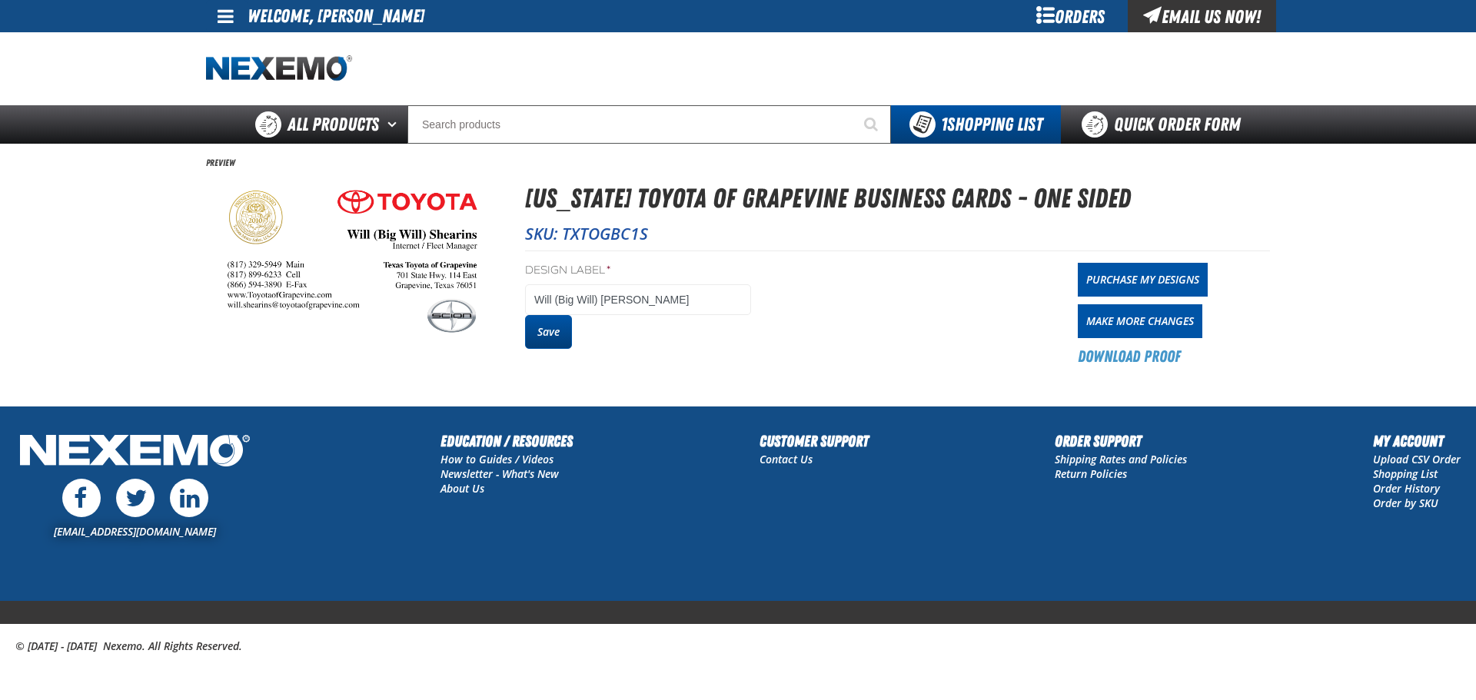
click at [554, 330] on button "Save" at bounding box center [548, 332] width 47 height 34
click at [559, 337] on button "Save" at bounding box center [548, 332] width 47 height 34
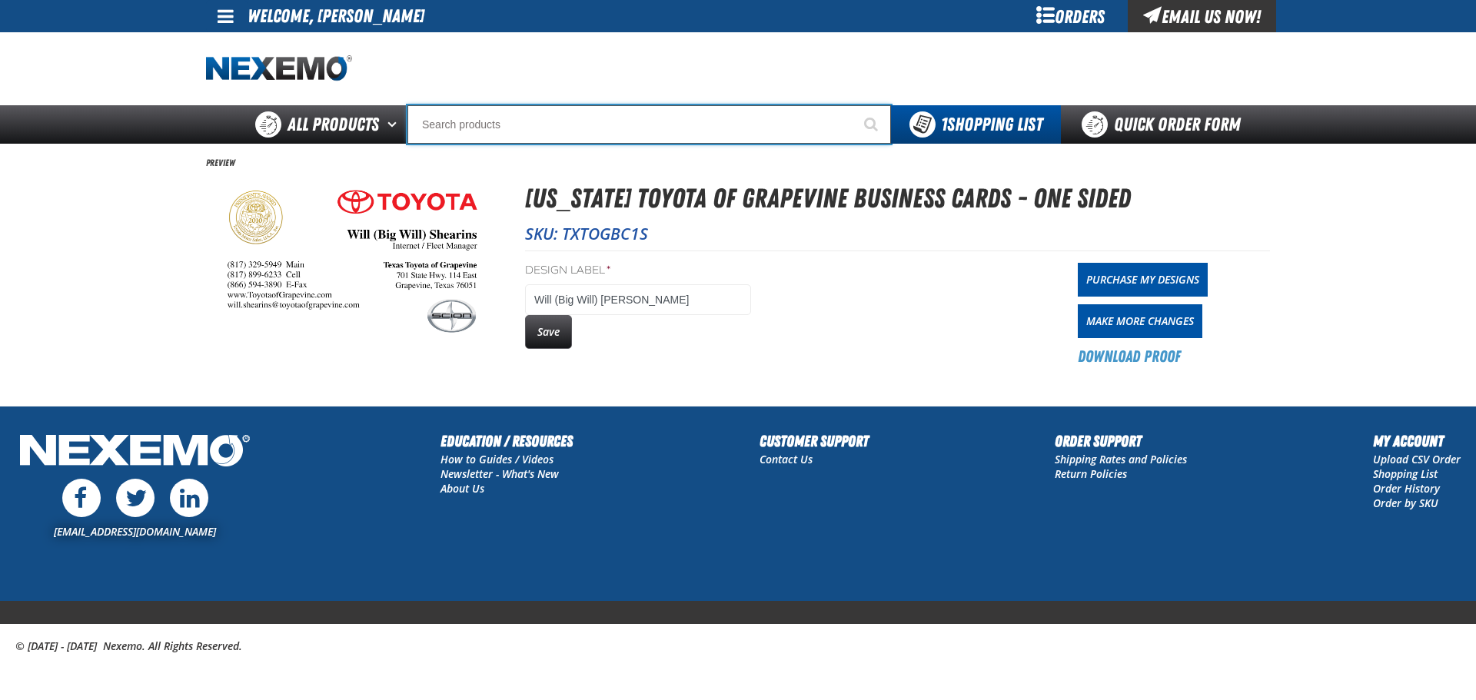
click at [463, 128] on input "Search" at bounding box center [648, 124] width 483 height 38
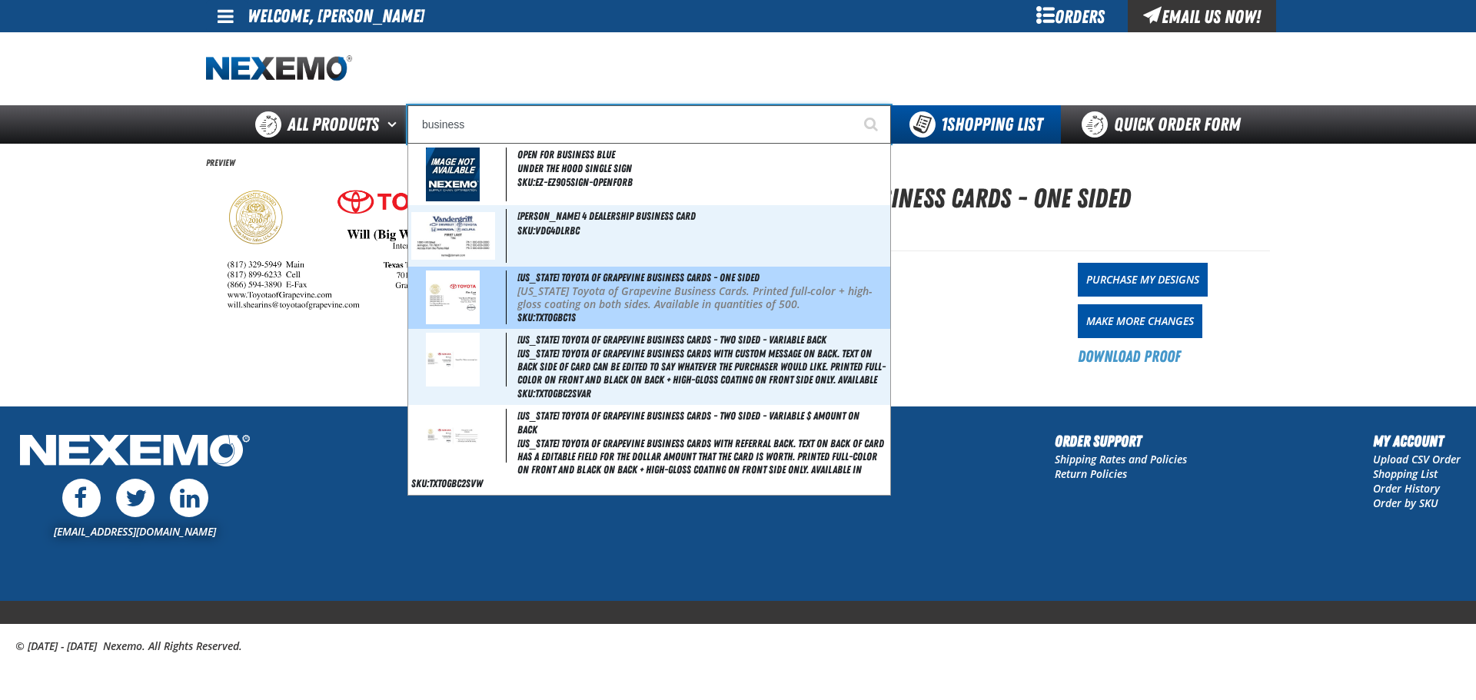
click at [456, 294] on img at bounding box center [453, 298] width 54 height 54
type input "[US_STATE] Toyota of Grapevine Business Cards - One Sided"
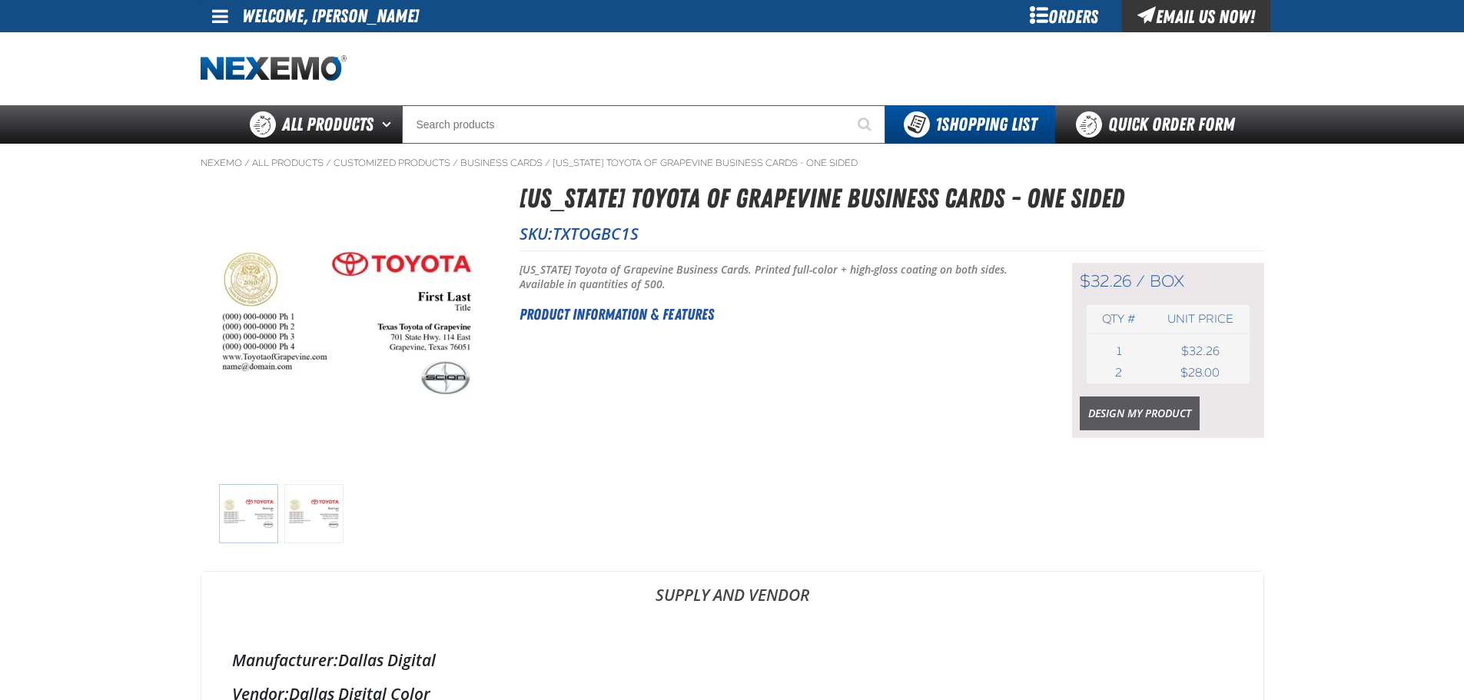
click at [1144, 420] on link "Design My Product" at bounding box center [1140, 414] width 120 height 34
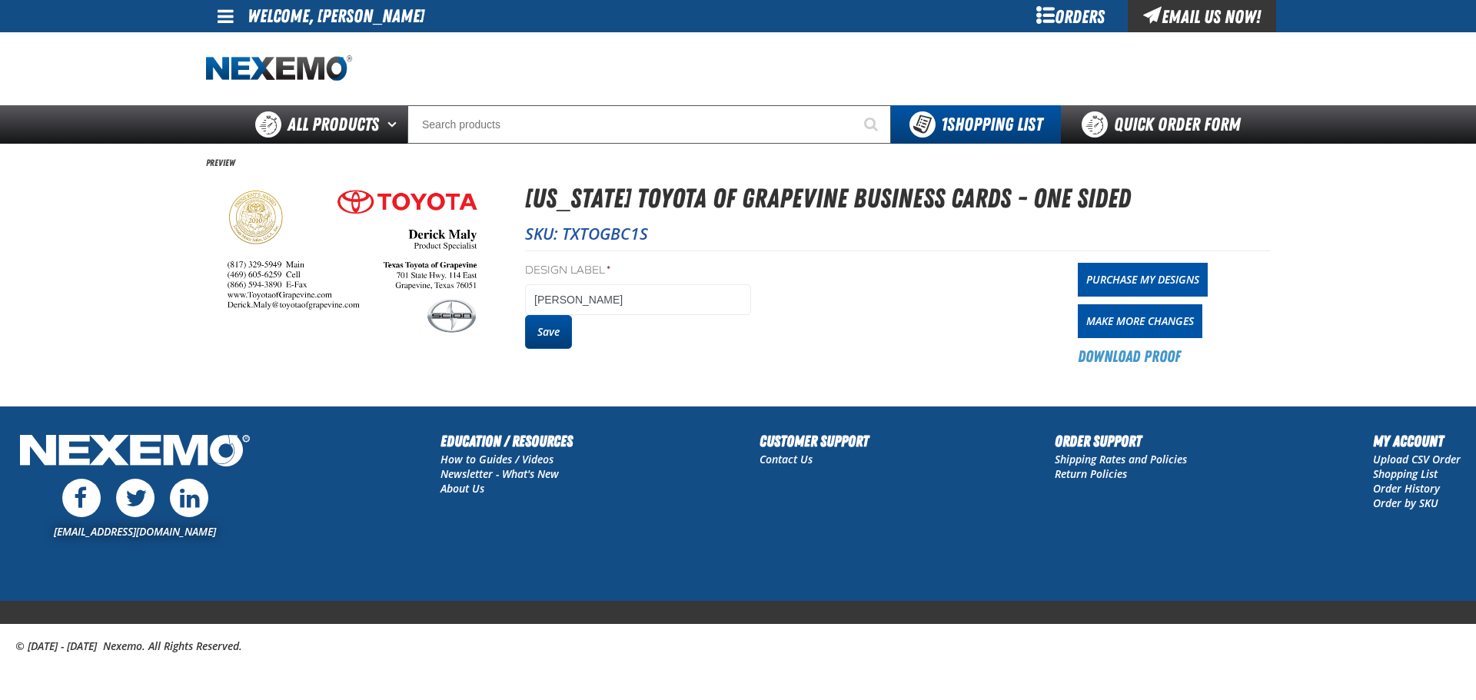
click at [543, 338] on button "Save" at bounding box center [548, 332] width 47 height 34
click at [1157, 288] on link "Purchase My Designs" at bounding box center [1143, 280] width 130 height 34
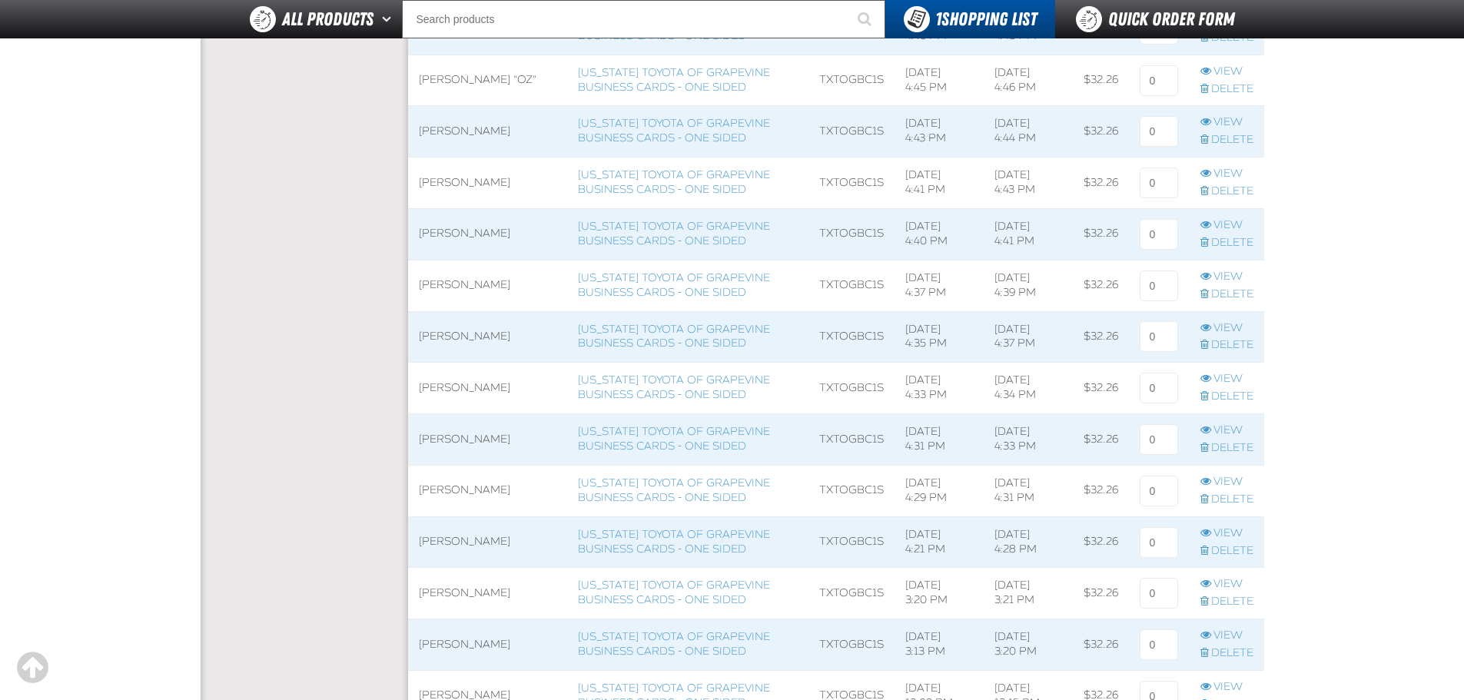
scroll to position [538, 0]
click at [1169, 540] on input at bounding box center [1159, 538] width 38 height 31
type input "1"
click at [1159, 483] on input at bounding box center [1159, 486] width 38 height 31
type input "1"
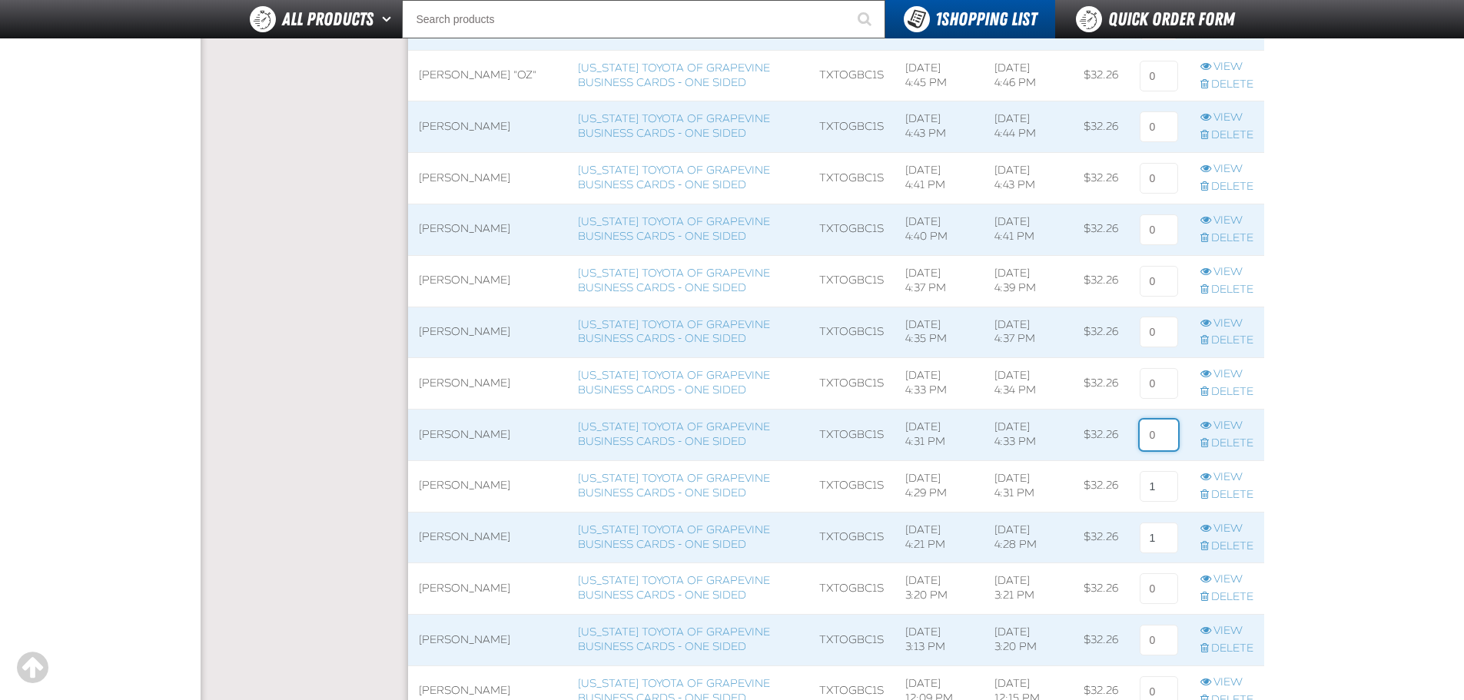
click at [1168, 442] on input at bounding box center [1159, 435] width 38 height 31
type input "1"
click at [1157, 383] on input at bounding box center [1159, 383] width 38 height 31
type input "1"
click at [1154, 331] on input at bounding box center [1159, 332] width 38 height 31
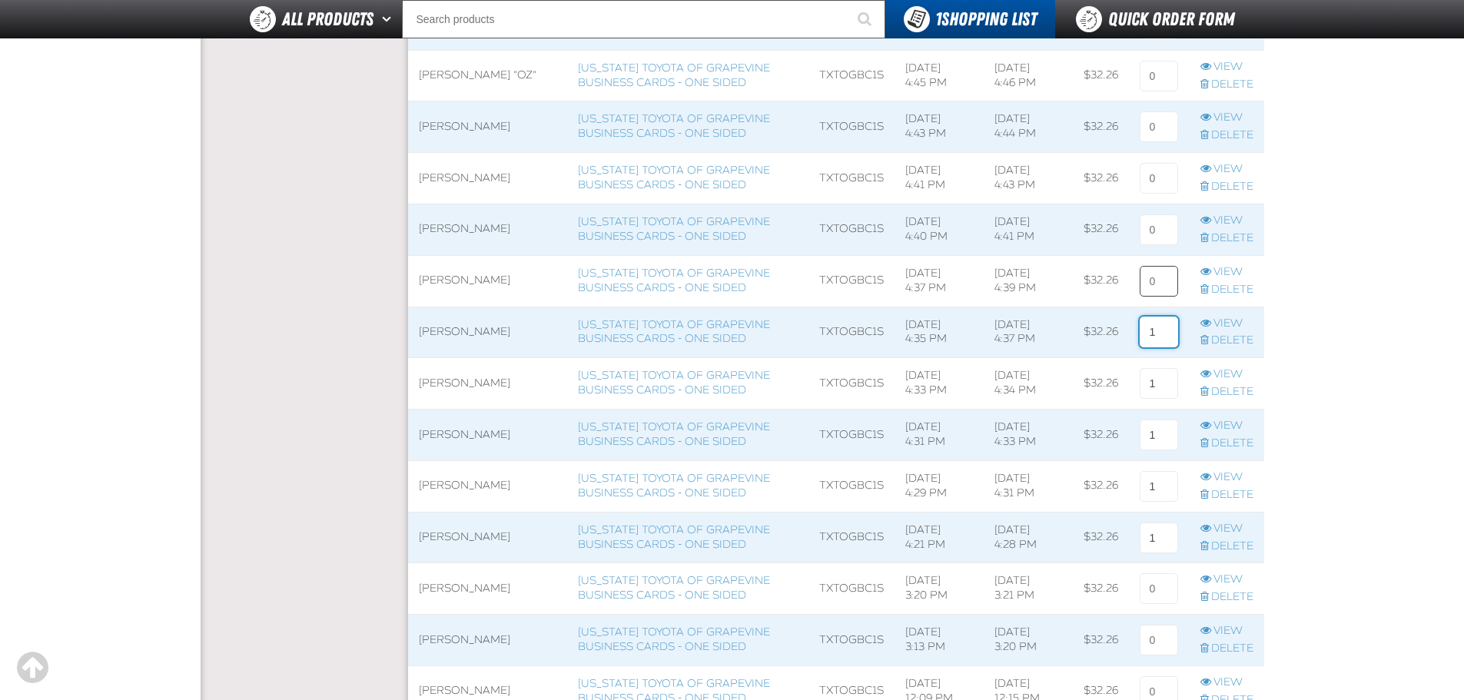
type input "1"
click at [1167, 282] on input at bounding box center [1159, 281] width 38 height 31
type input "1"
click at [1166, 231] on input at bounding box center [1159, 229] width 38 height 31
type input "1"
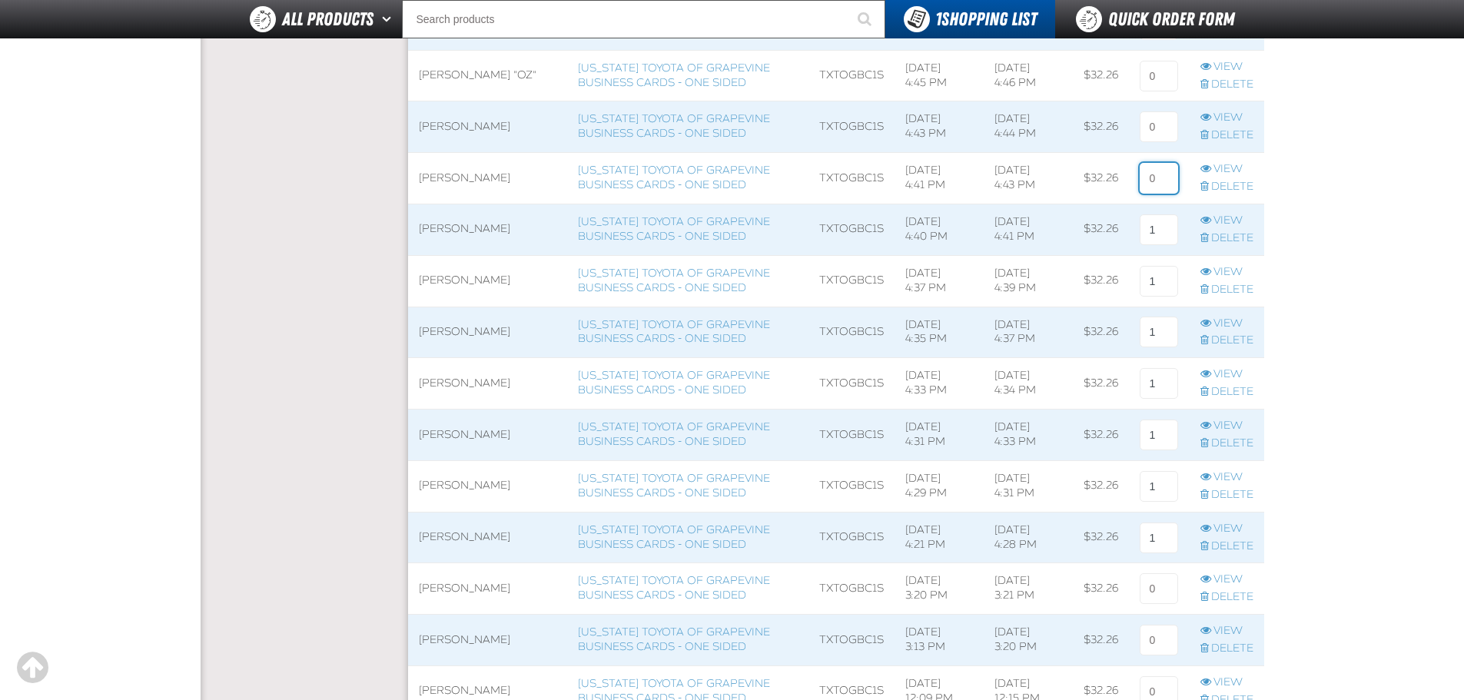
click at [1157, 180] on input at bounding box center [1159, 178] width 38 height 31
type input "1"
click at [1161, 126] on input at bounding box center [1159, 126] width 38 height 31
type input "1"
click at [1161, 75] on input at bounding box center [1159, 76] width 38 height 31
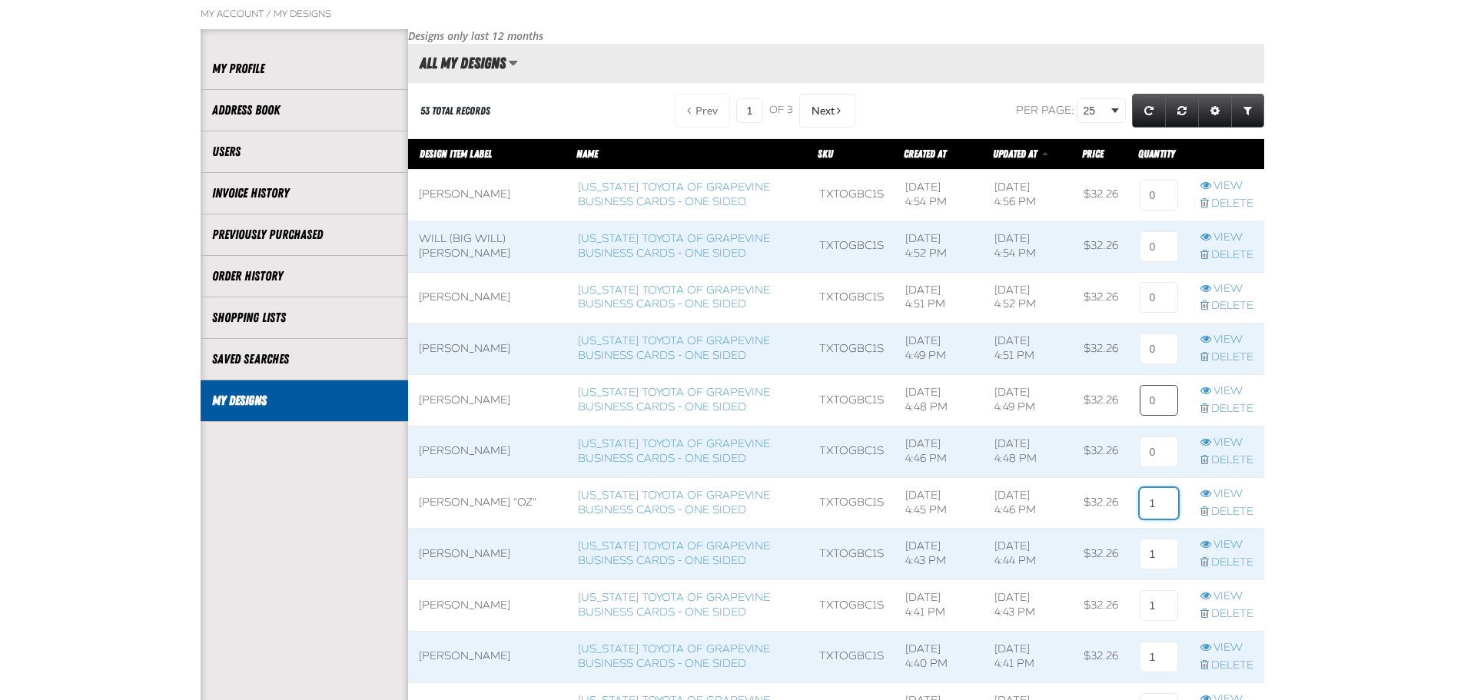
scroll to position [77, 0]
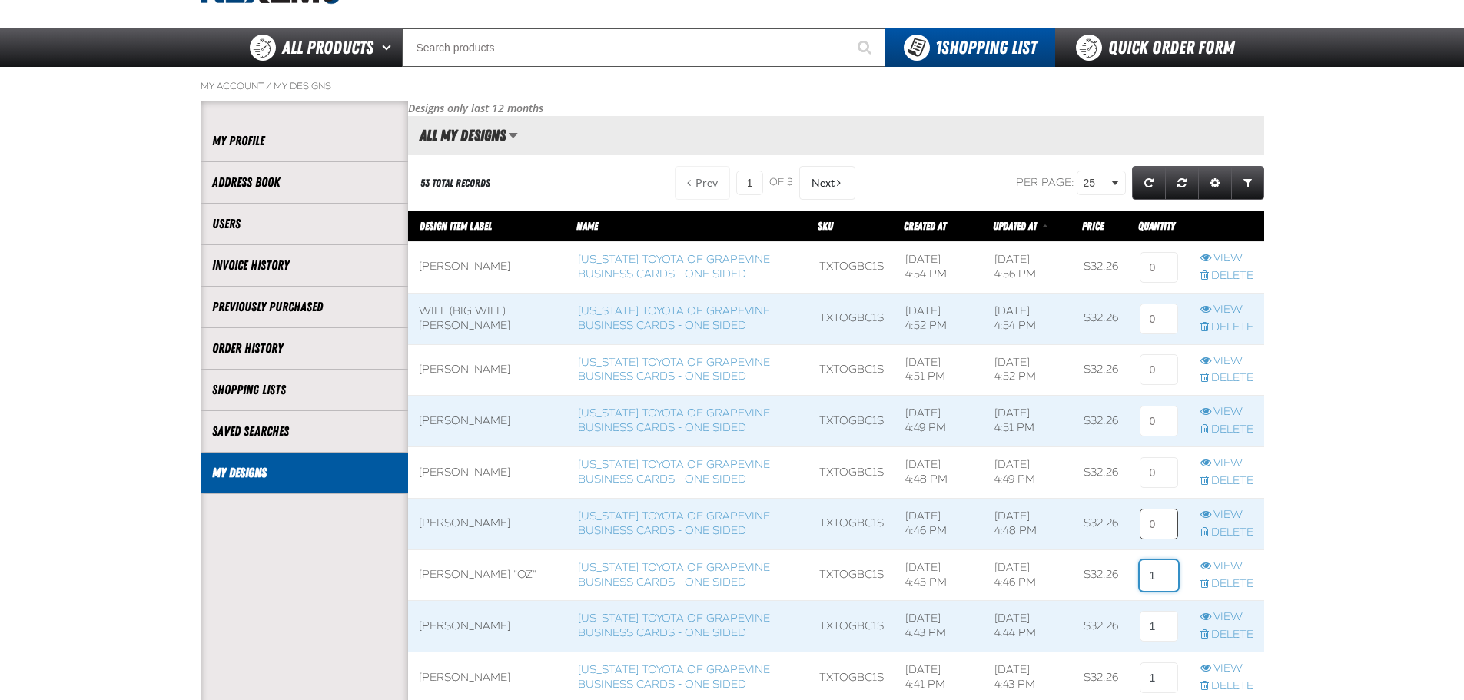
type input "1"
click at [1153, 518] on input at bounding box center [1159, 524] width 38 height 31
type input "1"
click at [1167, 474] on input at bounding box center [1159, 472] width 38 height 31
type input "1"
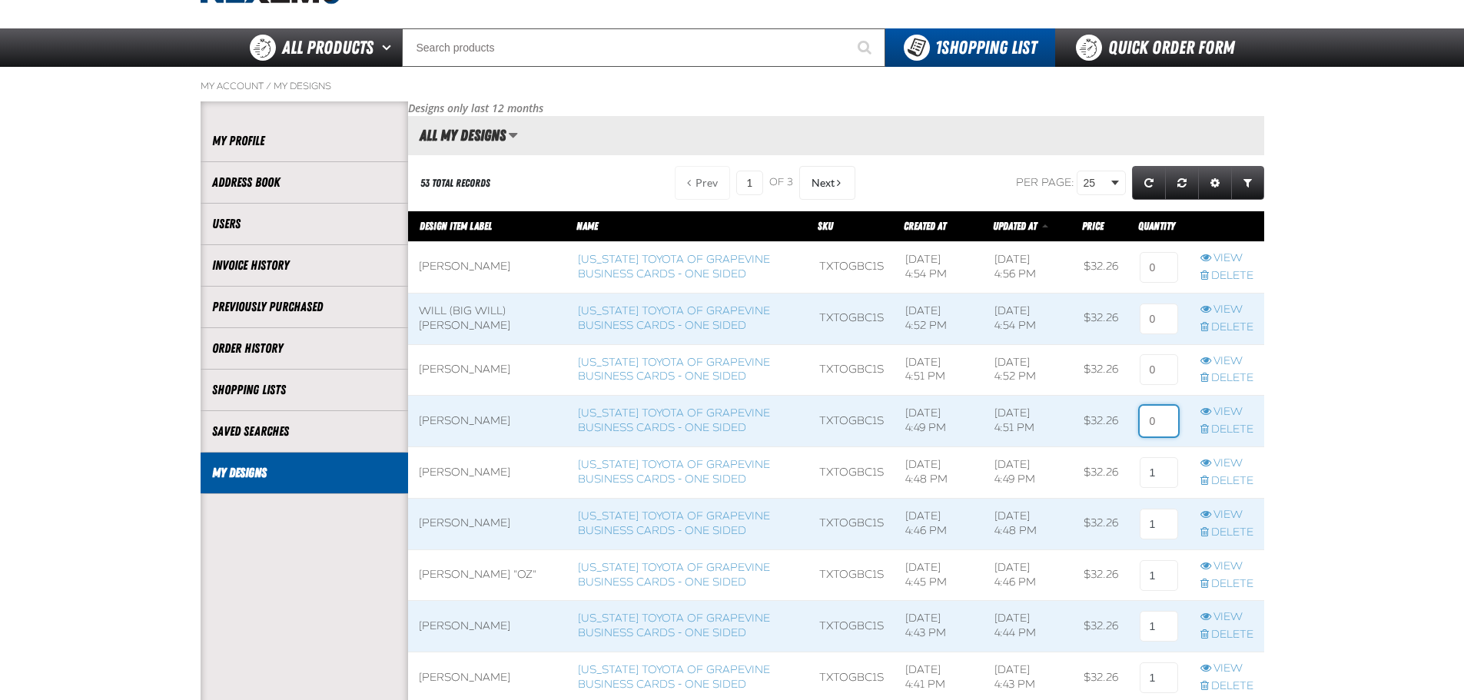
click at [1161, 426] on input at bounding box center [1159, 421] width 38 height 31
type input "1"
click at [1157, 379] on input at bounding box center [1159, 369] width 38 height 31
type input "1"
click at [1166, 268] on input at bounding box center [1159, 267] width 38 height 31
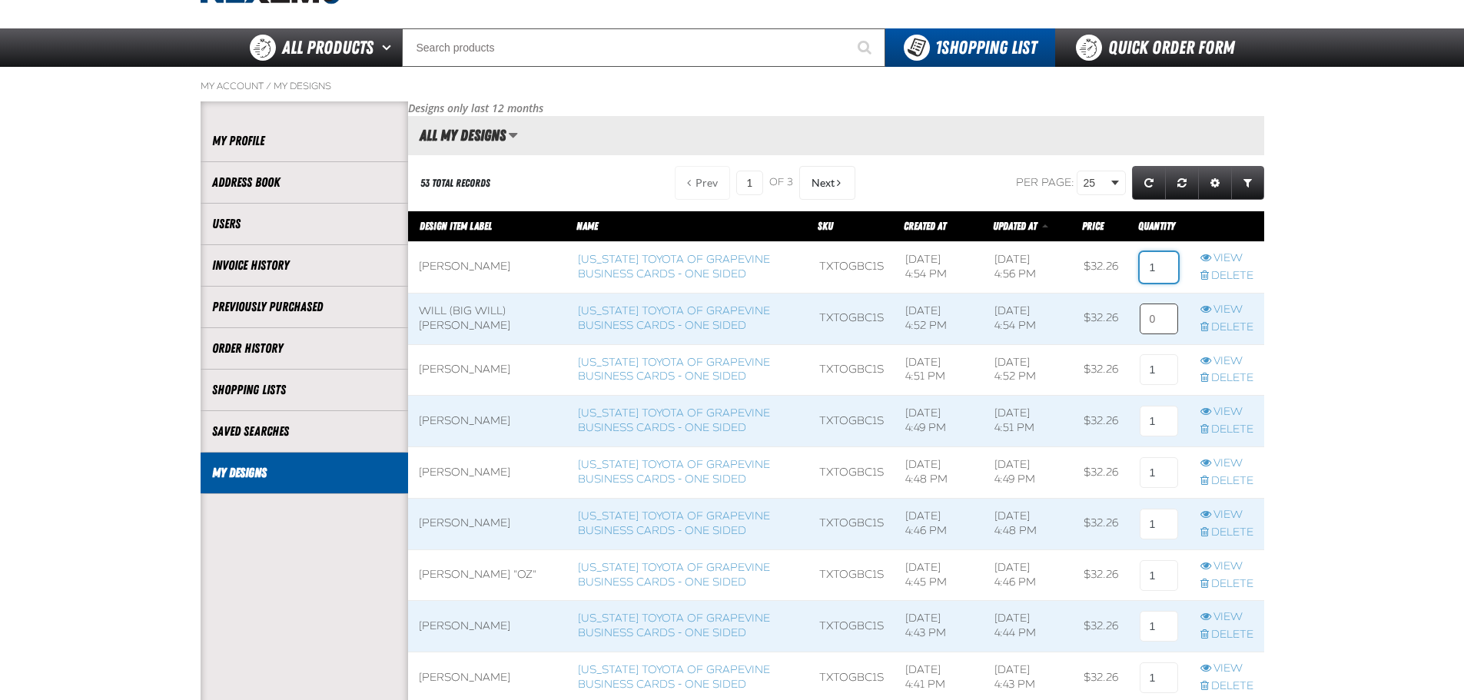
type input "1"
click at [1159, 320] on input at bounding box center [1159, 319] width 38 height 31
type input "1"
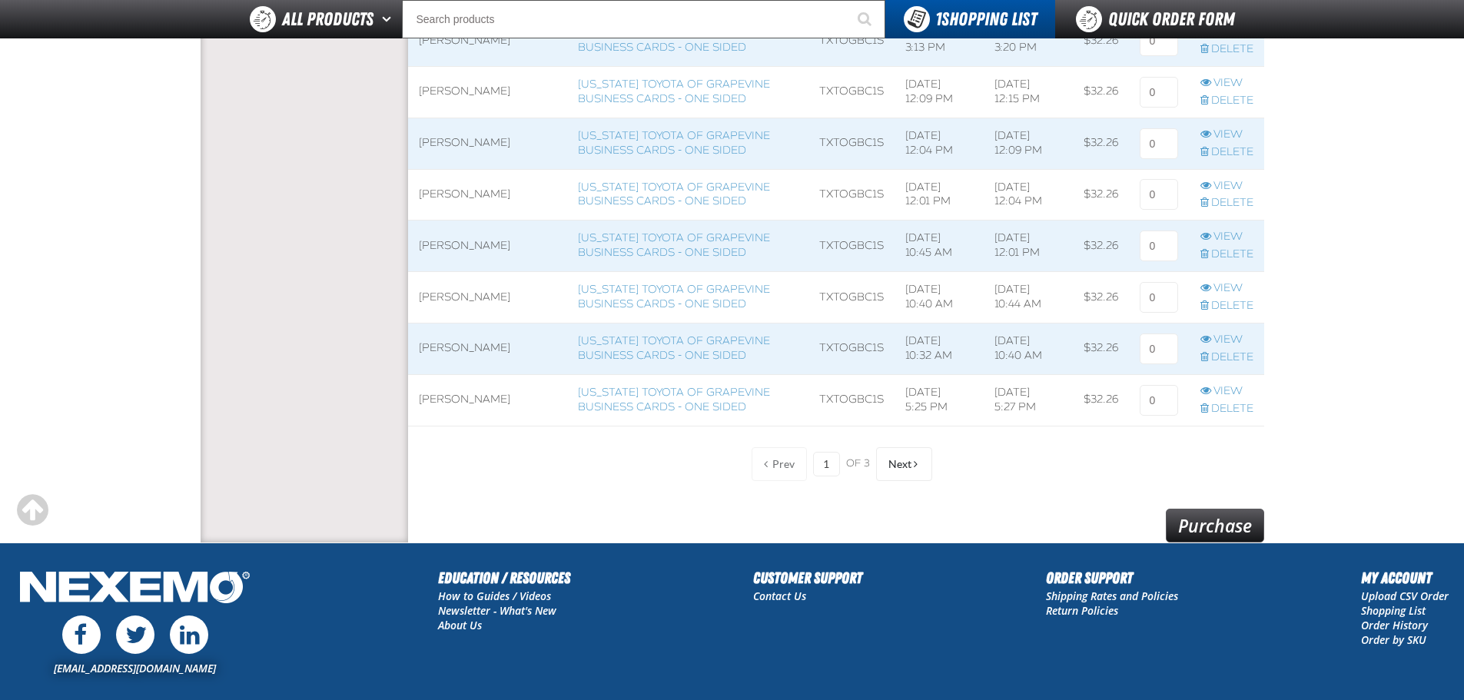
scroll to position [1274, 0]
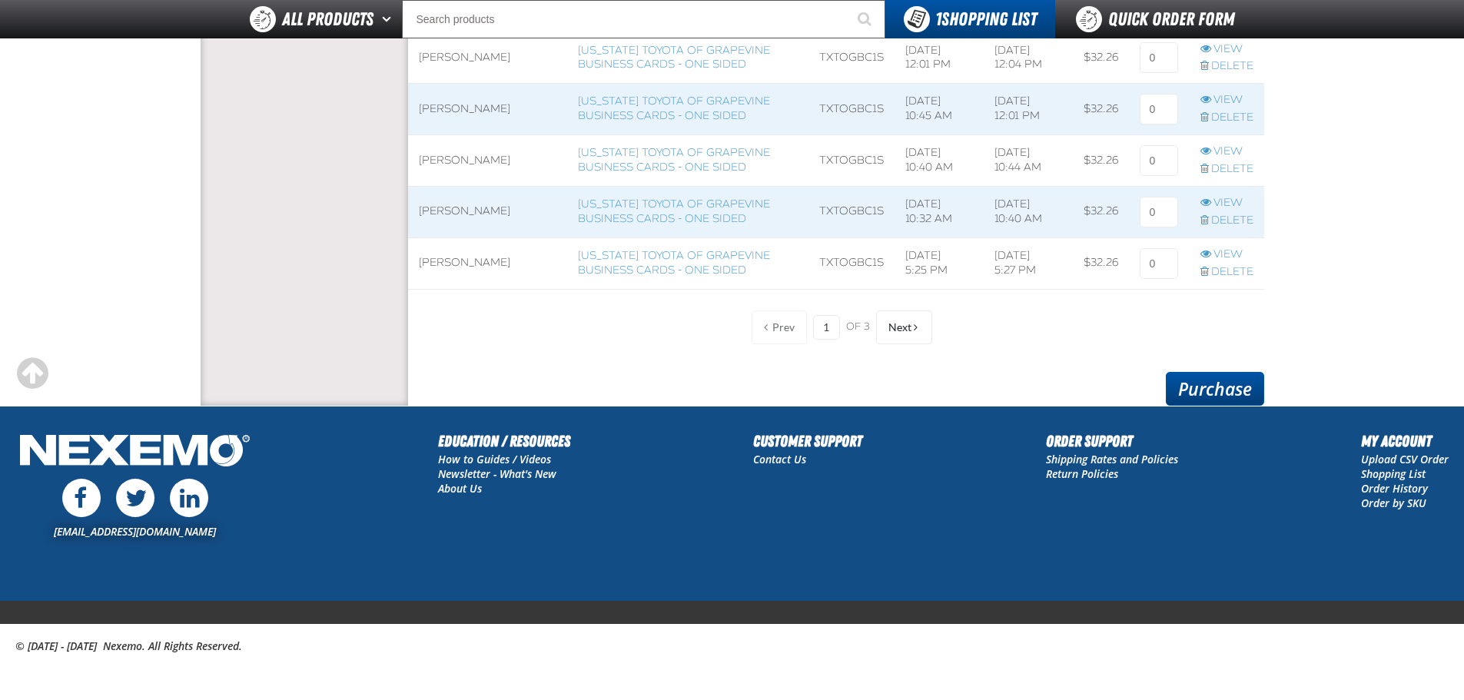
click at [1238, 384] on link "Purchase" at bounding box center [1215, 389] width 98 height 34
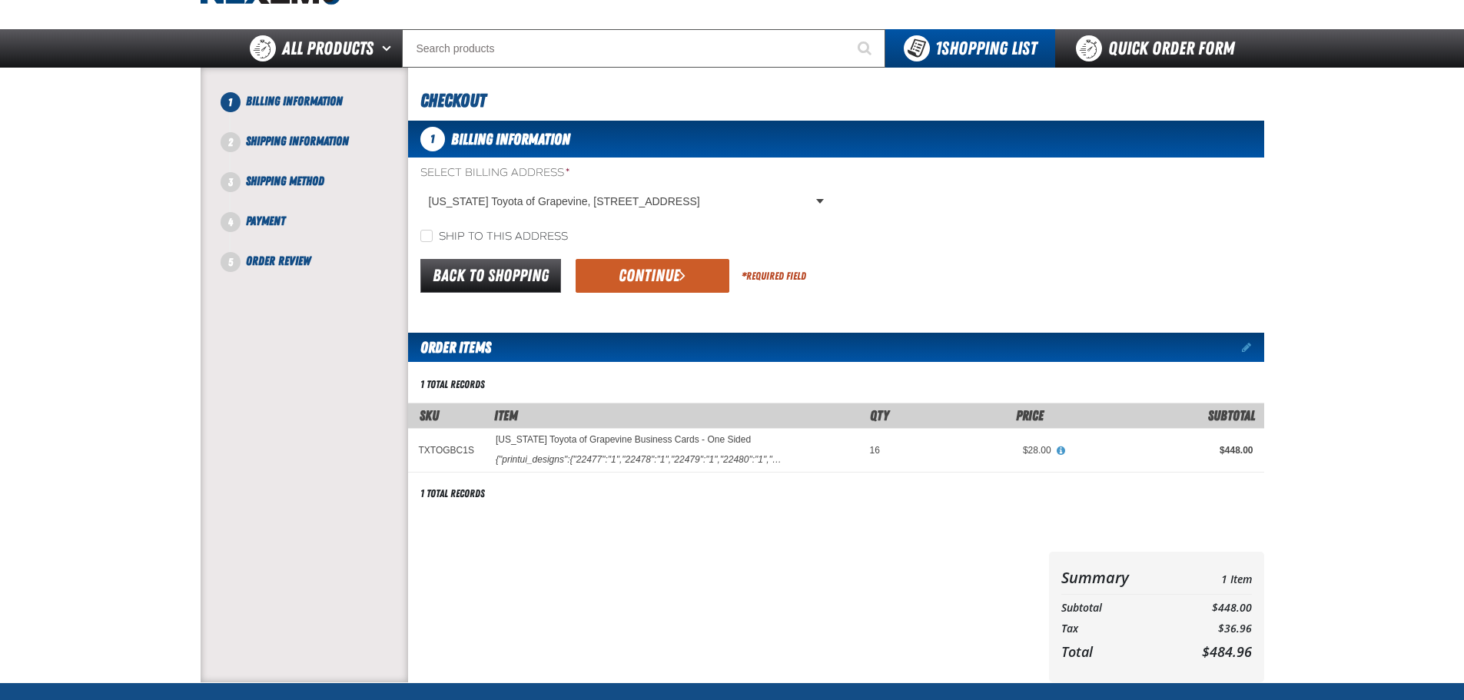
scroll to position [77, 0]
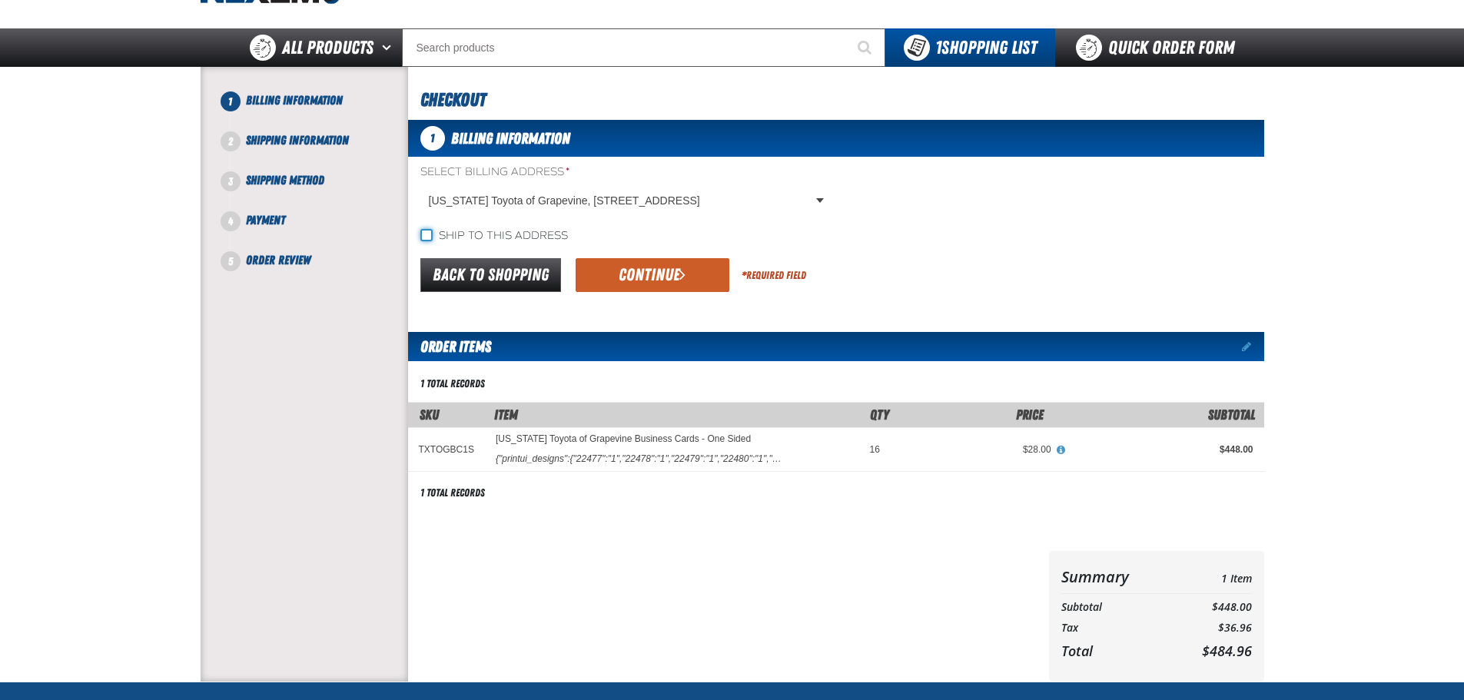
click at [427, 237] on input "Ship to this address" at bounding box center [426, 235] width 12 height 12
checkbox input "true"
click at [626, 276] on button "Continue" at bounding box center [653, 275] width 154 height 34
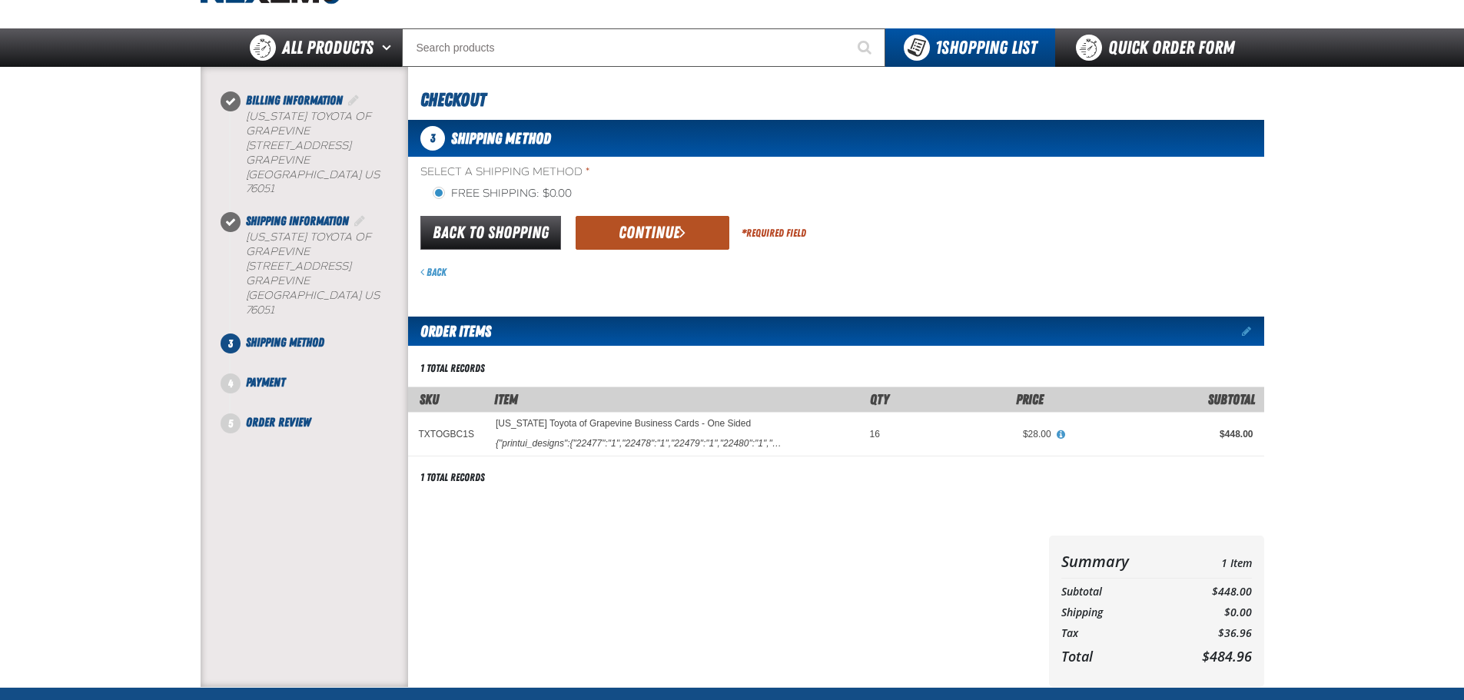
click at [651, 229] on button "Continue" at bounding box center [653, 233] width 154 height 34
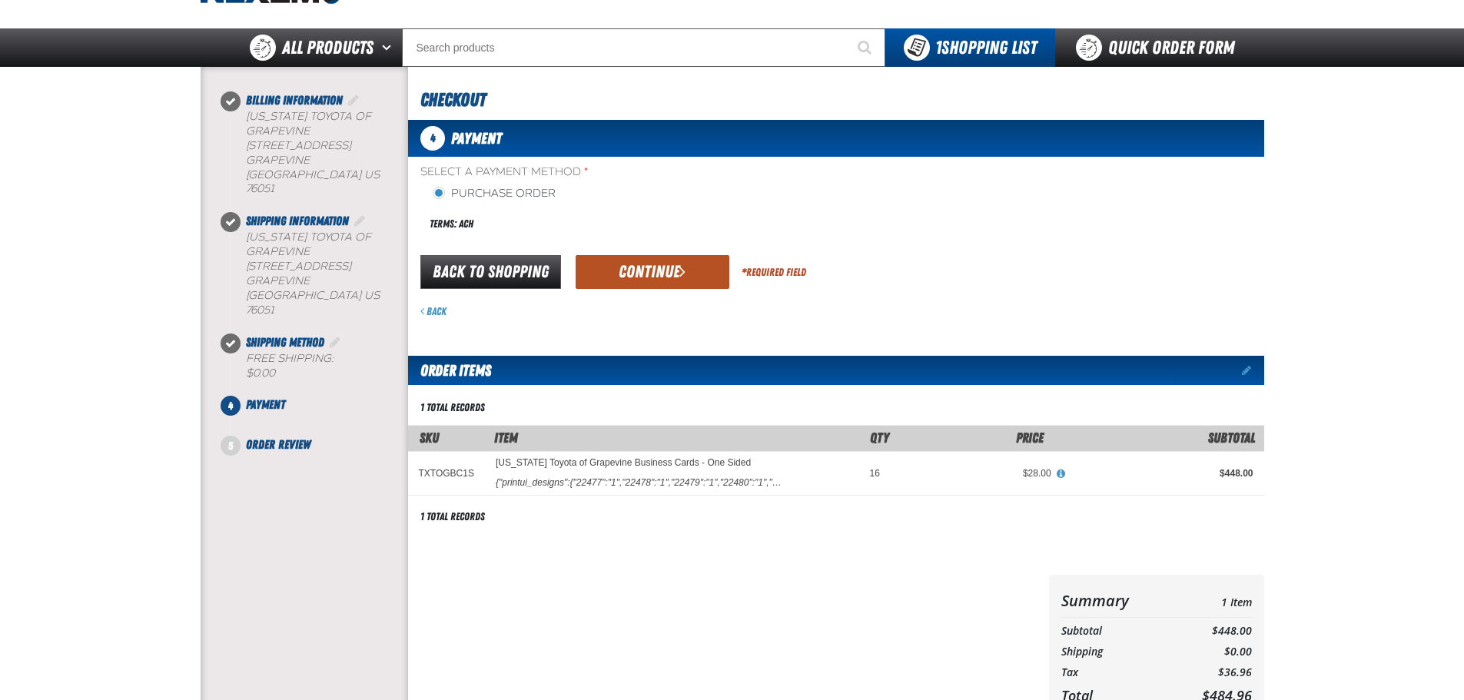
click at [663, 268] on button "Continue" at bounding box center [653, 272] width 154 height 34
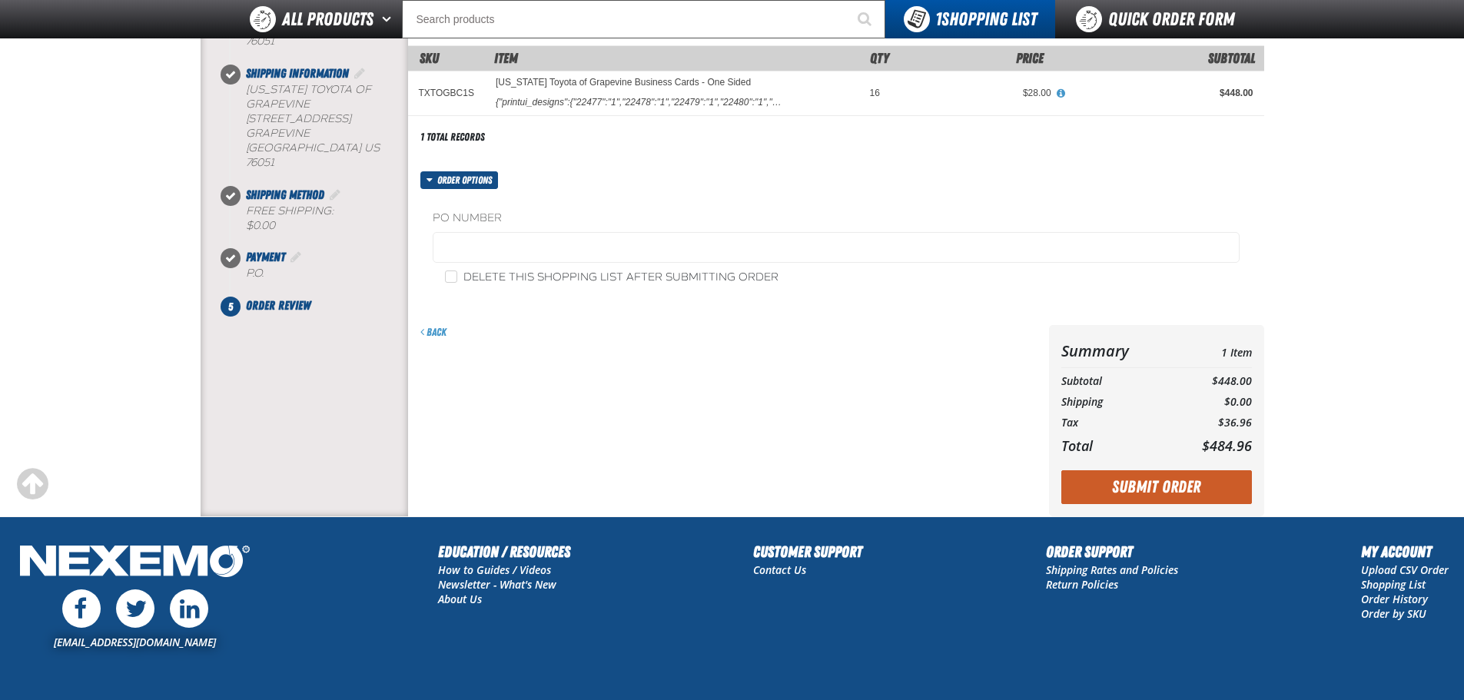
scroll to position [231, 0]
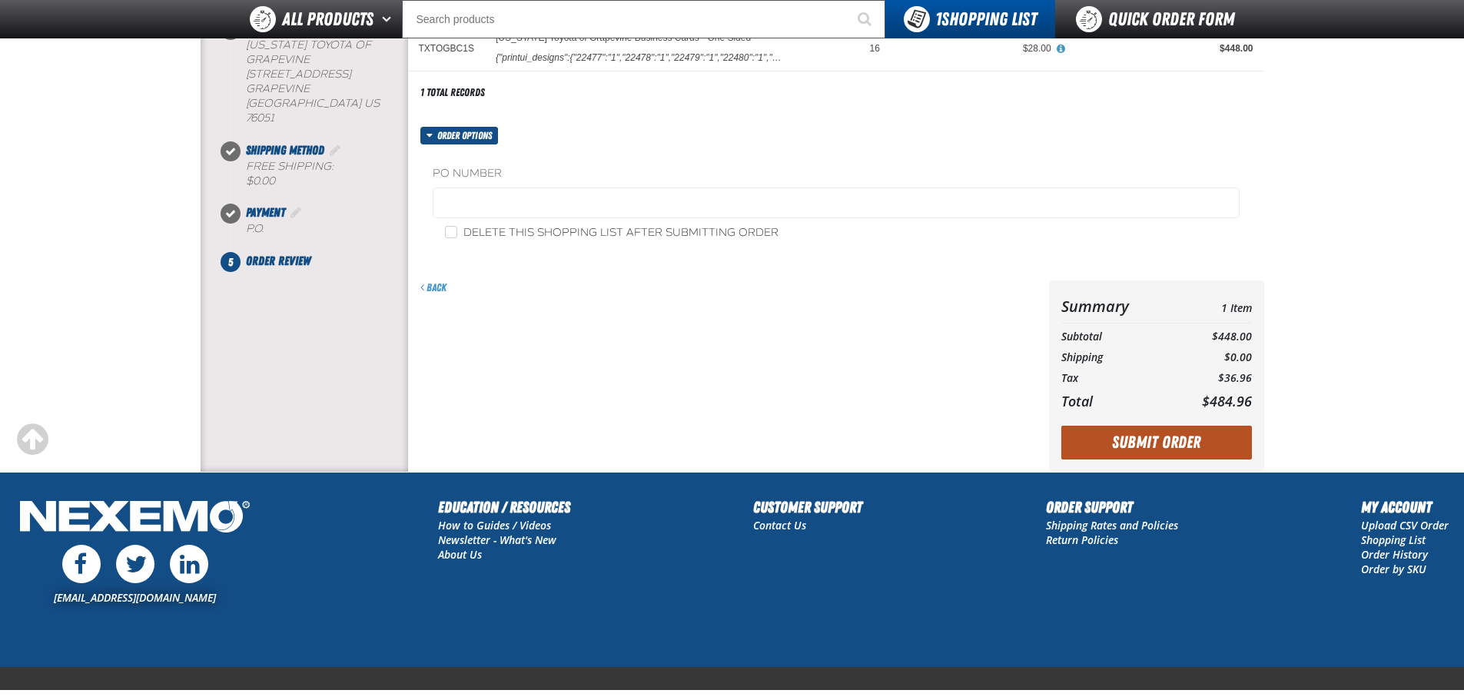
click at [1126, 443] on button "Submit Order" at bounding box center [1156, 443] width 191 height 34
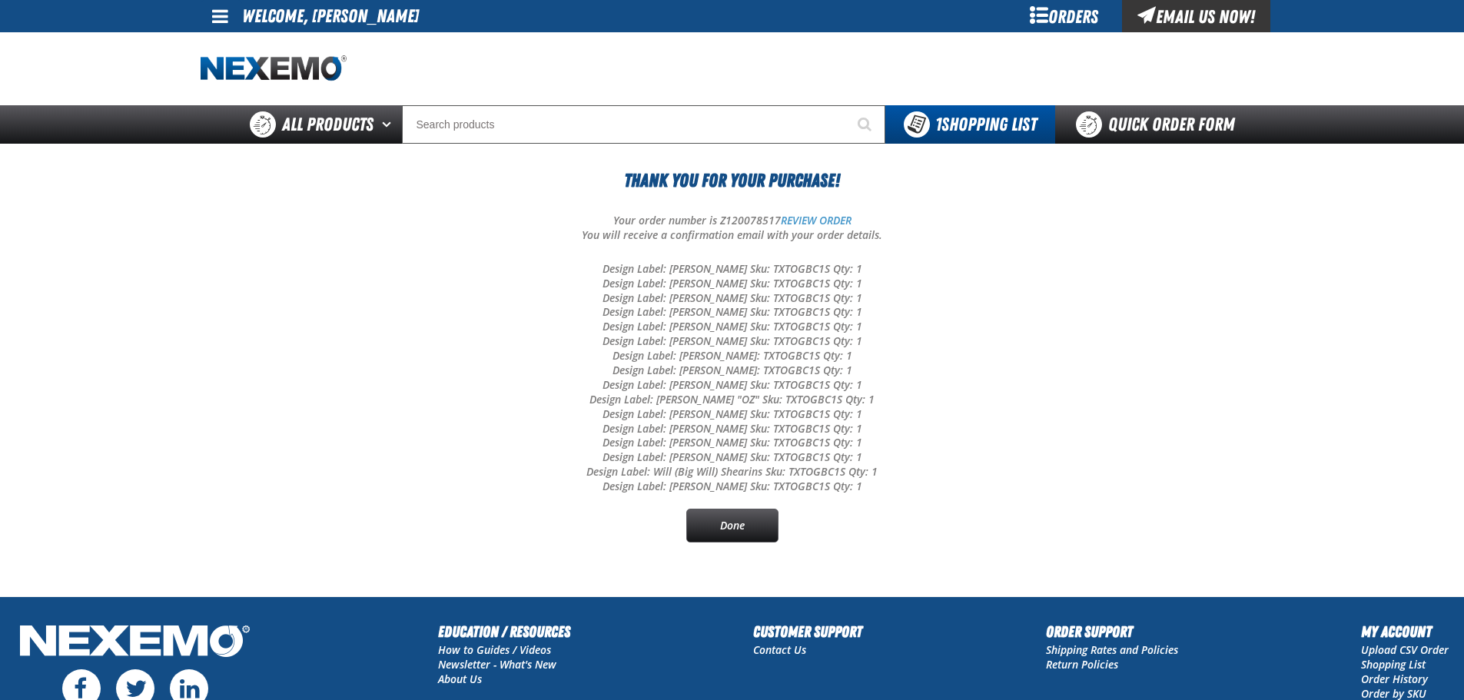
click at [676, 267] on p "Design Label: [PERSON_NAME] Sku: TXTOGBC1S Qty: 1 Design Label: [PERSON_NAME] S…" at bounding box center [733, 378] width 1064 height 232
click at [676, 267] on p "Design Label: William Lomax Sku: TXTOGBC1S Qty: 1 Design Label: Elijah Hall Sku…" at bounding box center [733, 378] width 1064 height 232
click at [679, 267] on p "Design Label: William Lomax Sku: TXTOGBC1S Qty: 1 Design Label: Elijah Hall Sku…" at bounding box center [733, 378] width 1064 height 232
click at [744, 264] on p "Design Label: William Lomax Sku: TXTOGBC1S Qty: 1 Design Label: Elijah Hall Sku…" at bounding box center [733, 378] width 1064 height 232
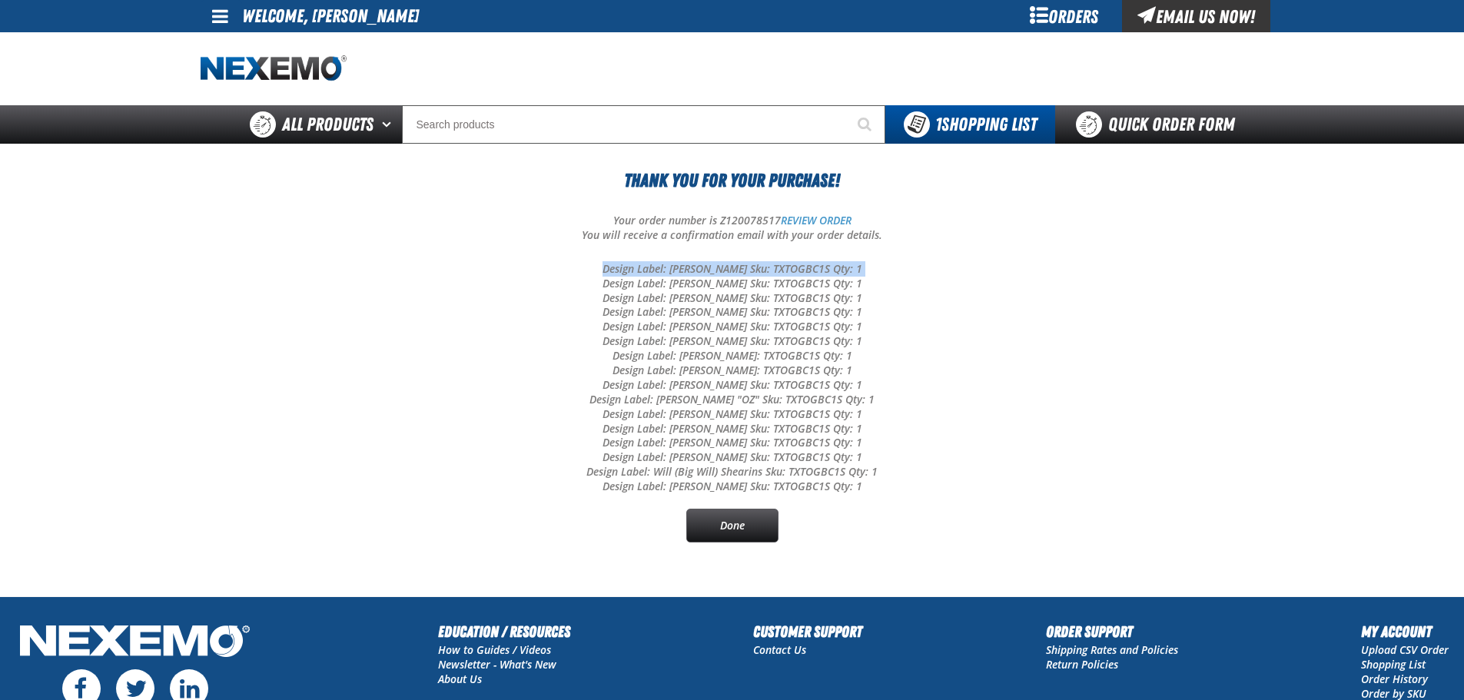
click at [704, 272] on p "Design Label: William Lomax Sku: TXTOGBC1S Qty: 1 Design Label: Elijah Hall Sku…" at bounding box center [733, 378] width 1064 height 232
drag, startPoint x: 745, startPoint y: 268, endPoint x: 672, endPoint y: 264, distance: 73.2
click at [672, 264] on p "Design Label: William Lomax Sku: TXTOGBC1S Qty: 1 Design Label: Elijah Hall Sku…" at bounding box center [733, 378] width 1064 height 232
copy p "William Lomax"
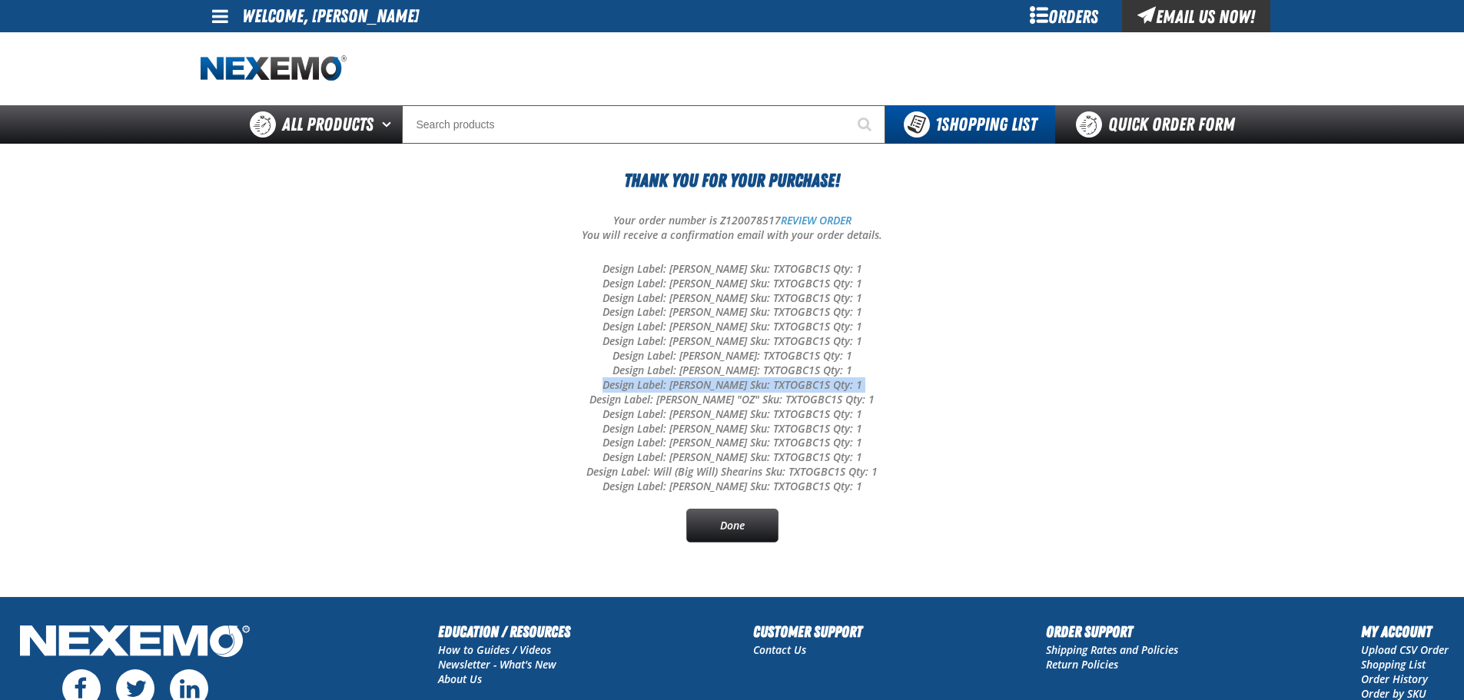
click at [334, 392] on p "Design Label: William Lomax Sku: TXTOGBC1S Qty: 1 Design Label: Elijah Hall Sku…" at bounding box center [733, 378] width 1064 height 232
click at [334, 393] on p "Design Label: William Lomax Sku: TXTOGBC1S Qty: 1 Design Label: Elijah Hall Sku…" at bounding box center [733, 378] width 1064 height 232
click at [714, 518] on link "Done" at bounding box center [732, 526] width 92 height 34
